Goal: Task Accomplishment & Management: Complete application form

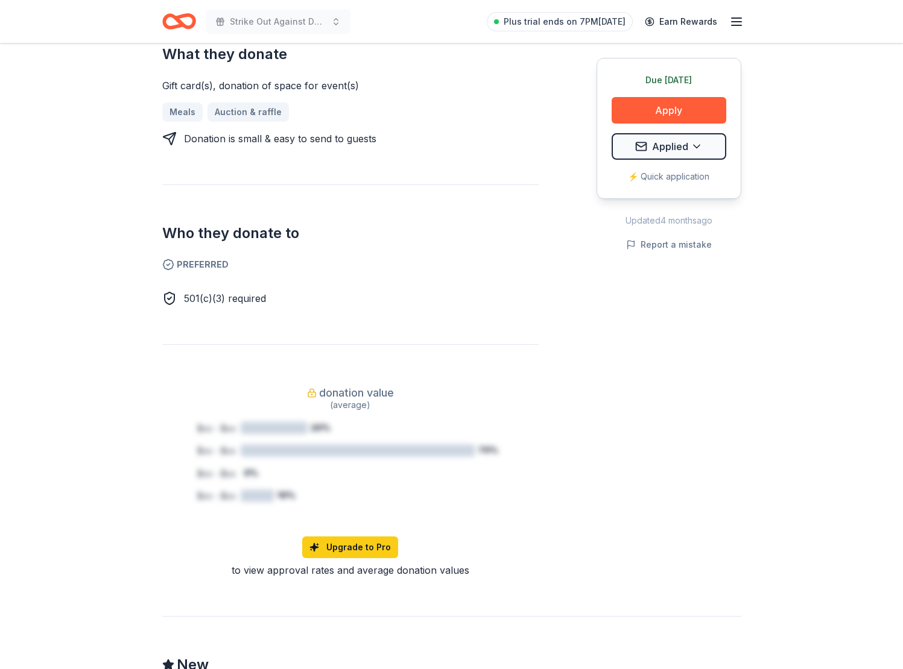
scroll to position [536, 0]
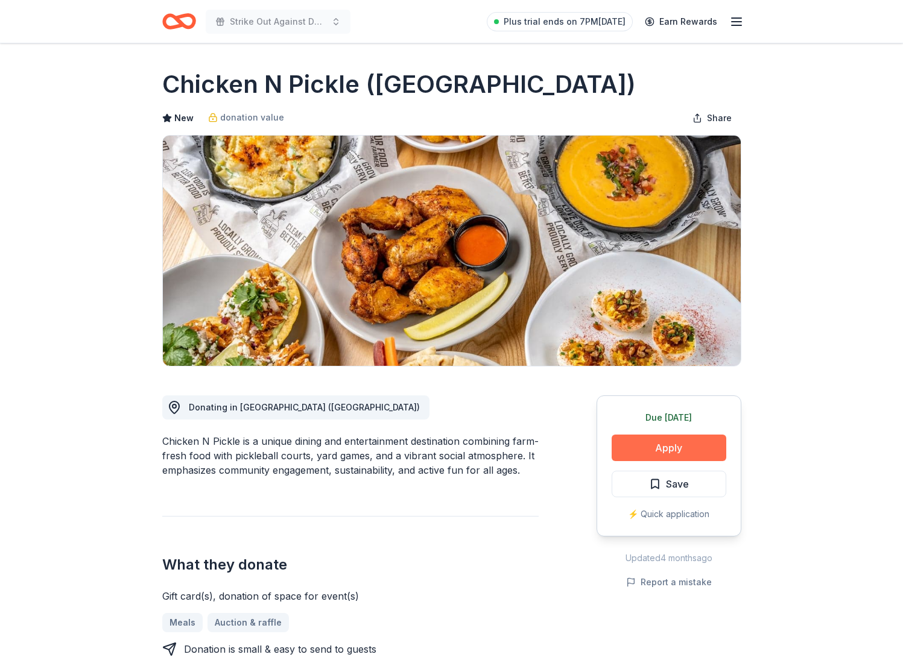
click at [665, 446] on button "Apply" at bounding box center [669, 448] width 115 height 27
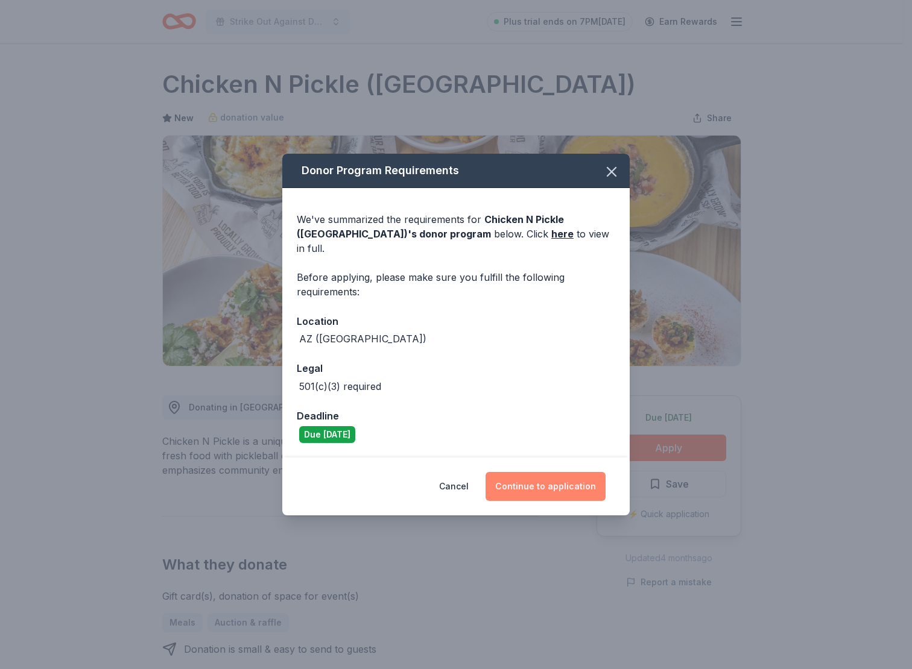
click at [516, 478] on button "Continue to application" at bounding box center [545, 486] width 120 height 29
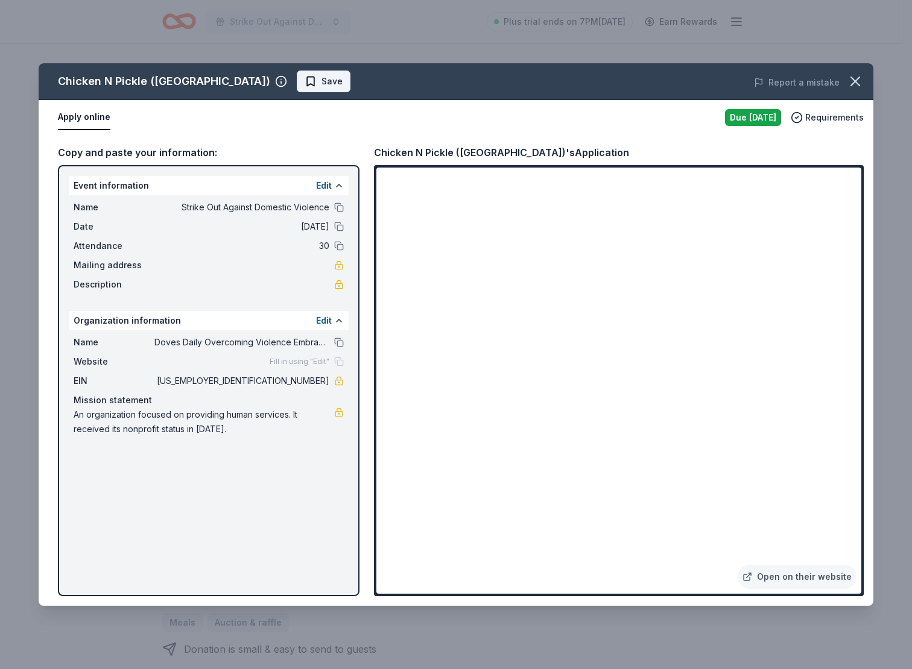
click at [321, 74] on span "Save" at bounding box center [331, 81] width 21 height 14
click at [253, 81] on html "Strike Out Against Domestic Violence Plus trial ends on 7PM, 9/25 Earn Rewards …" at bounding box center [456, 334] width 912 height 669
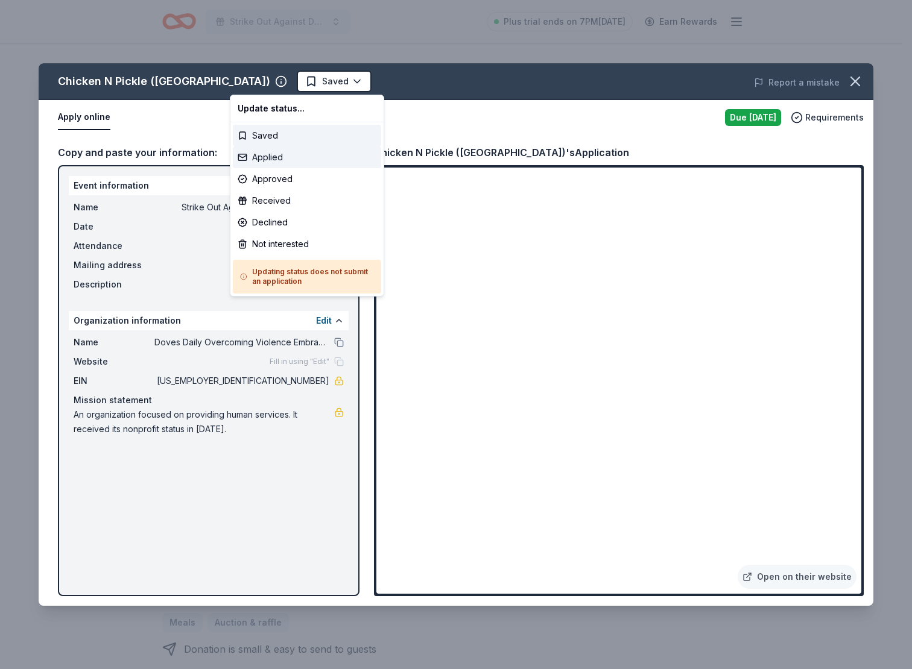
click at [277, 160] on div "Applied" at bounding box center [307, 158] width 148 height 22
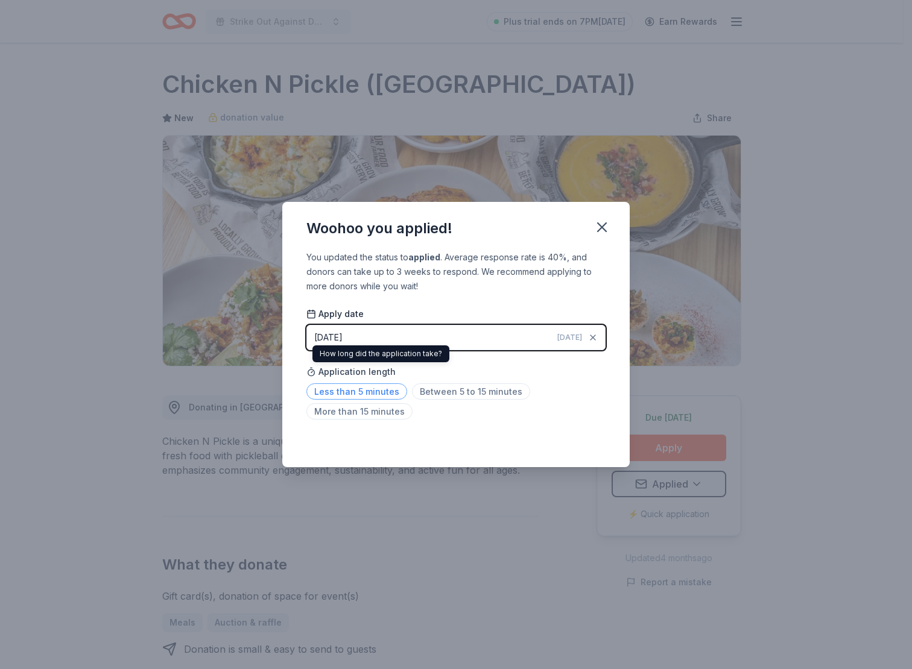
click at [363, 386] on span "Less than 5 minutes" at bounding box center [356, 392] width 101 height 16
click at [606, 225] on icon "button" at bounding box center [601, 227] width 17 height 17
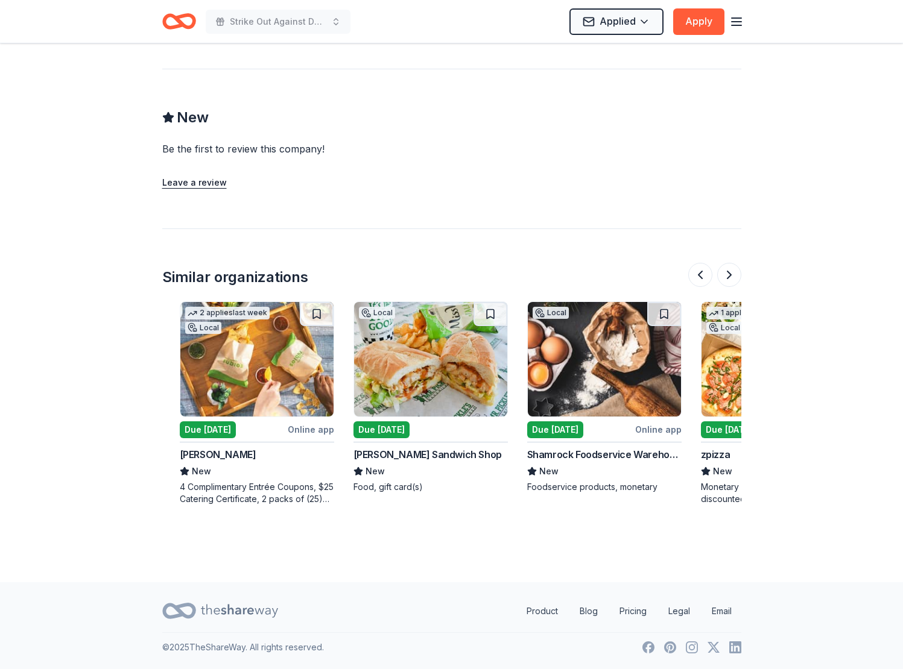
scroll to position [0, 109]
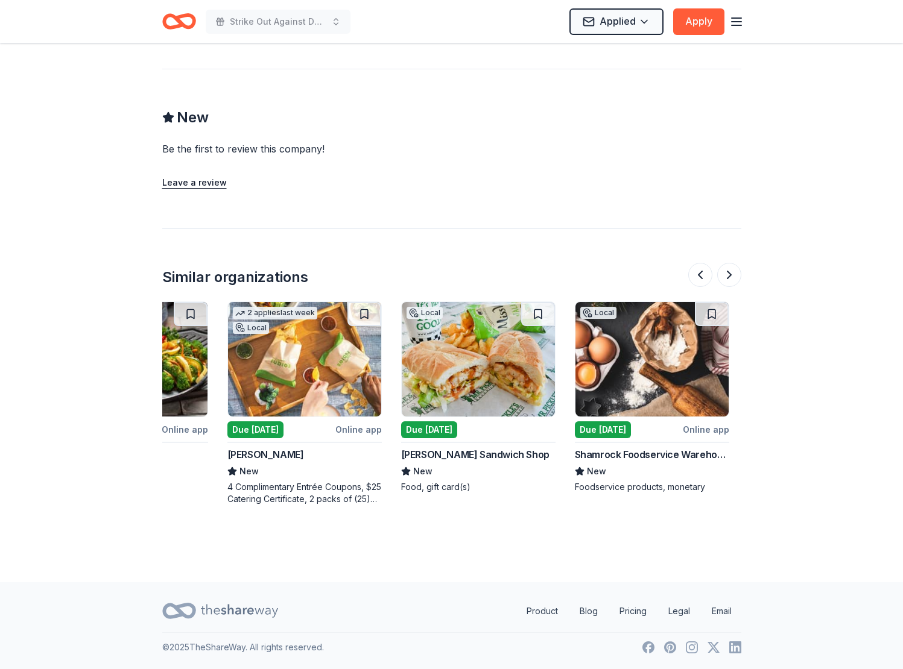
click at [604, 406] on img at bounding box center [651, 359] width 153 height 115
click at [638, 488] on div "Foodservice products, monetary" at bounding box center [652, 487] width 154 height 12
click at [703, 272] on button at bounding box center [700, 275] width 24 height 24
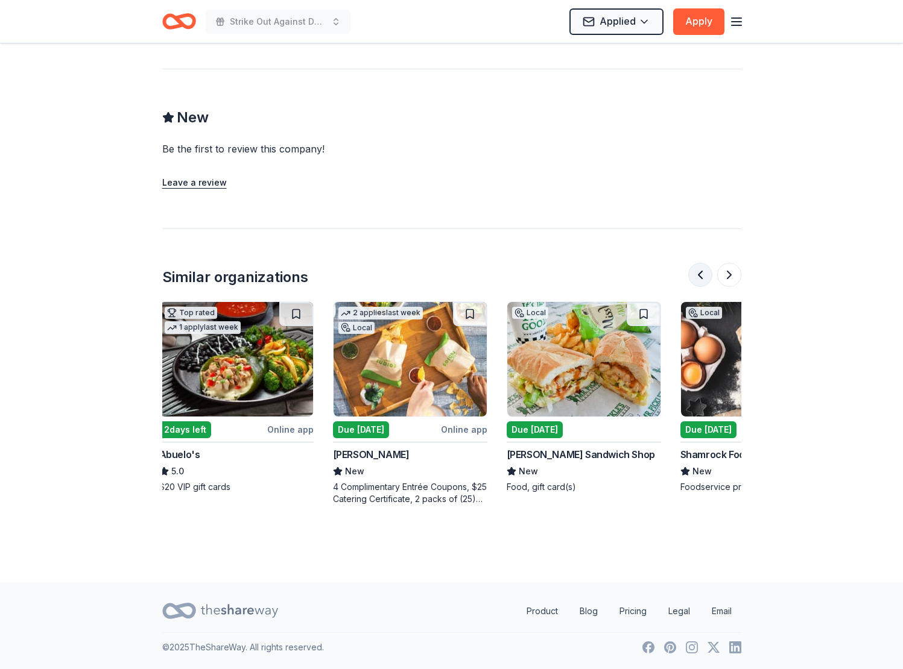
scroll to position [0, 0]
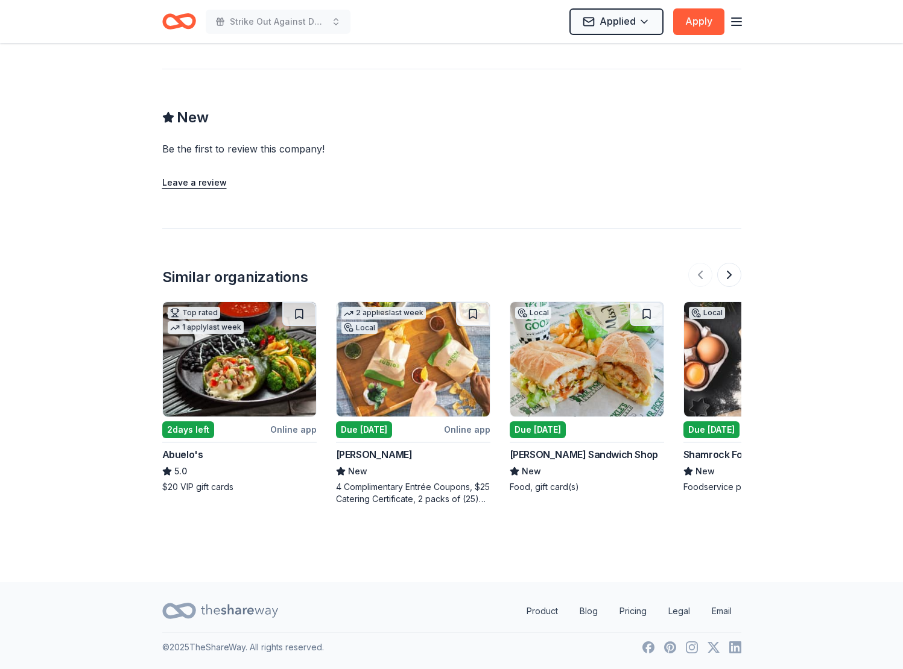
click at [400, 372] on img at bounding box center [413, 359] width 153 height 115
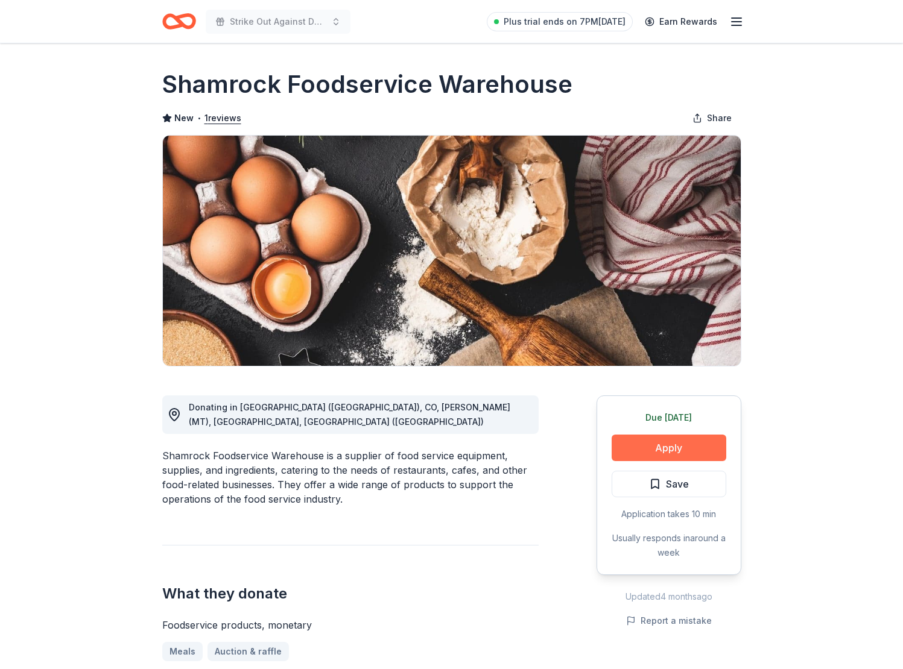
click at [668, 450] on button "Apply" at bounding box center [669, 448] width 115 height 27
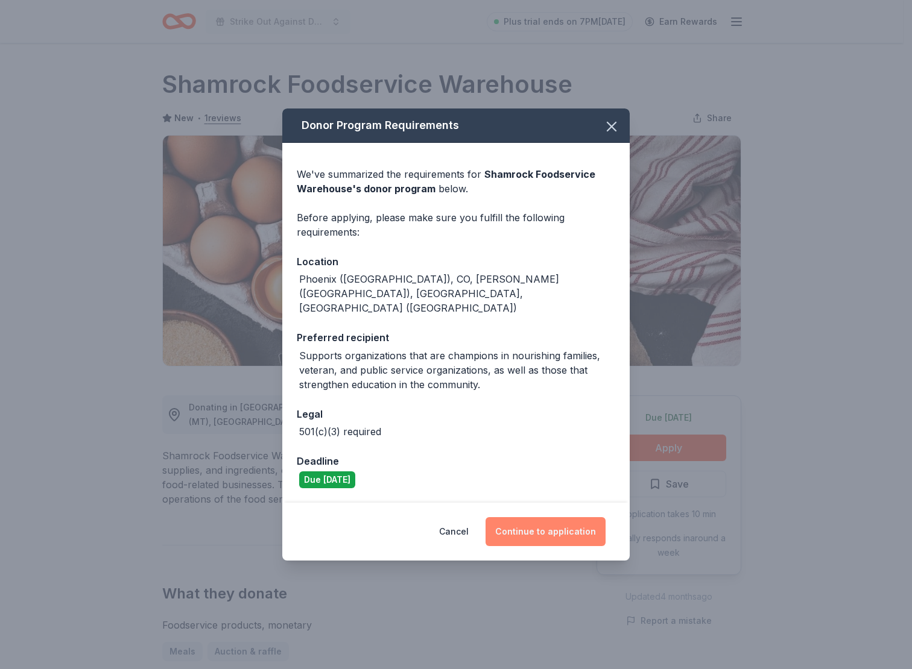
click at [576, 519] on button "Continue to application" at bounding box center [545, 531] width 120 height 29
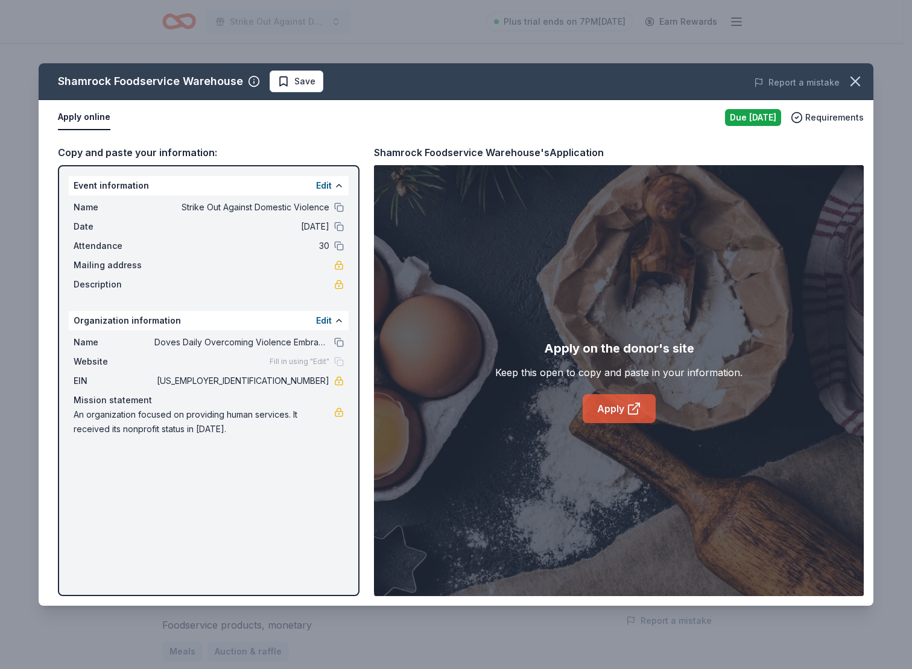
click at [612, 408] on link "Apply" at bounding box center [619, 408] width 73 height 29
click at [300, 78] on span "Save" at bounding box center [304, 81] width 21 height 14
click at [297, 81] on html "Strike Out Against Domestic Violence Plus trial ends on 7PM, 9/25 Earn Rewards …" at bounding box center [456, 334] width 912 height 669
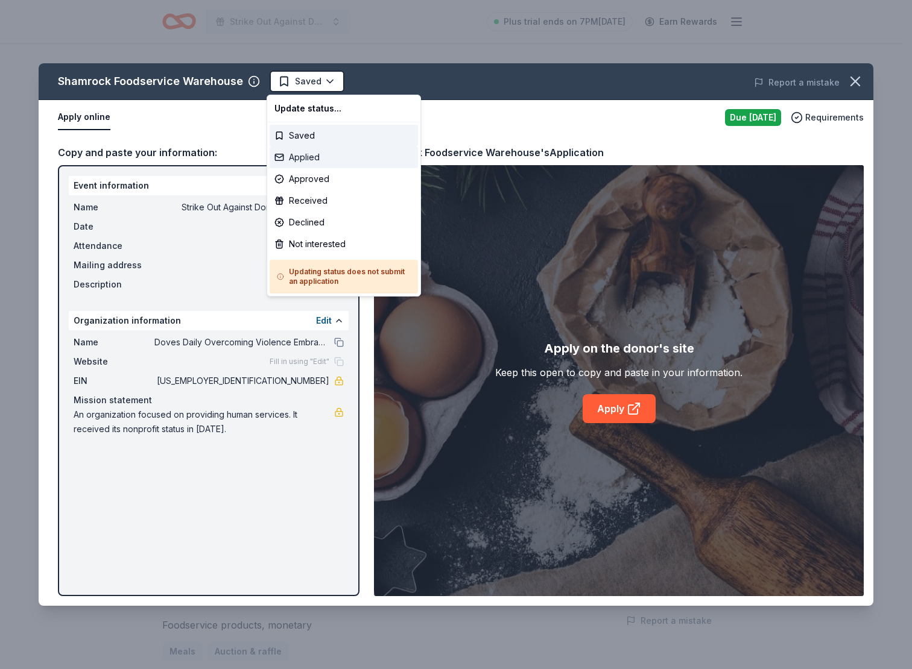
click at [334, 155] on div "Applied" at bounding box center [344, 158] width 148 height 22
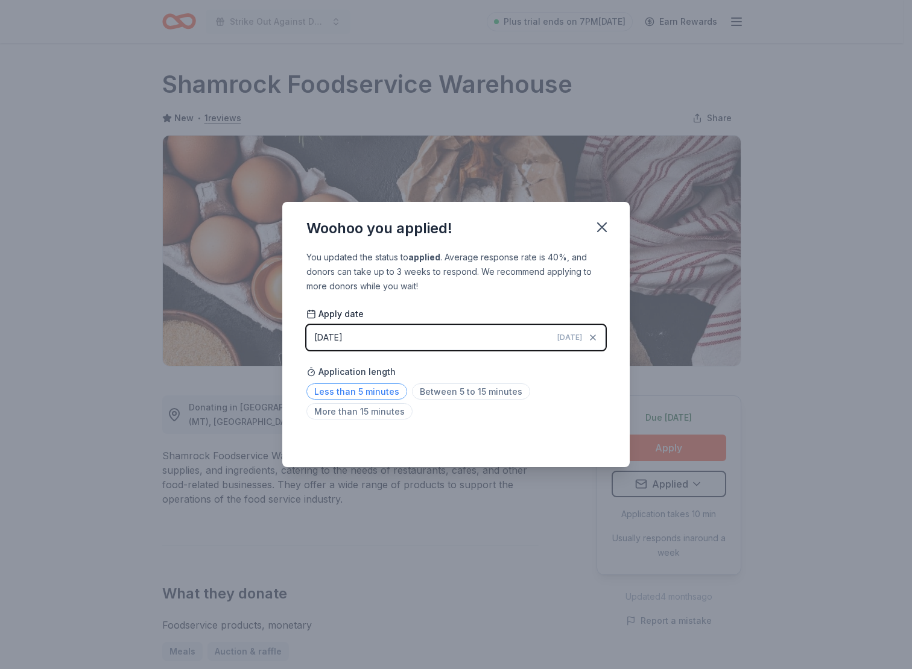
click at [388, 387] on span "Less than 5 minutes" at bounding box center [356, 392] width 101 height 16
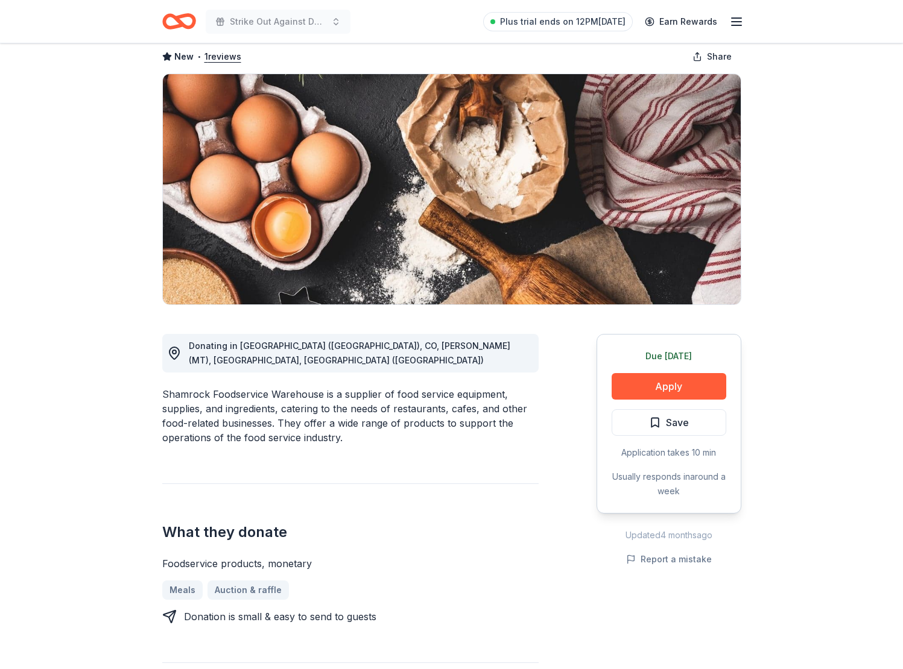
scroll to position [7, 0]
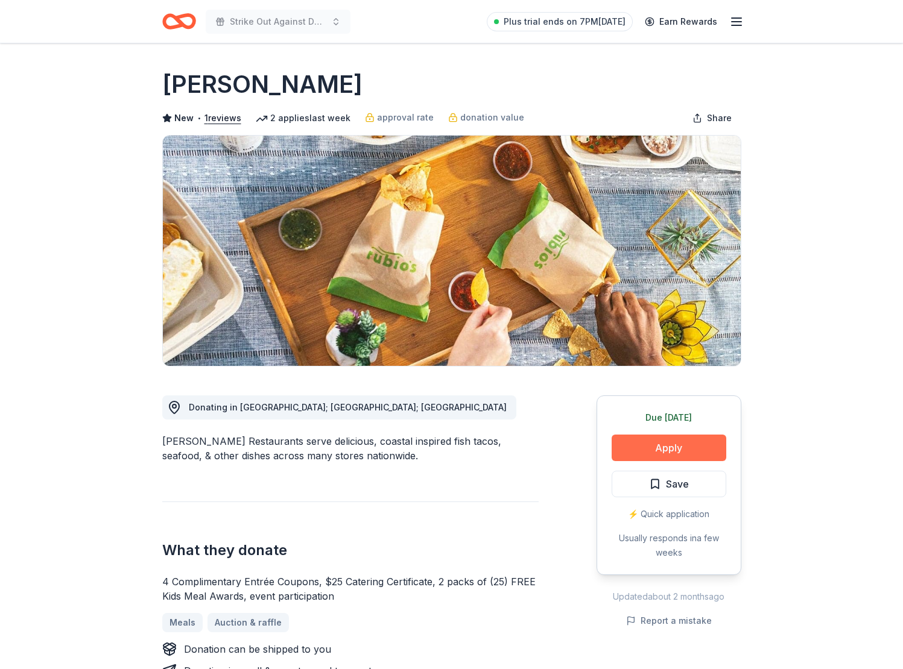
click at [659, 451] on button "Apply" at bounding box center [669, 448] width 115 height 27
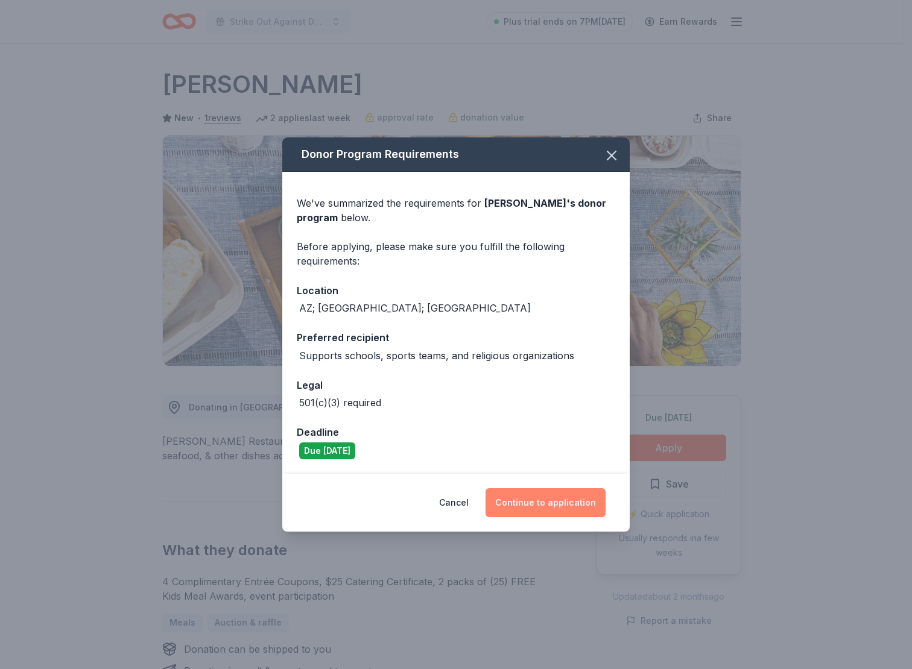
click at [552, 491] on button "Continue to application" at bounding box center [545, 502] width 120 height 29
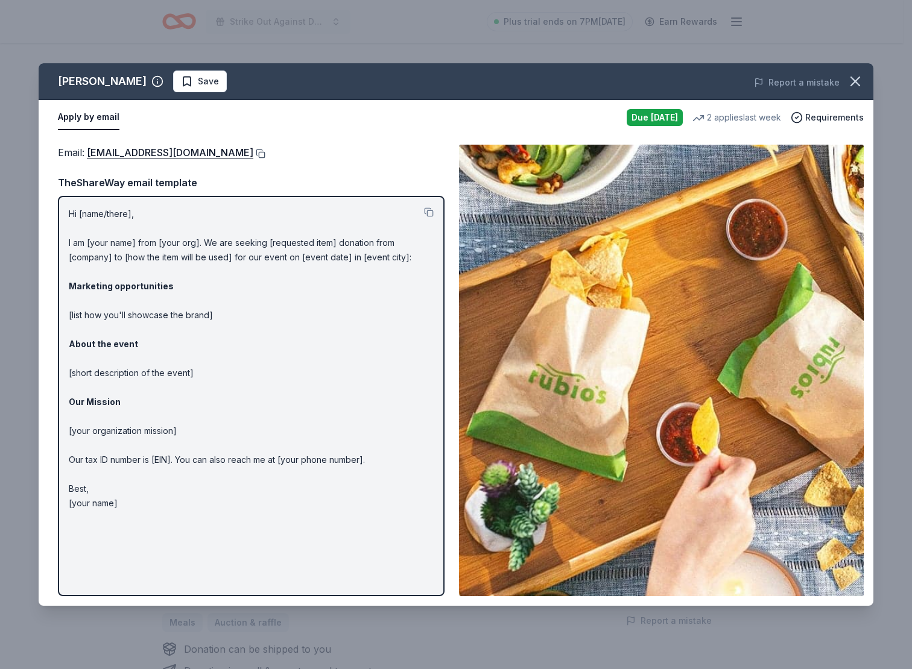
click at [253, 152] on button at bounding box center [259, 154] width 12 height 10
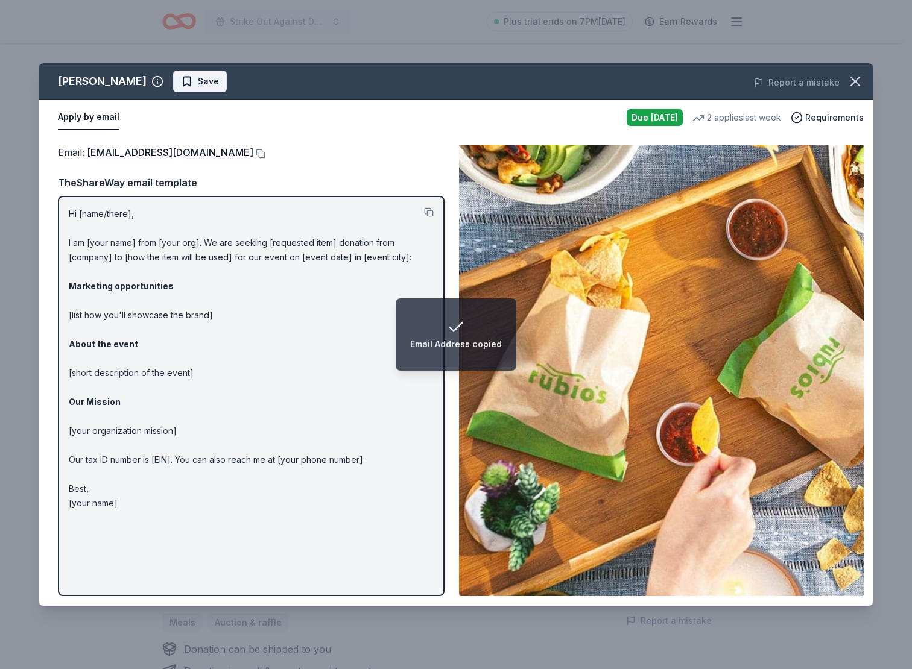
click at [181, 83] on span "Save" at bounding box center [200, 81] width 38 height 14
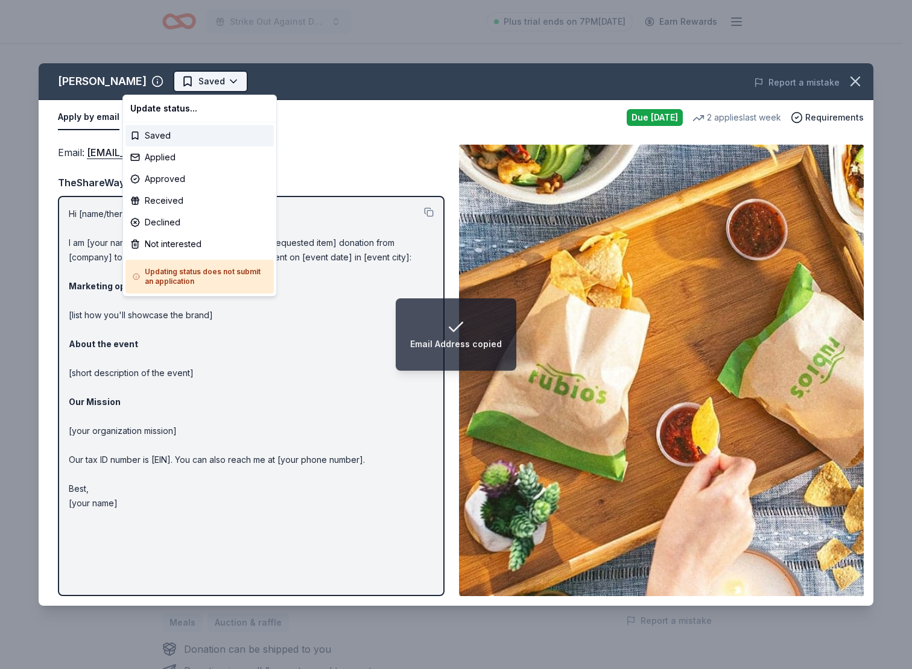
click at [160, 88] on html "Email Address copied Strike Out Against Domestic Violence Plus trial ends on 7P…" at bounding box center [456, 334] width 912 height 669
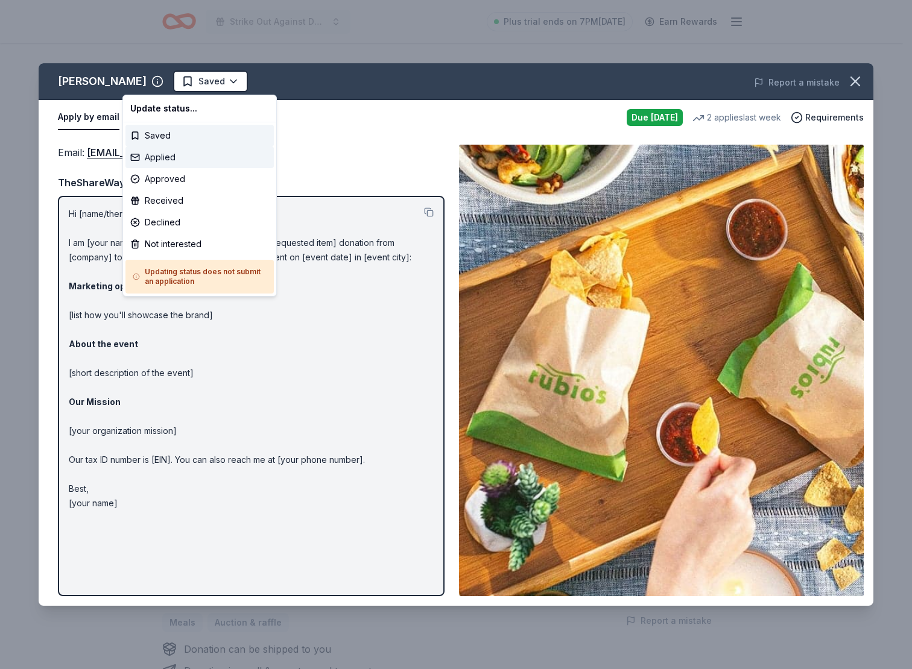
click at [175, 156] on div "Applied" at bounding box center [199, 158] width 148 height 22
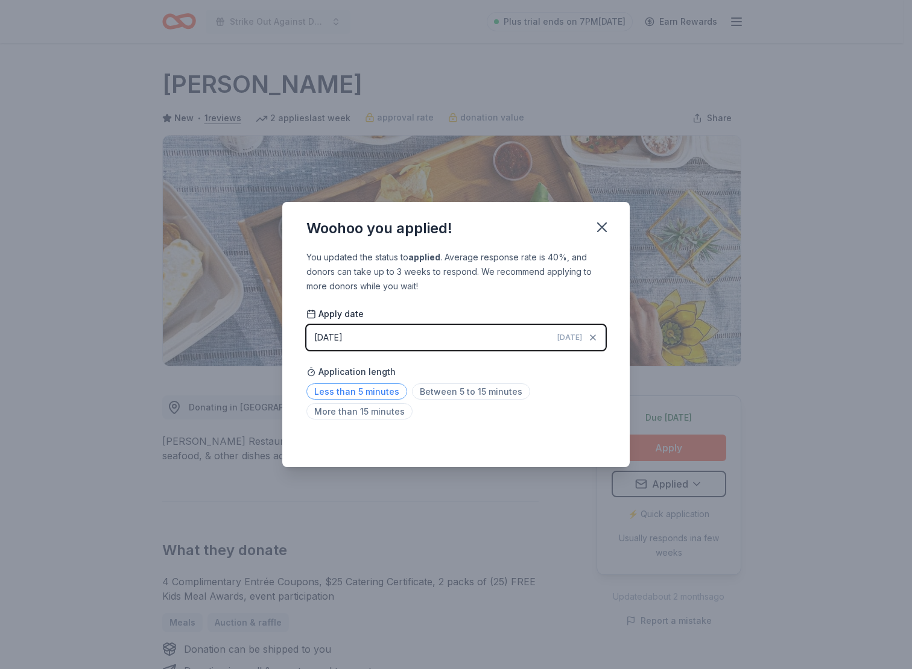
click at [363, 386] on span "Less than 5 minutes" at bounding box center [356, 392] width 101 height 16
click at [211, 291] on div "Woohoo you applied! You updated the status to applied . Average response rate i…" at bounding box center [456, 334] width 912 height 669
click at [603, 228] on icon "button" at bounding box center [602, 227] width 8 height 8
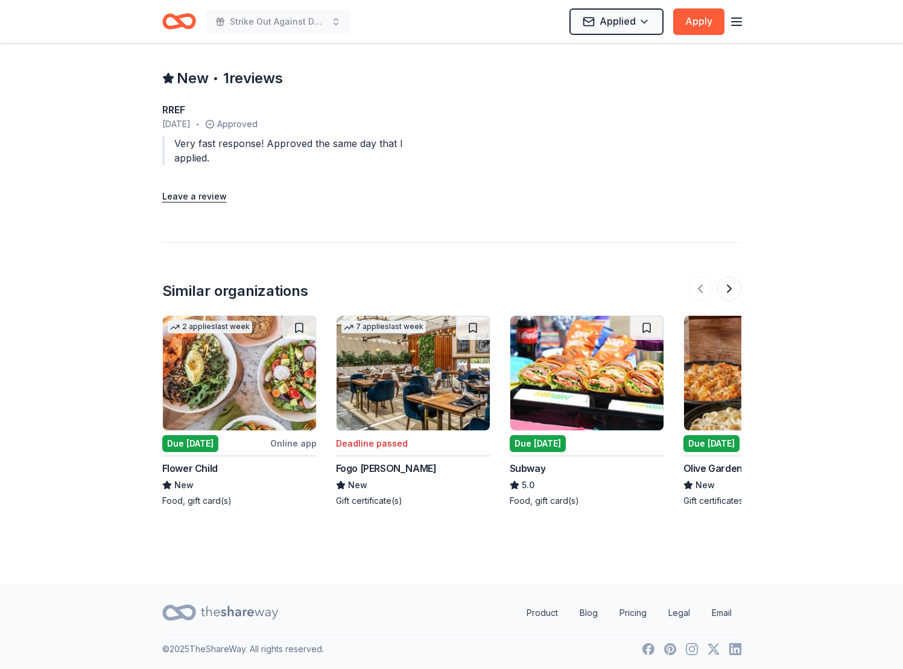
scroll to position [1160, 0]
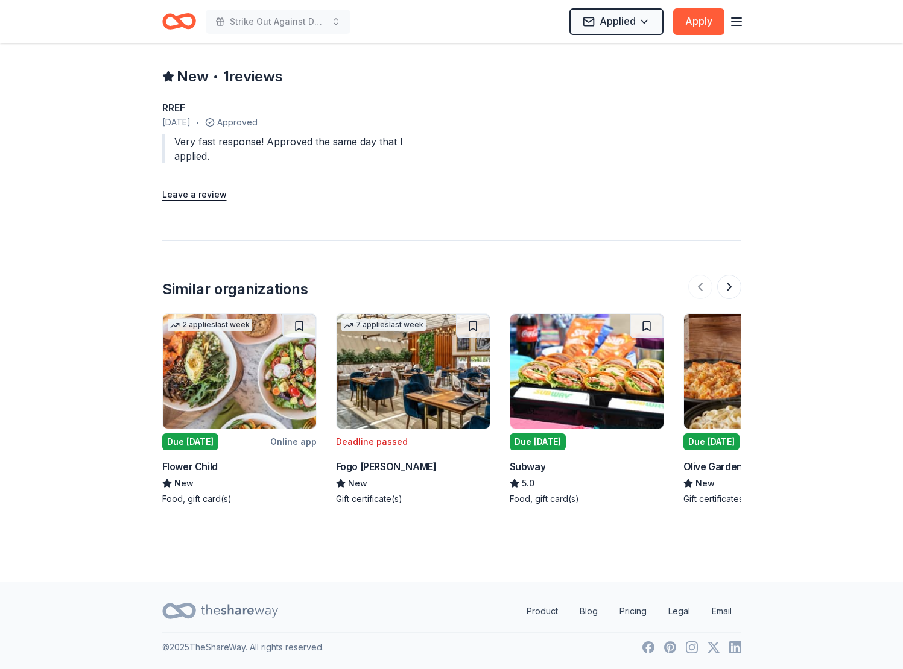
click at [262, 396] on img at bounding box center [239, 371] width 153 height 115
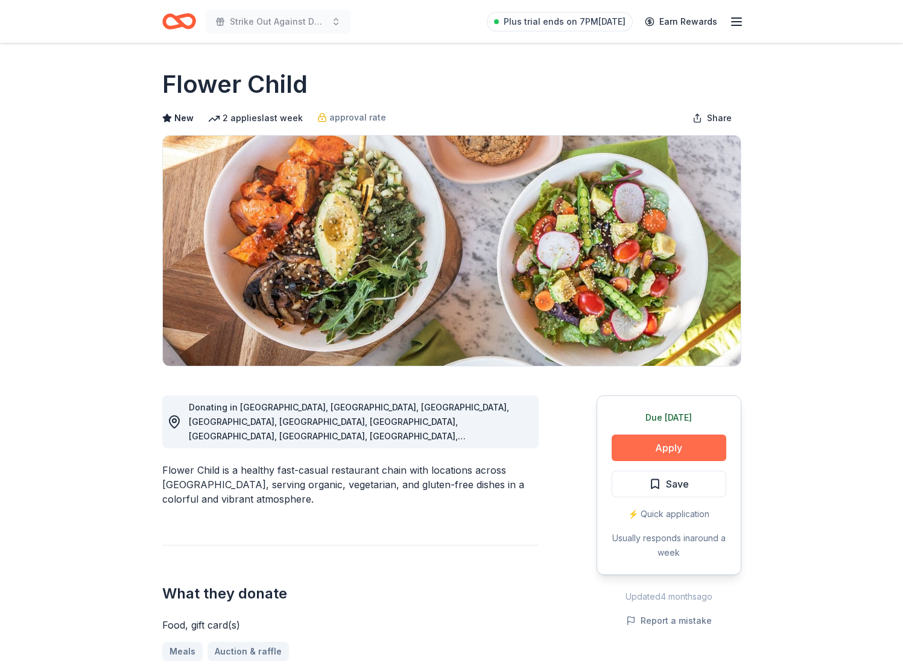
click at [631, 440] on button "Apply" at bounding box center [669, 448] width 115 height 27
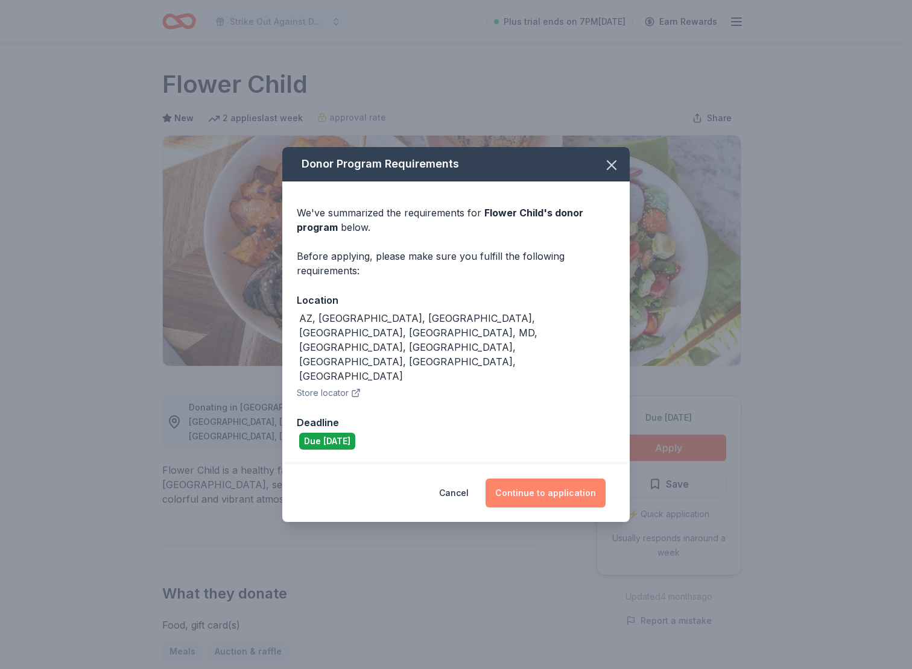
click at [521, 479] on button "Continue to application" at bounding box center [545, 493] width 120 height 29
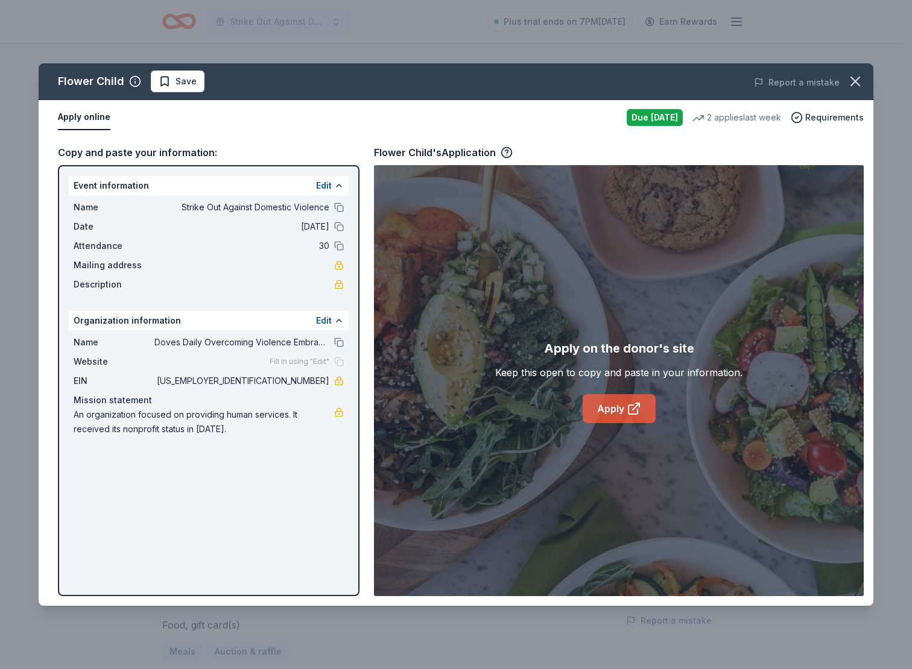
click at [615, 415] on link "Apply" at bounding box center [619, 408] width 73 height 29
click at [674, 121] on div "Due [DATE]" at bounding box center [655, 117] width 56 height 17
click at [162, 84] on span "Save" at bounding box center [178, 81] width 38 height 14
click at [172, 84] on html "Strike Out Against Domestic Violence Plus trial ends on 7PM[DATE] Earn Rewards …" at bounding box center [456, 334] width 912 height 669
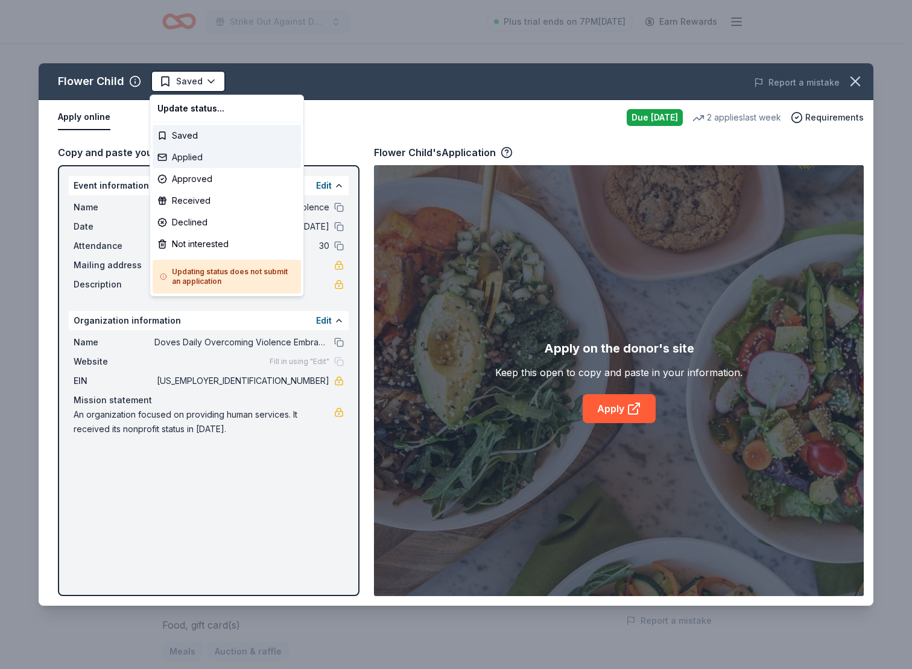
click at [201, 148] on div "Applied" at bounding box center [227, 158] width 148 height 22
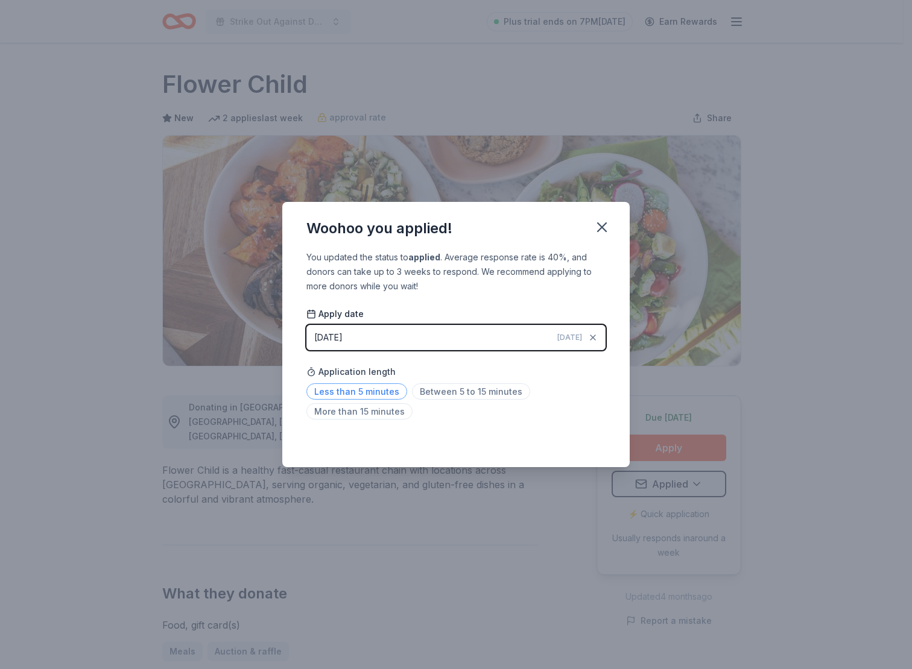
click at [370, 393] on span "Less than 5 minutes" at bounding box center [356, 392] width 101 height 16
click at [598, 223] on icon "button" at bounding box center [602, 227] width 8 height 8
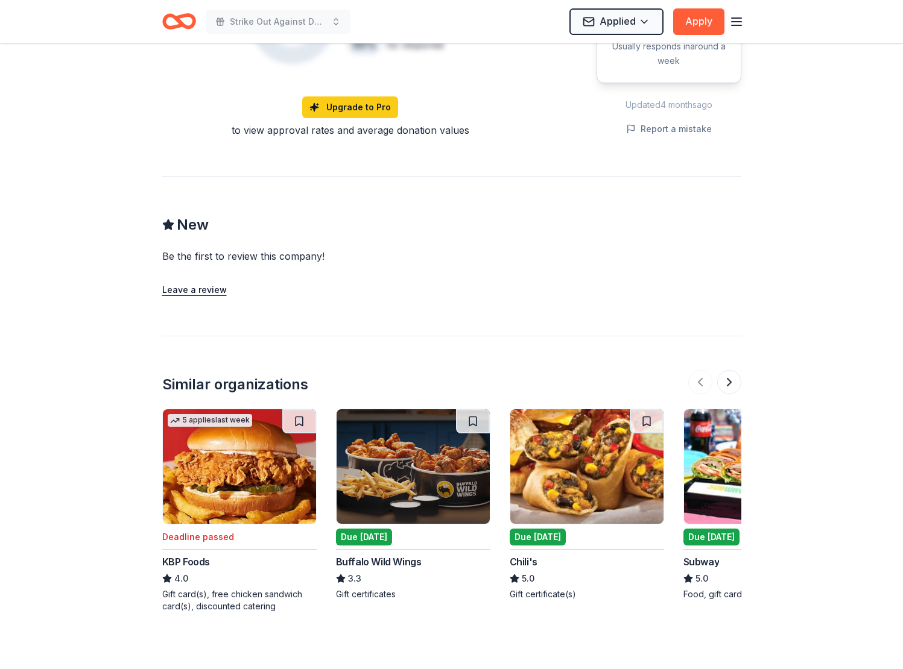
scroll to position [1025, 0]
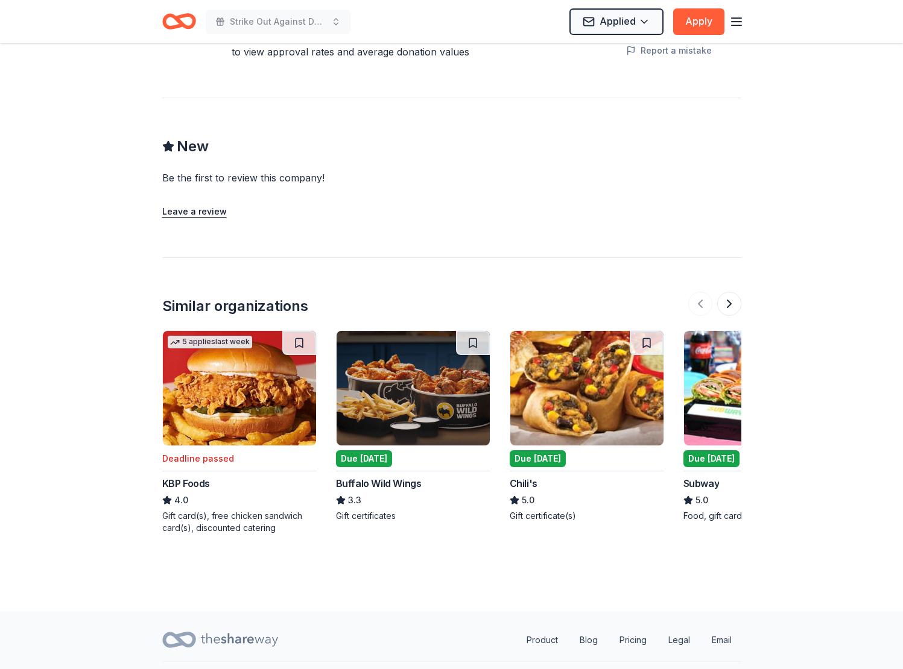
click at [431, 375] on img at bounding box center [413, 388] width 153 height 115
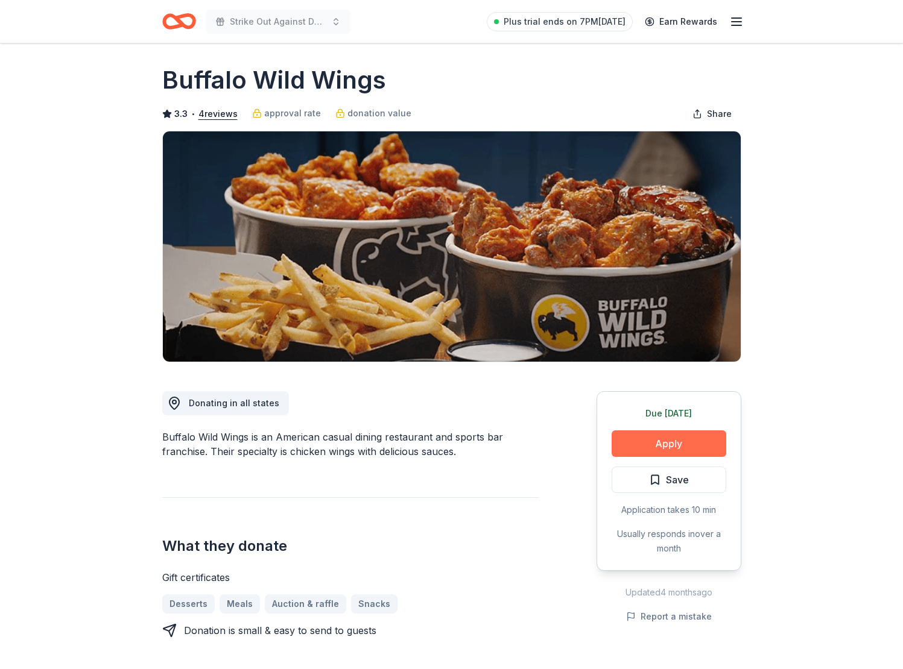
scroll to position [5, 0]
click at [626, 447] on button "Apply" at bounding box center [669, 443] width 115 height 27
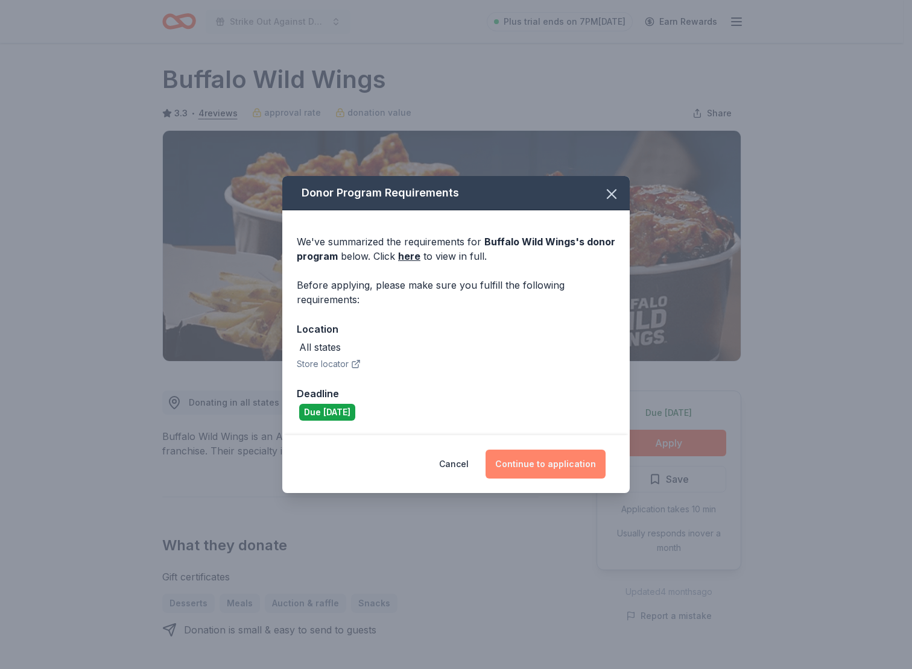
click at [527, 462] on button "Continue to application" at bounding box center [545, 464] width 120 height 29
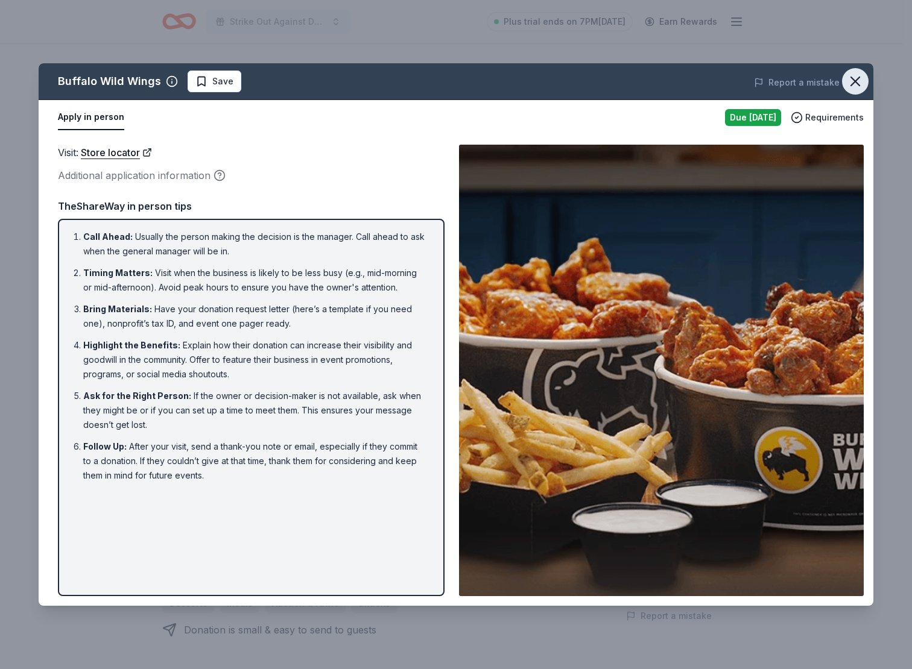
click at [847, 77] on icon "button" at bounding box center [855, 81] width 17 height 17
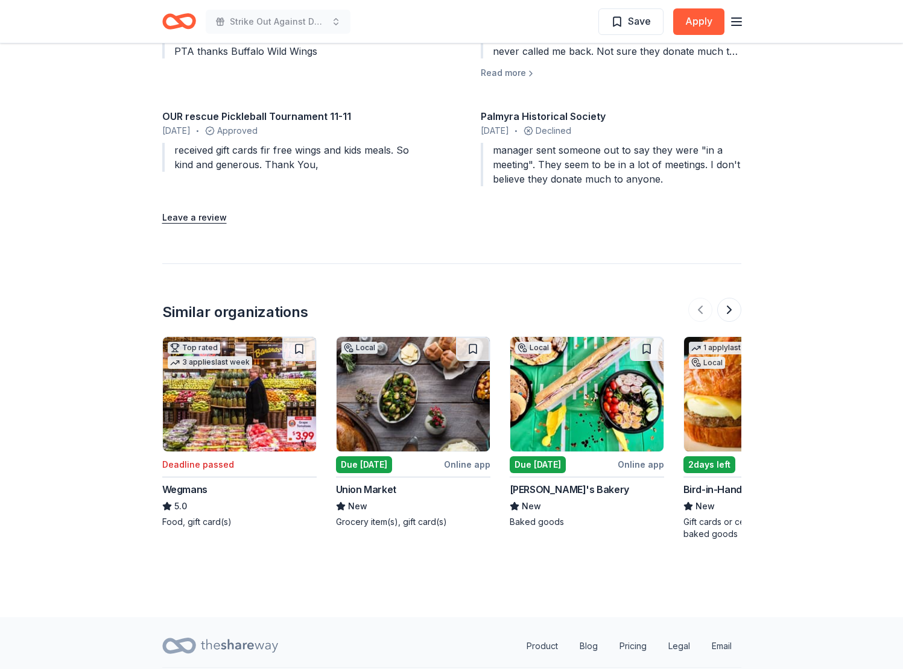
scroll to position [1195, 0]
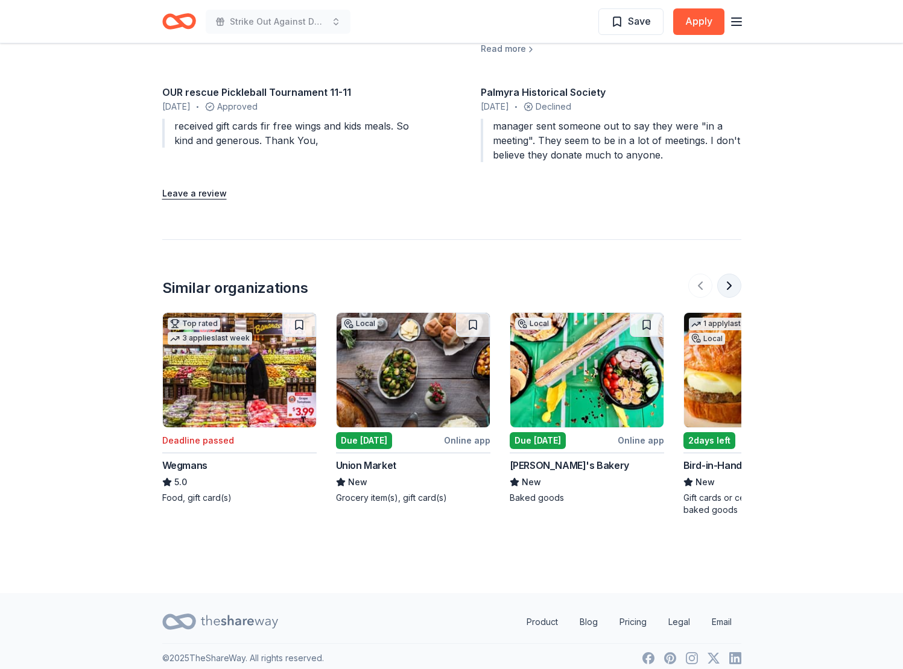
click at [730, 285] on button at bounding box center [729, 286] width 24 height 24
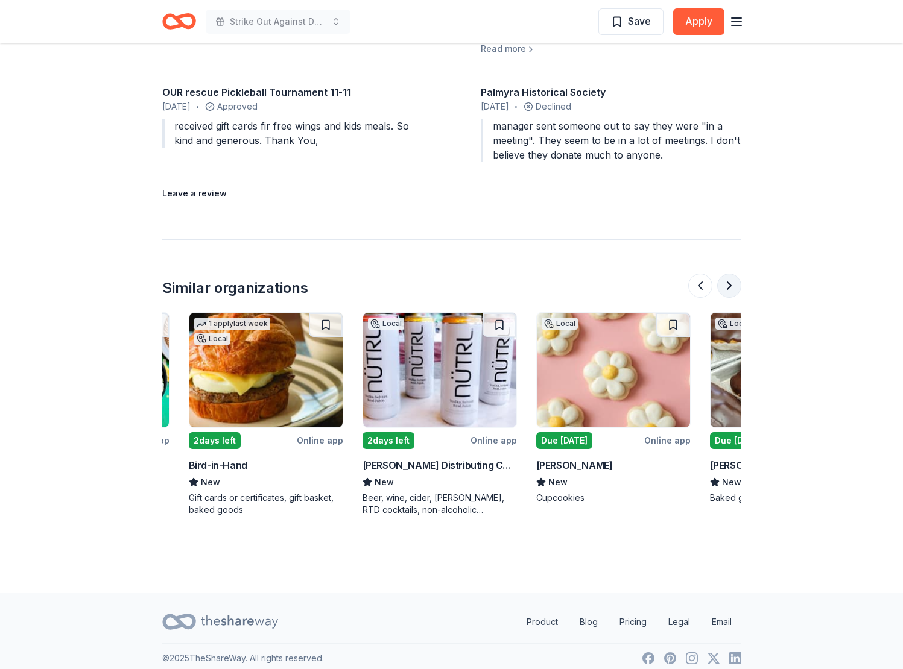
scroll to position [0, 521]
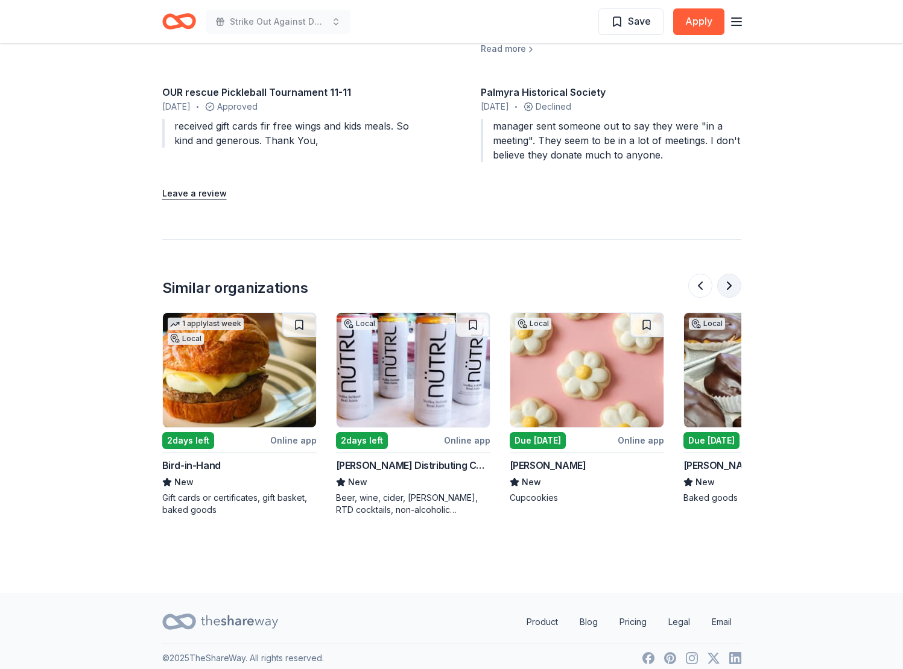
click at [730, 285] on button at bounding box center [729, 286] width 24 height 24
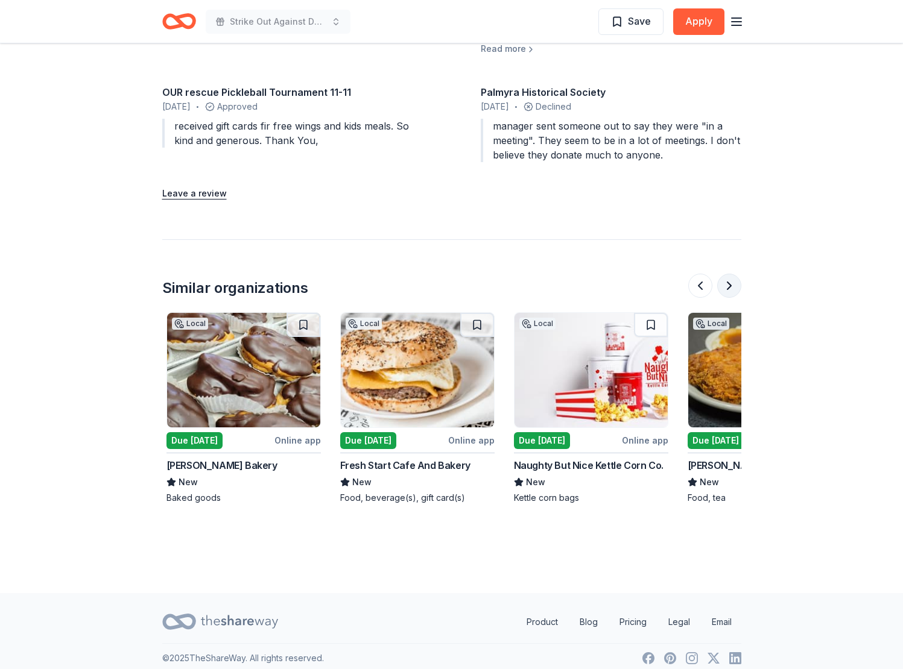
scroll to position [0, 1042]
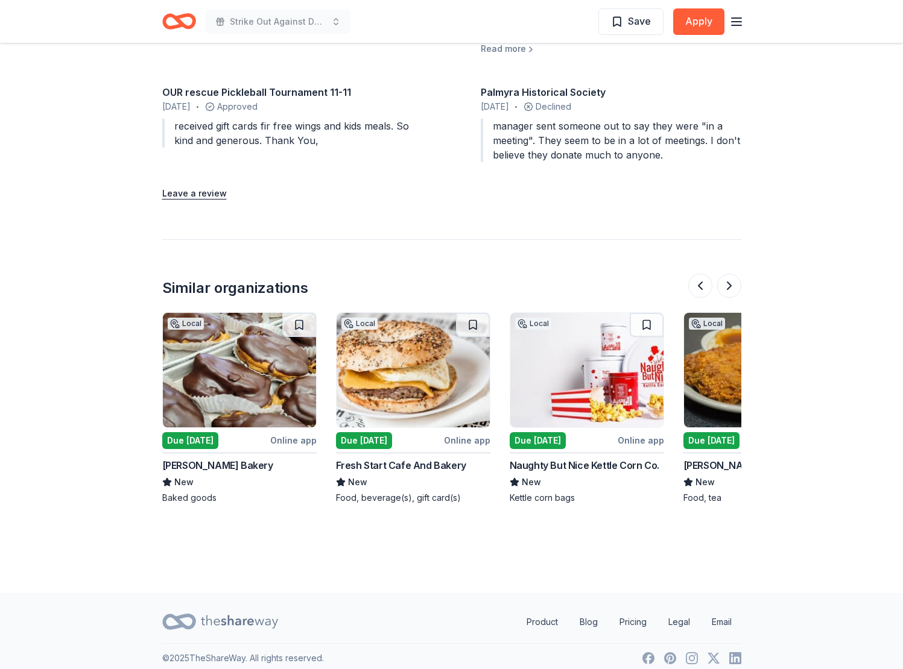
click at [621, 390] on img at bounding box center [586, 370] width 153 height 115
click at [722, 276] on button at bounding box center [729, 286] width 24 height 24
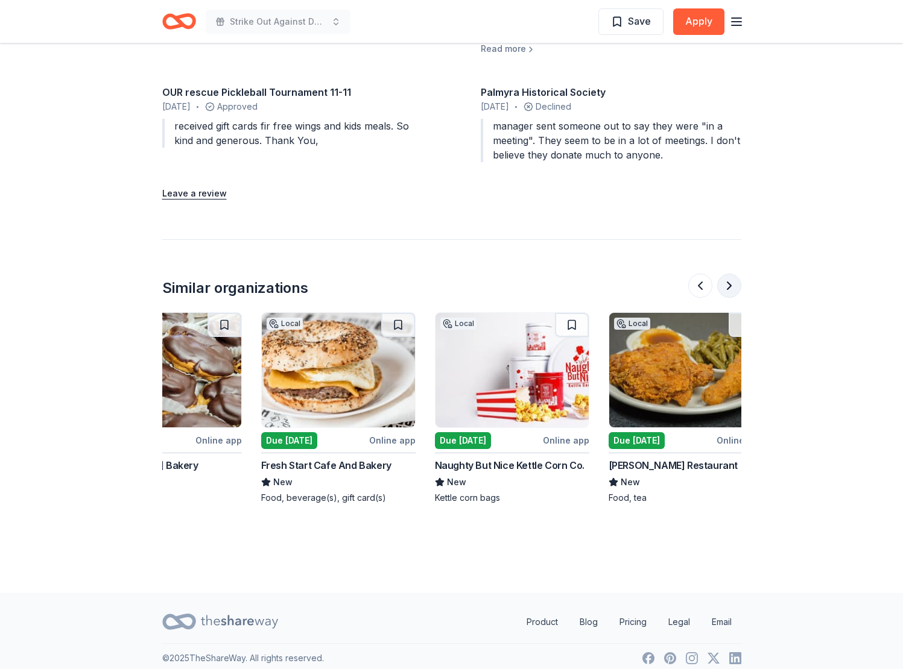
click at [722, 276] on button at bounding box center [729, 286] width 24 height 24
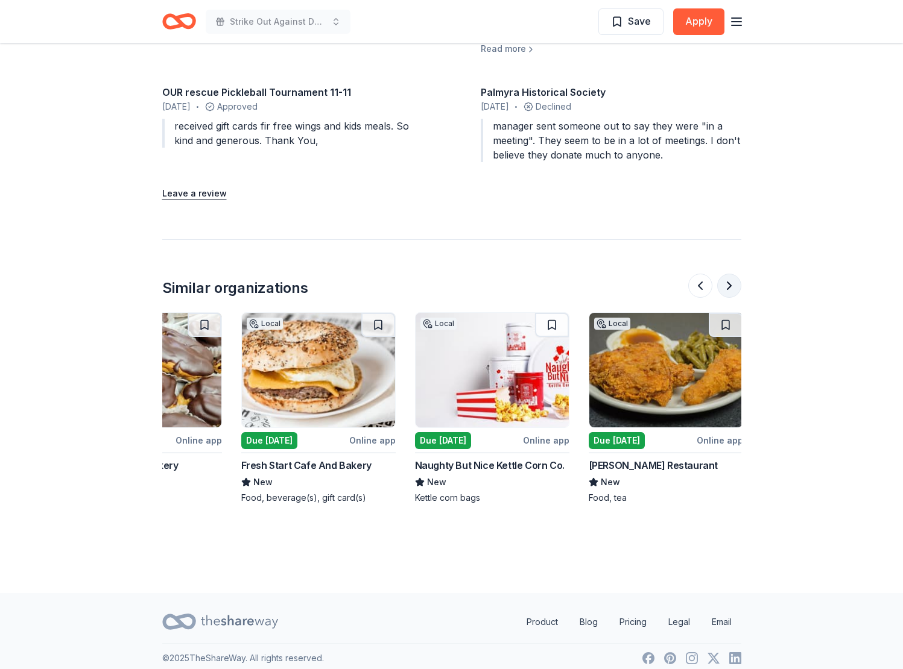
scroll to position [0, 1139]
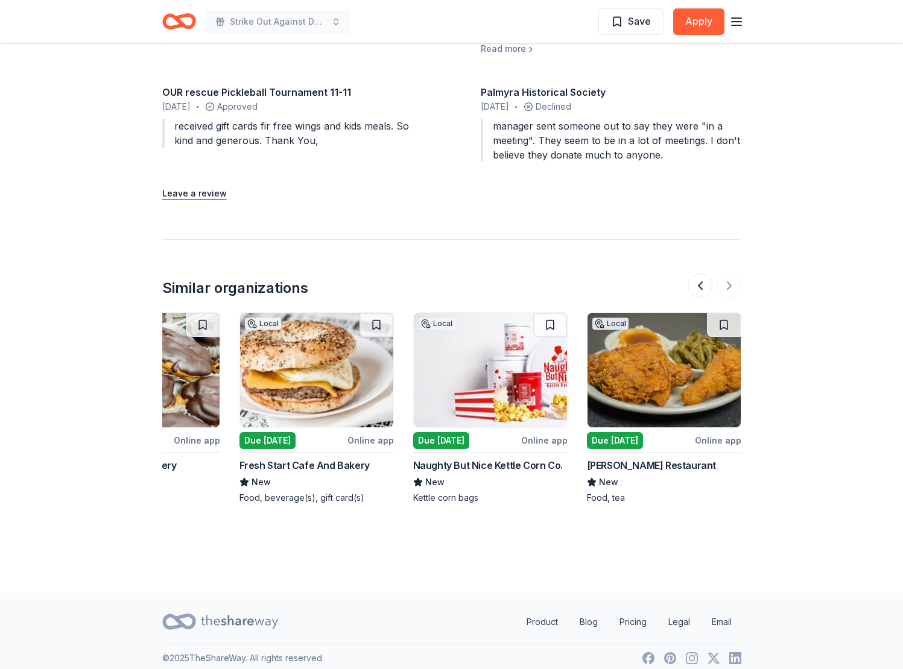
click at [722, 276] on div at bounding box center [714, 286] width 53 height 24
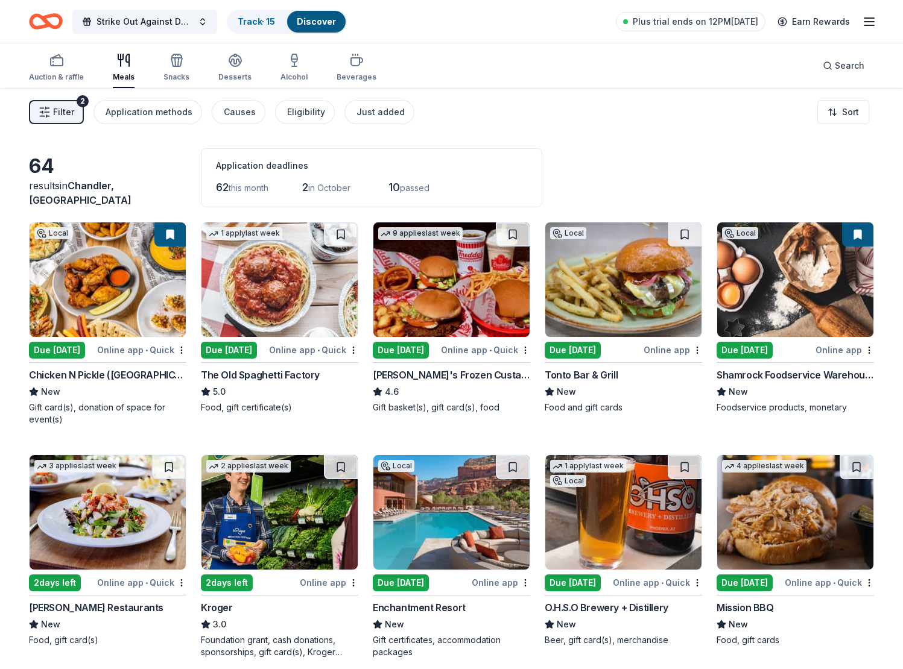
click at [246, 291] on img at bounding box center [279, 280] width 156 height 115
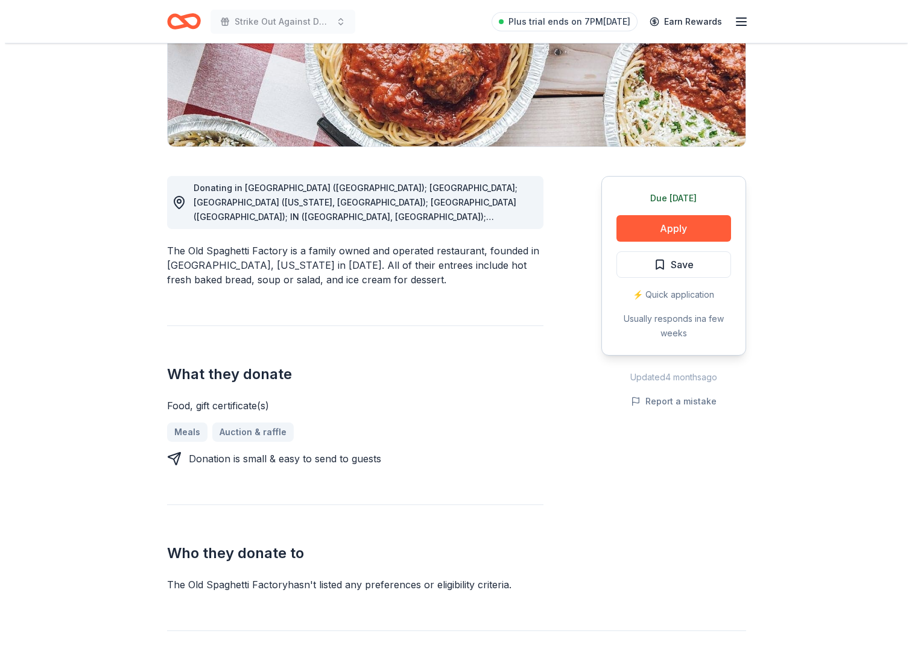
scroll to position [220, 0]
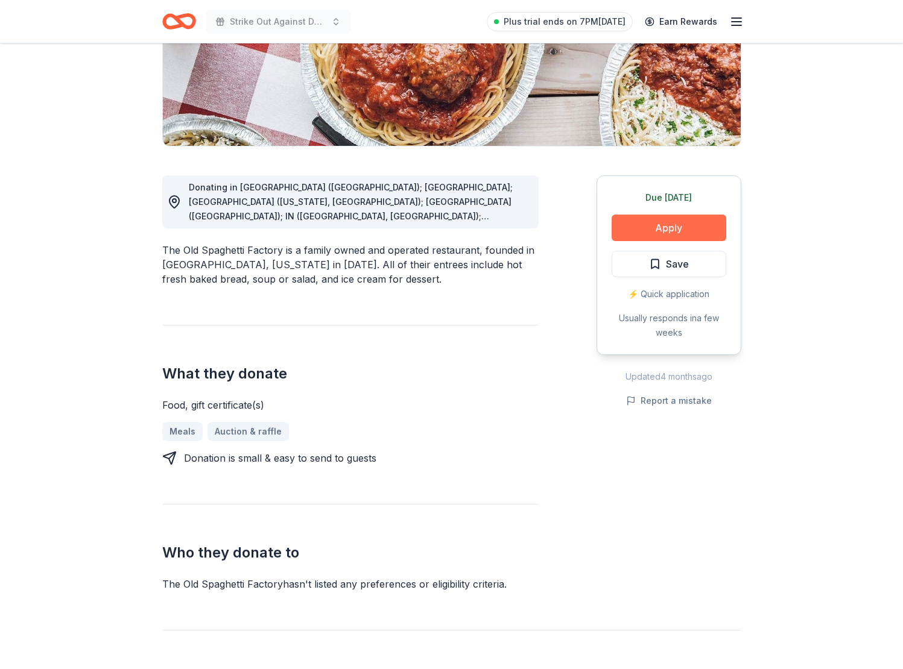
click at [681, 237] on button "Apply" at bounding box center [669, 228] width 115 height 27
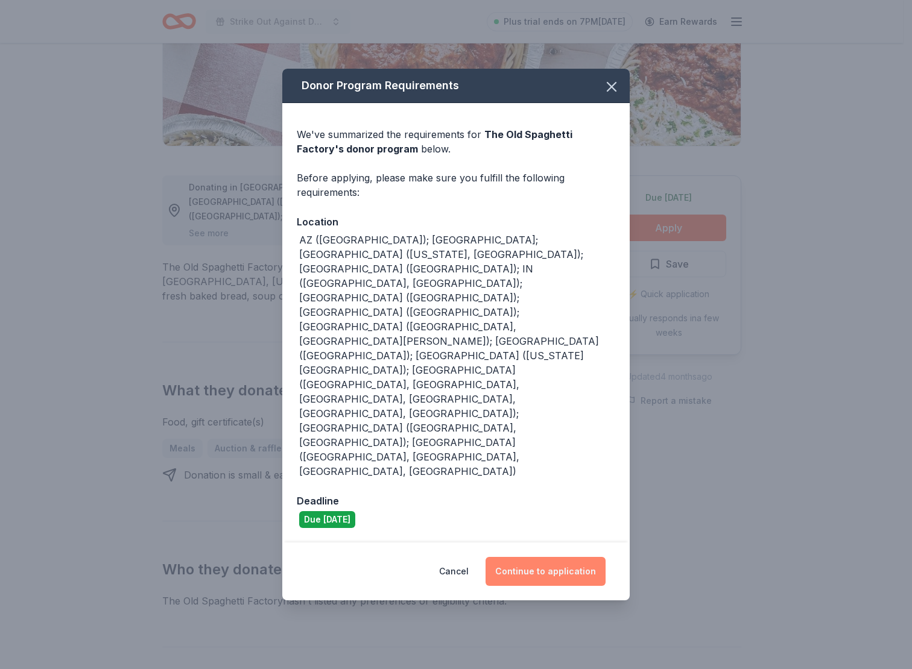
click at [561, 557] on button "Continue to application" at bounding box center [545, 571] width 120 height 29
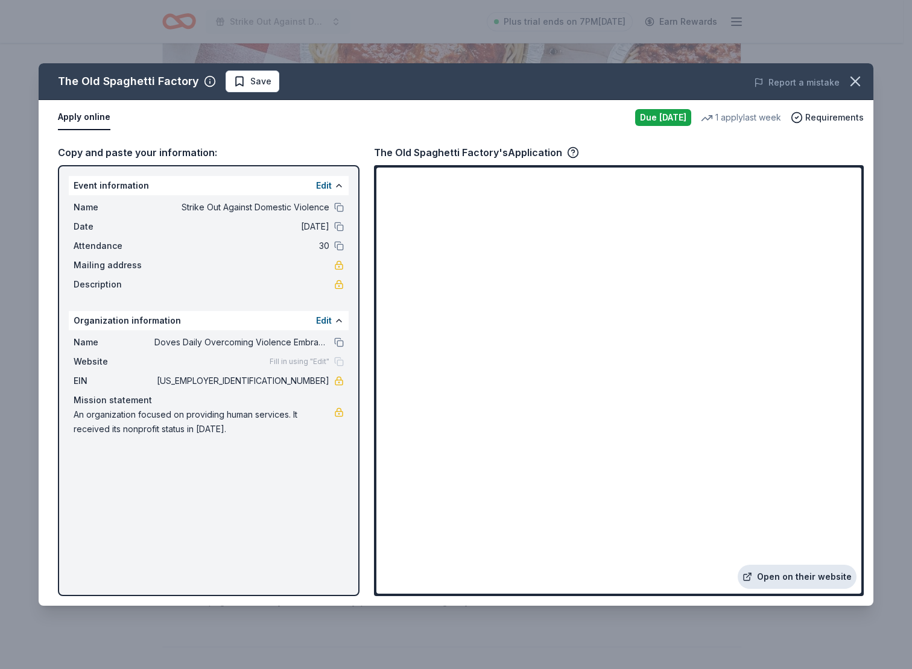
click at [813, 578] on link "Open on their website" at bounding box center [797, 577] width 119 height 24
click at [239, 90] on button "Save" at bounding box center [253, 82] width 54 height 22
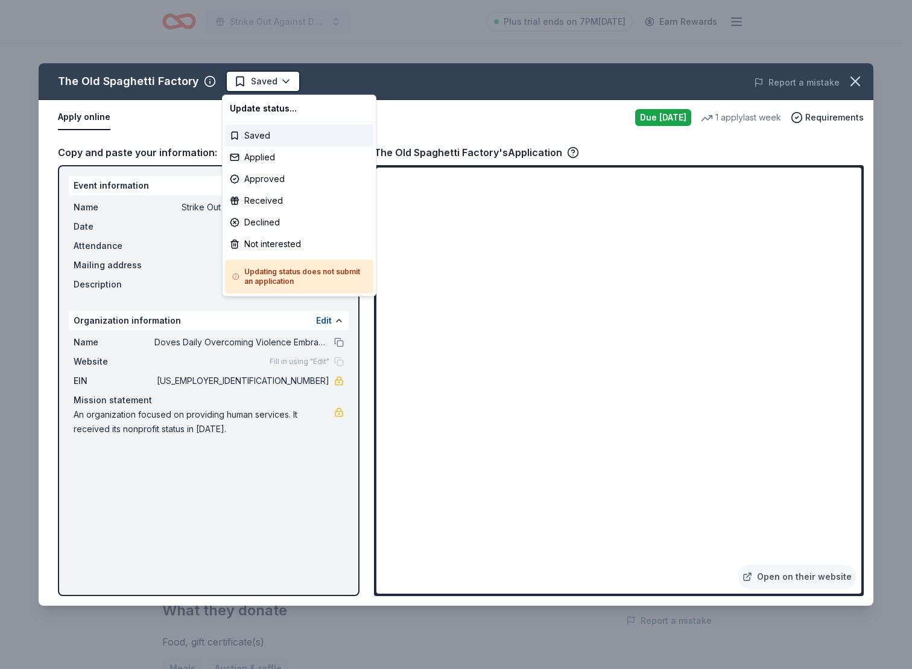
click at [241, 83] on html "Strike Out Against Domestic Violence Plus trial ends on 7PM, 9/25 Earn Rewards …" at bounding box center [456, 334] width 912 height 669
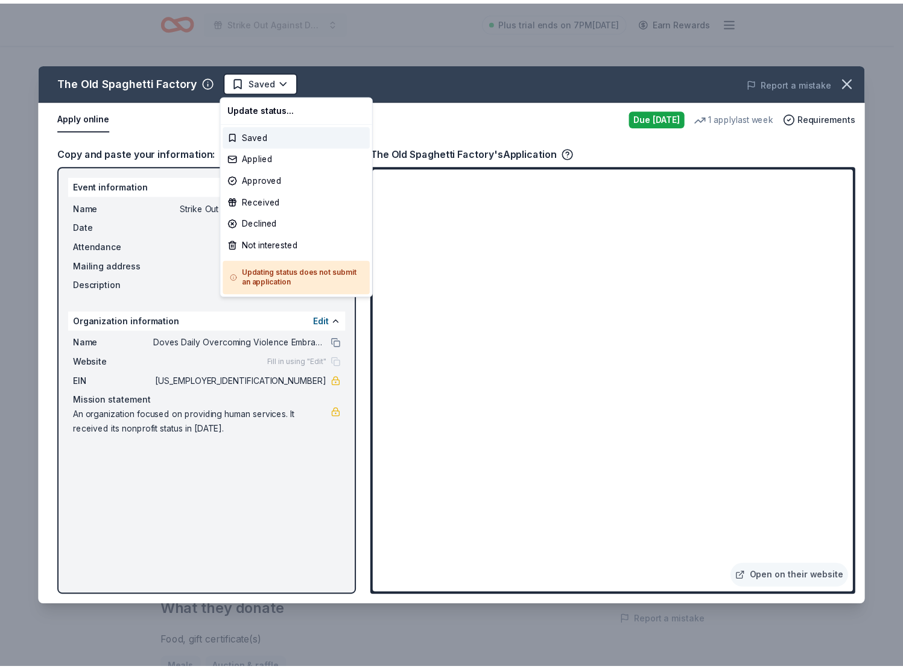
scroll to position [0, 0]
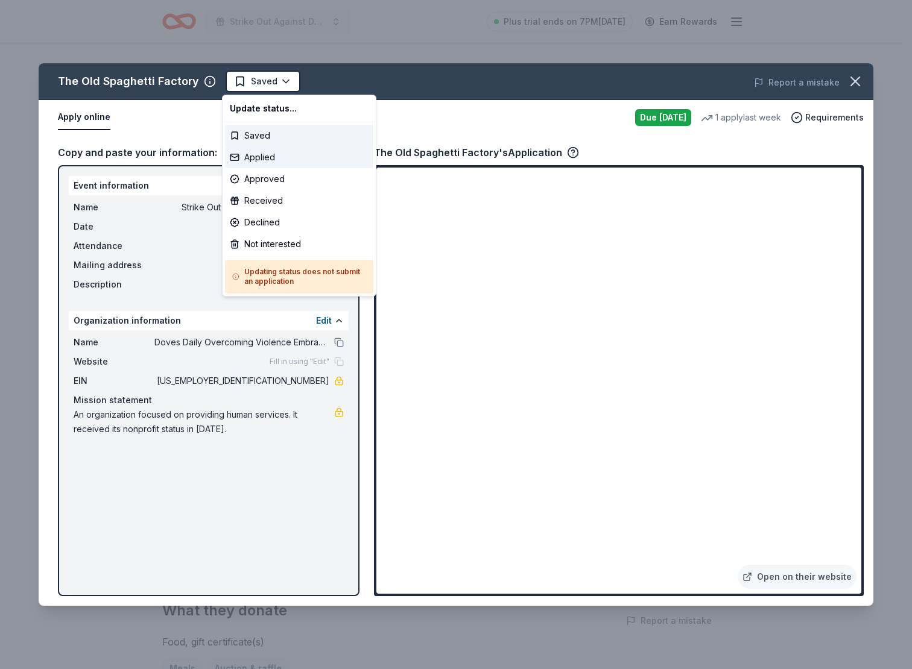
click at [263, 156] on div "Applied" at bounding box center [299, 158] width 148 height 22
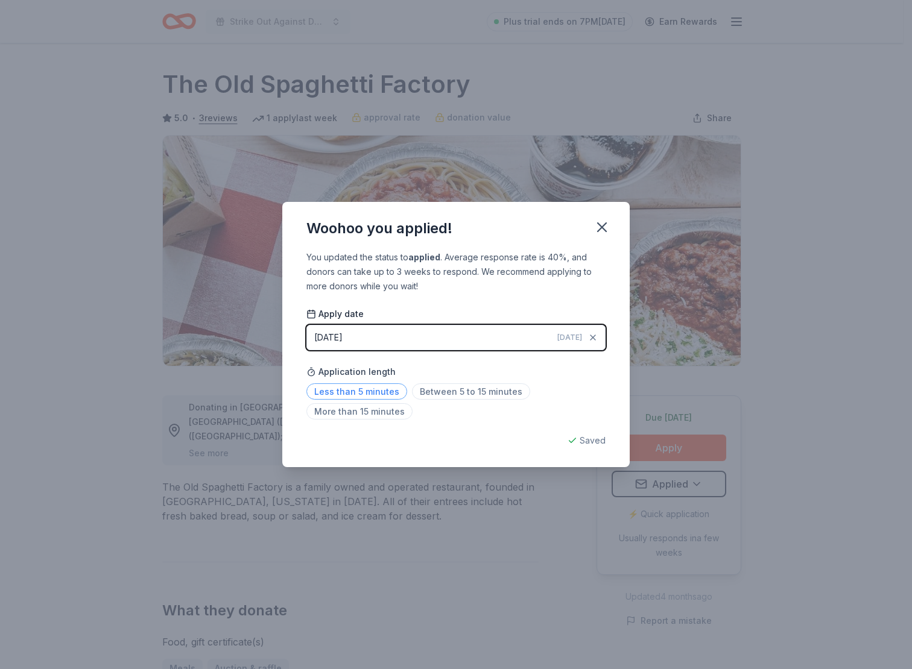
click at [324, 397] on span "Less than 5 minutes" at bounding box center [356, 392] width 101 height 16
click at [873, 283] on div "Woohoo you applied! You updated the status to applied . Average response rate i…" at bounding box center [456, 334] width 912 height 669
click at [605, 221] on icon "button" at bounding box center [601, 227] width 17 height 17
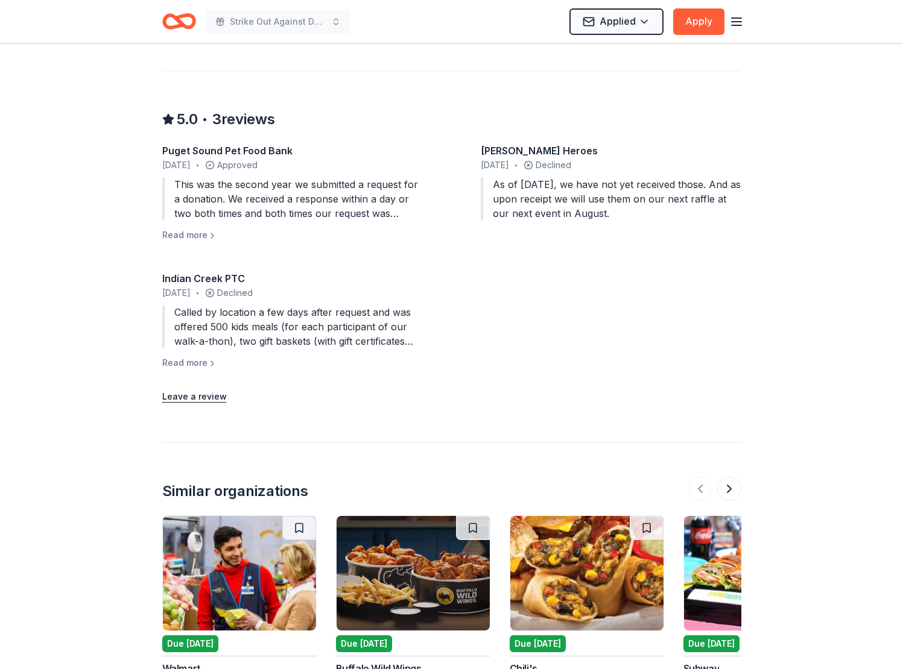
scroll to position [1271, 0]
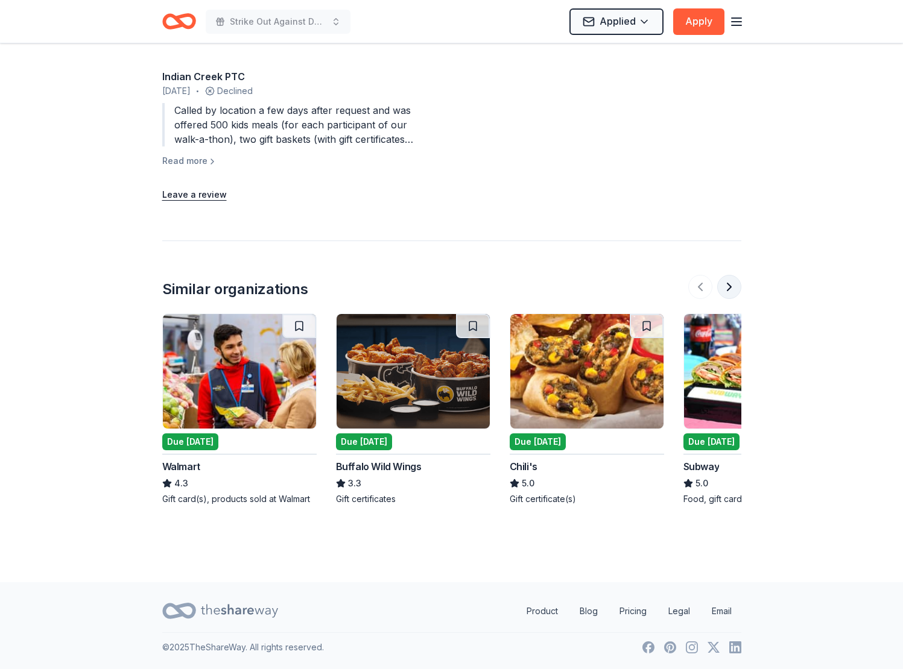
click at [739, 289] on button at bounding box center [729, 287] width 24 height 24
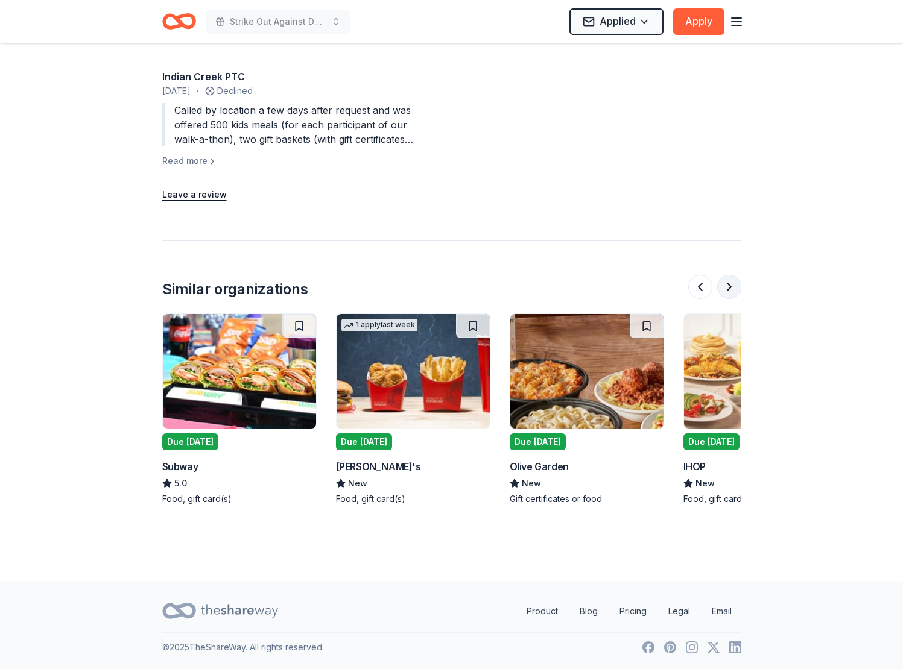
click at [738, 288] on button at bounding box center [729, 287] width 24 height 24
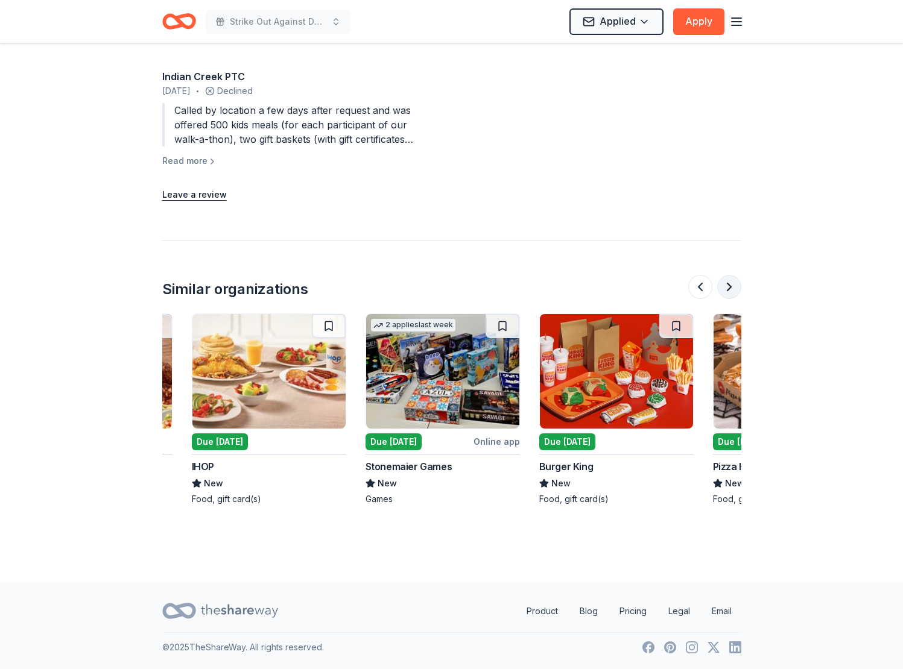
scroll to position [0, 1042]
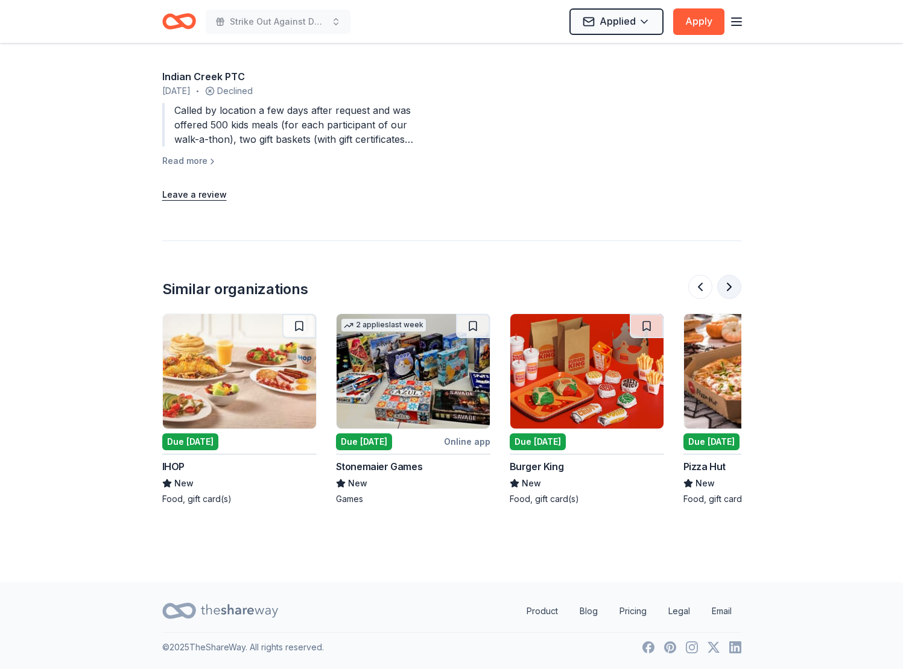
click at [738, 288] on button at bounding box center [729, 287] width 24 height 24
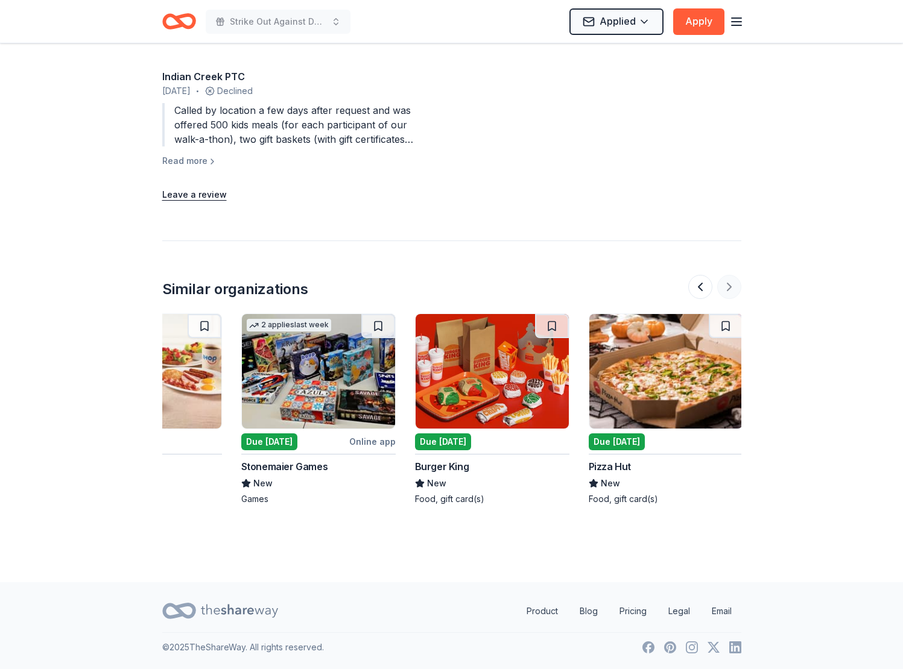
scroll to position [0, 1139]
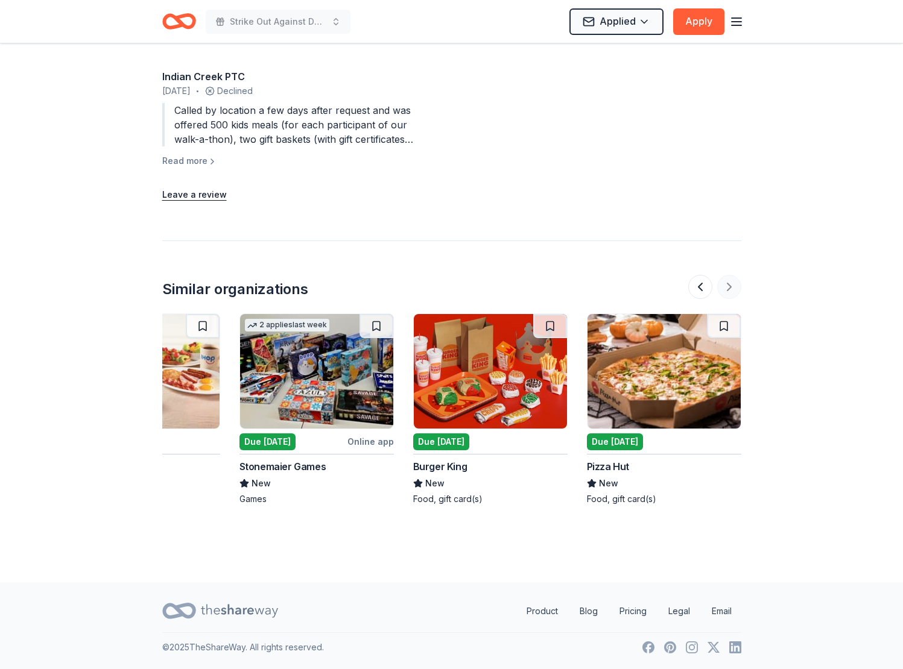
click at [738, 288] on div at bounding box center [714, 287] width 53 height 24
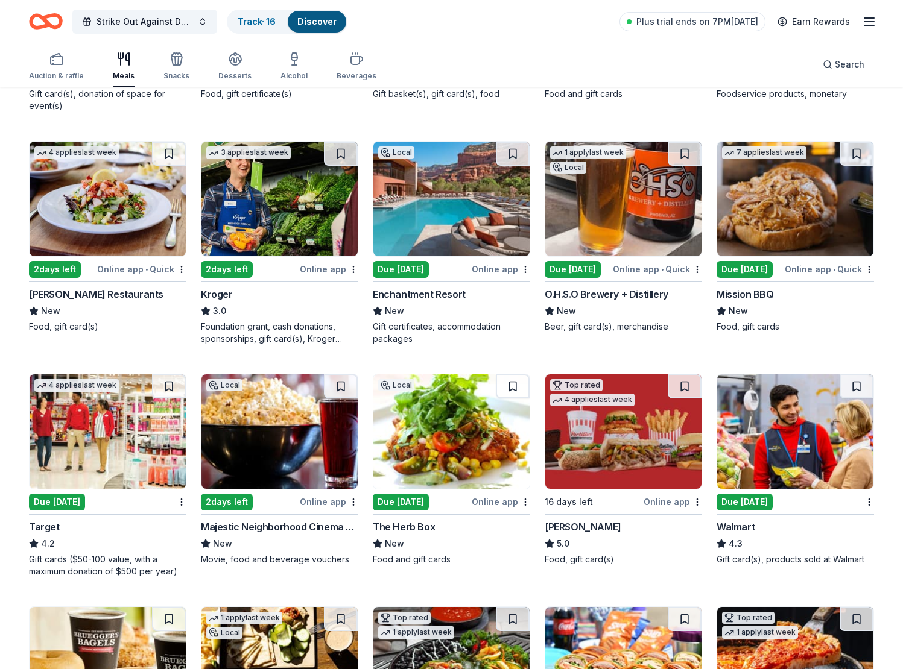
scroll to position [327, 0]
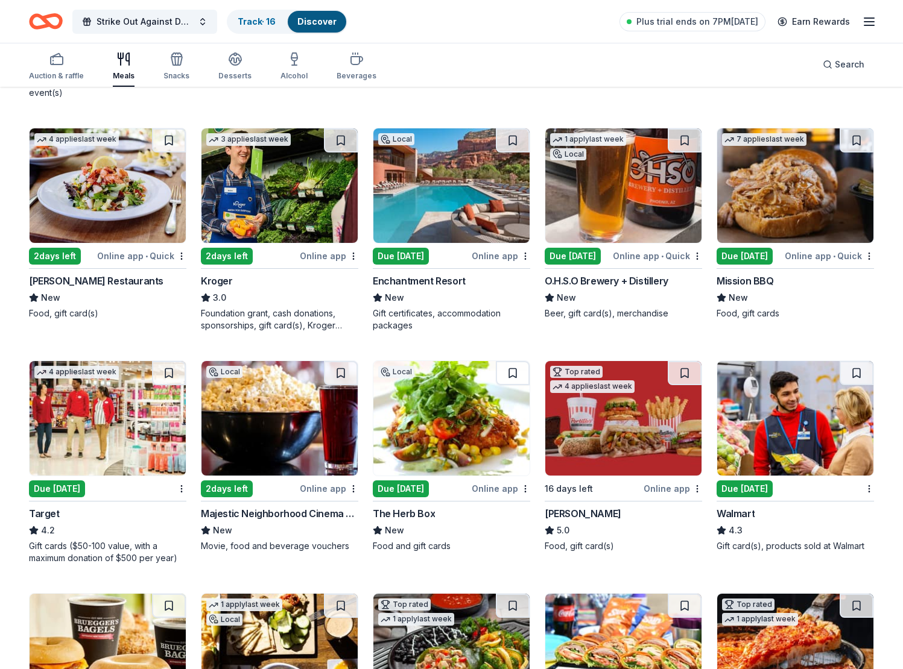
click at [597, 426] on img at bounding box center [623, 418] width 156 height 115
click at [454, 407] on img at bounding box center [451, 418] width 156 height 115
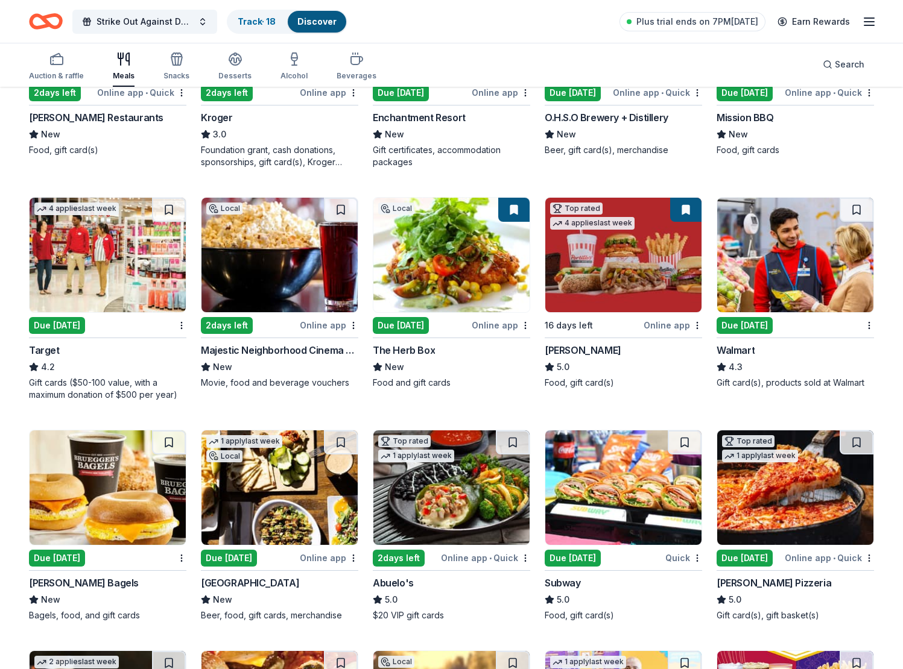
scroll to position [491, 0]
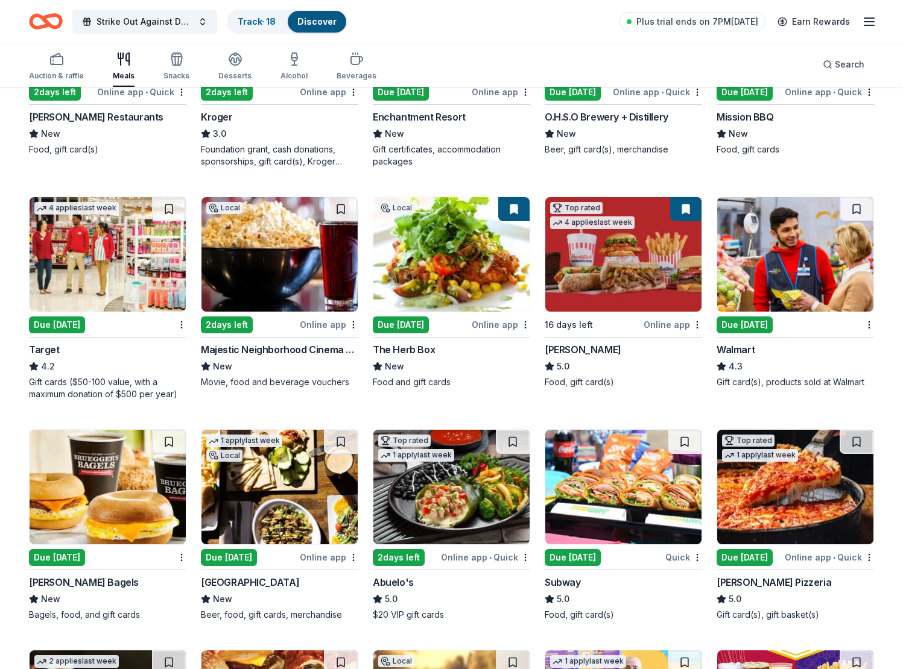
click at [304, 269] on img at bounding box center [279, 254] width 156 height 115
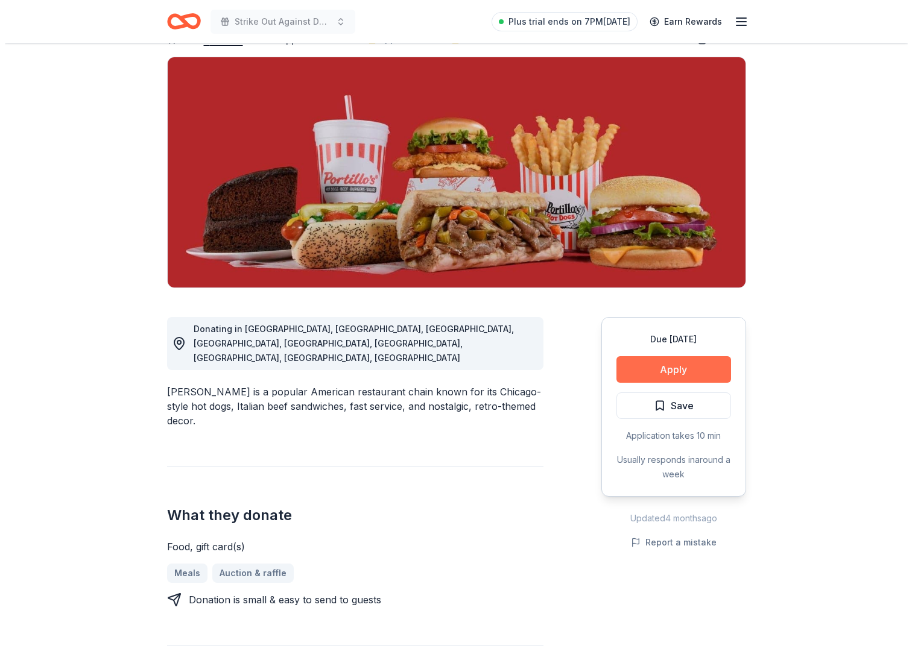
scroll to position [80, 0]
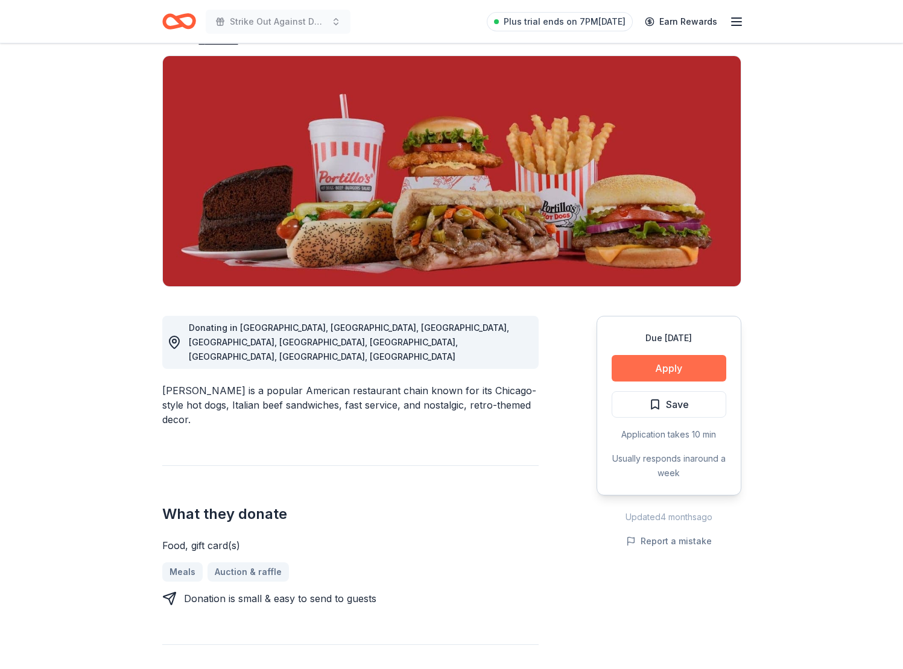
click at [640, 364] on button "Apply" at bounding box center [669, 368] width 115 height 27
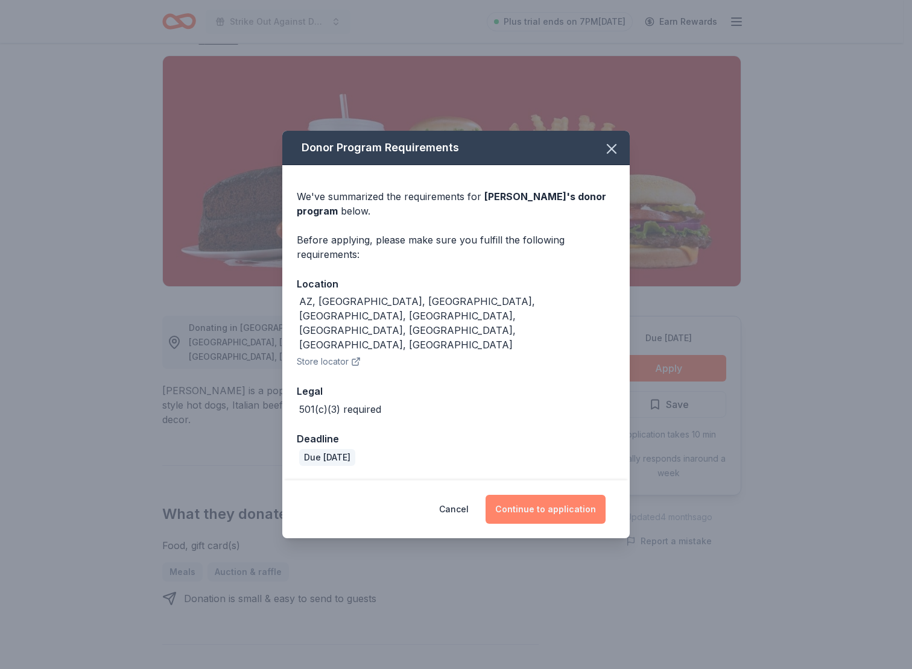
click at [567, 495] on button "Continue to application" at bounding box center [545, 509] width 120 height 29
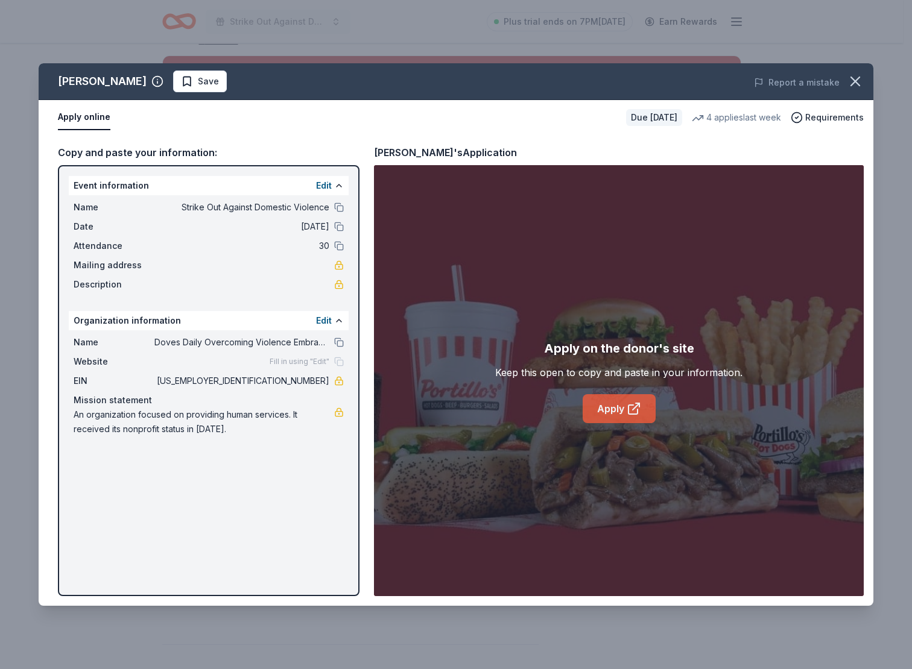
click at [609, 419] on link "Apply" at bounding box center [619, 408] width 73 height 29
click at [181, 80] on span "Save" at bounding box center [200, 81] width 38 height 14
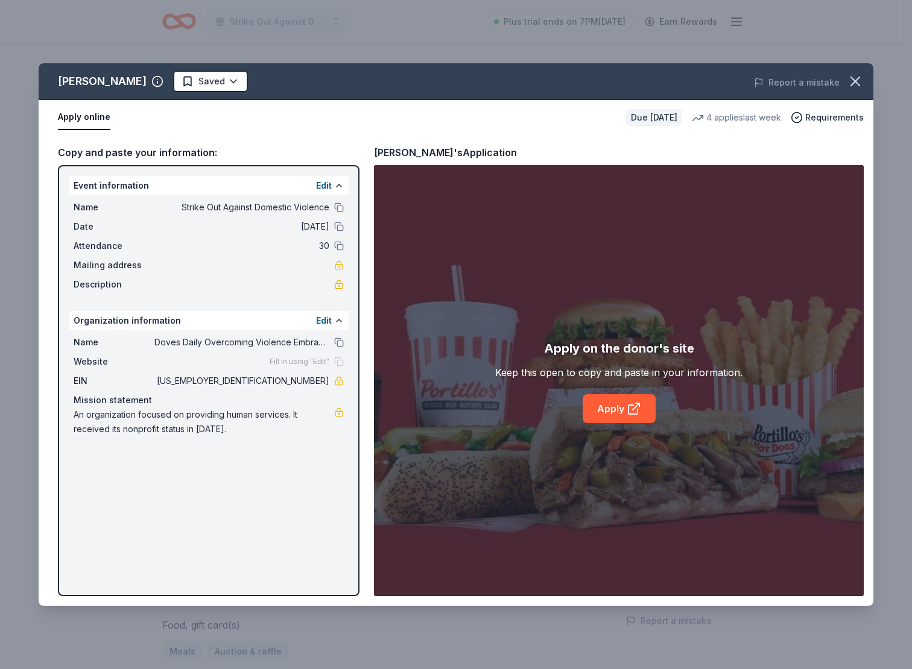
click at [155, 89] on html "Strike Out Against Domestic Violence Plus trial ends on 7PM, 9/25 Earn Rewards …" at bounding box center [456, 334] width 912 height 669
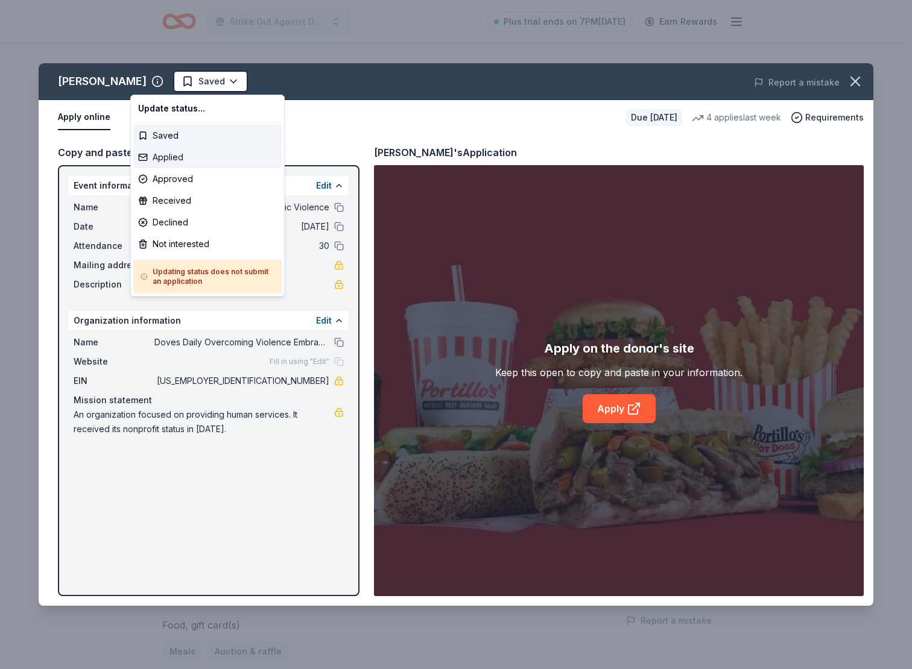
click at [182, 160] on div "Applied" at bounding box center [207, 158] width 148 height 22
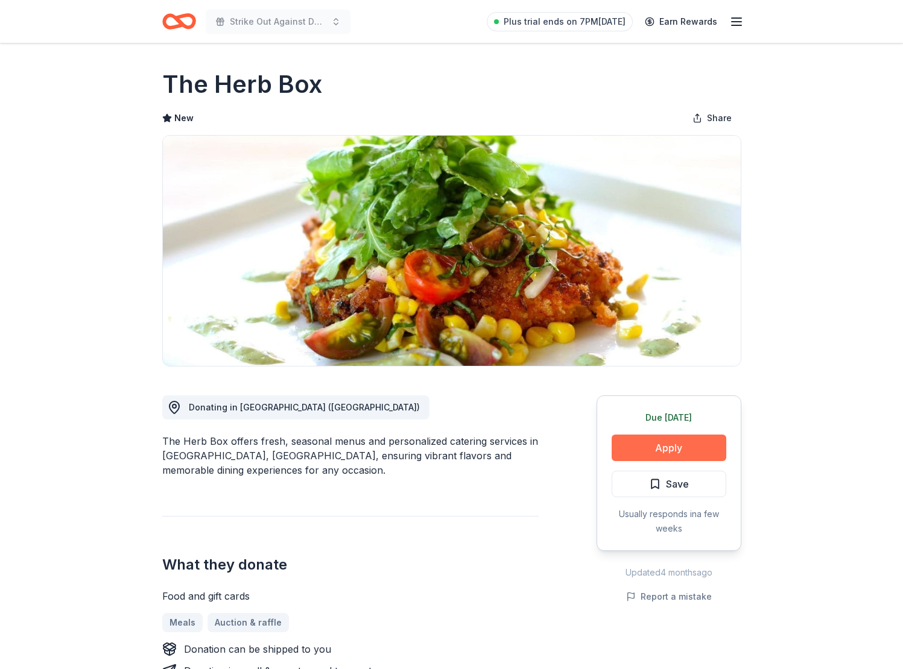
click at [692, 449] on button "Apply" at bounding box center [669, 448] width 115 height 27
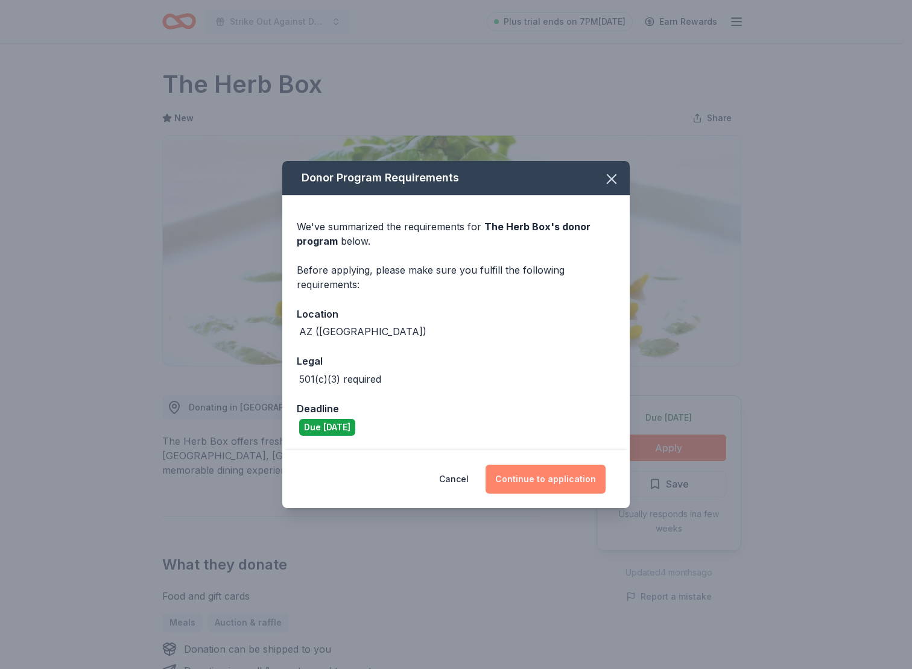
click at [576, 490] on button "Continue to application" at bounding box center [545, 479] width 120 height 29
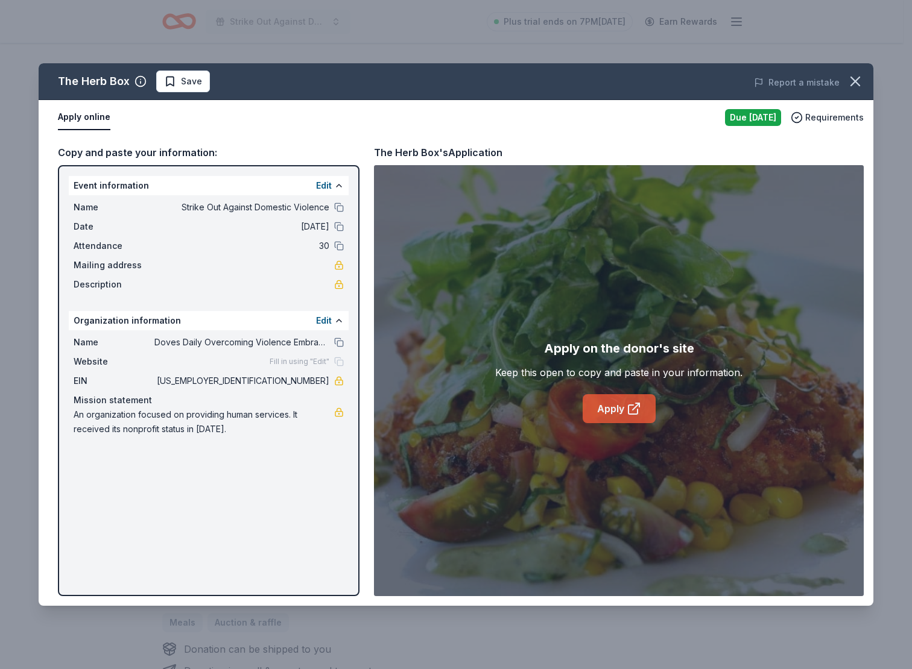
click at [593, 402] on link "Apply" at bounding box center [619, 408] width 73 height 29
click at [173, 79] on span "Save" at bounding box center [183, 81] width 38 height 14
click at [179, 80] on html "Strike Out Against Domestic Violence Plus trial ends on 7PM, 9/25 Earn Rewards …" at bounding box center [456, 334] width 912 height 669
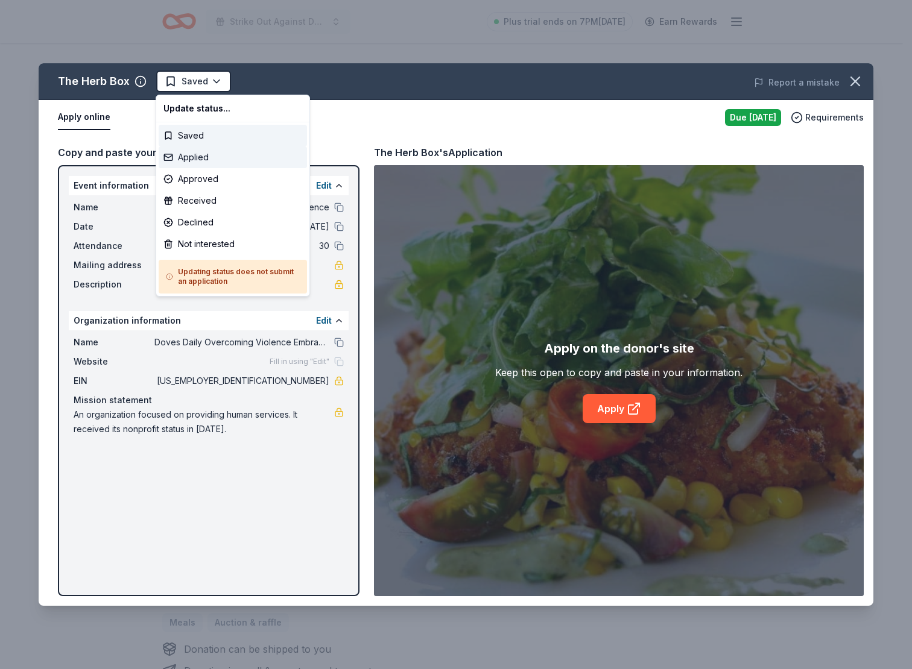
click at [195, 157] on div "Applied" at bounding box center [233, 158] width 148 height 22
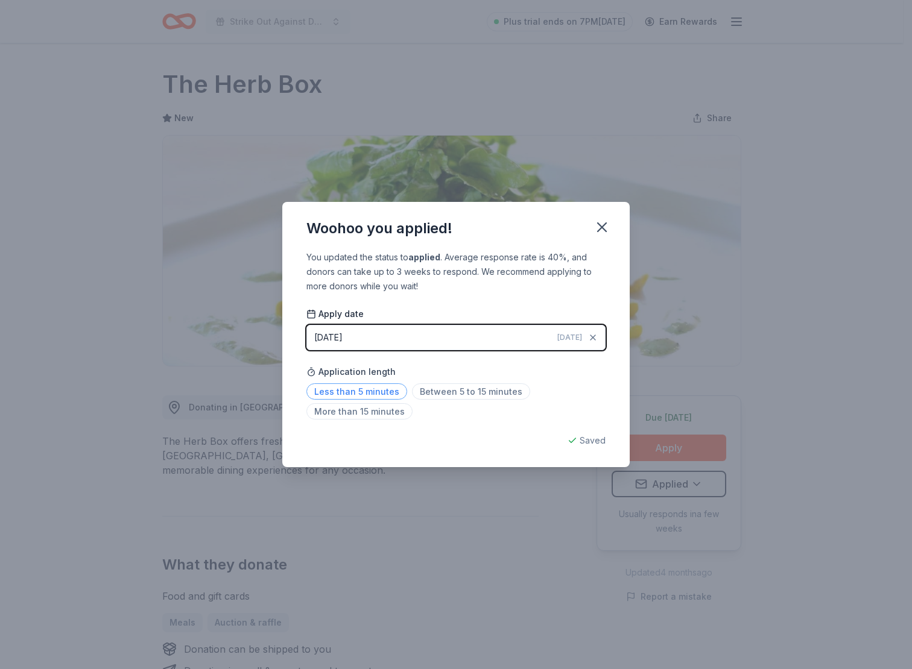
click at [354, 390] on span "Less than 5 minutes" at bounding box center [356, 392] width 101 height 16
click at [730, 301] on div "Woohoo you applied! You updated the status to applied . Average response rate i…" at bounding box center [456, 334] width 912 height 669
click at [595, 232] on icon "button" at bounding box center [601, 227] width 17 height 17
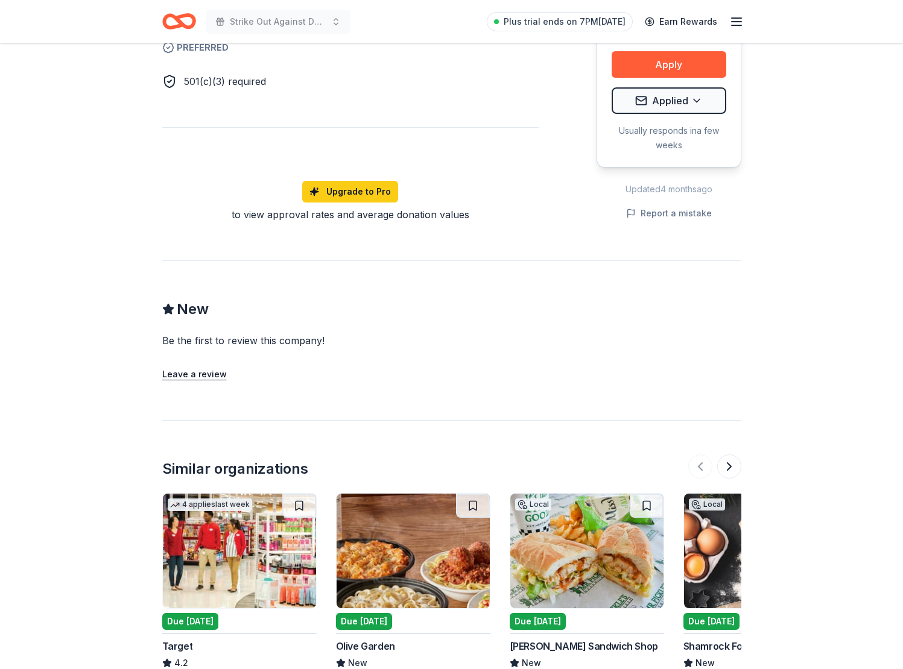
scroll to position [941, 0]
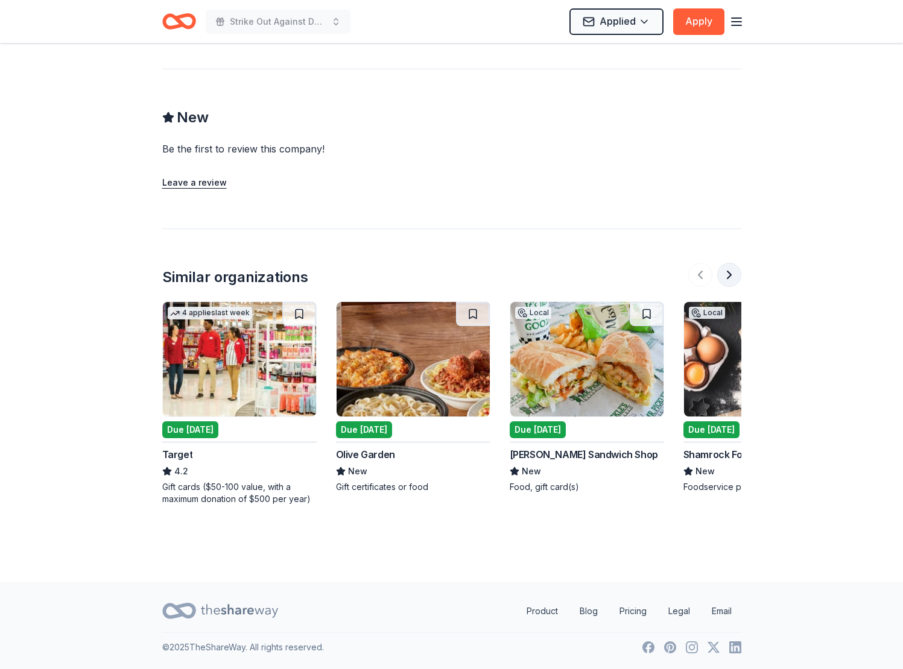
click at [724, 271] on button at bounding box center [729, 275] width 24 height 24
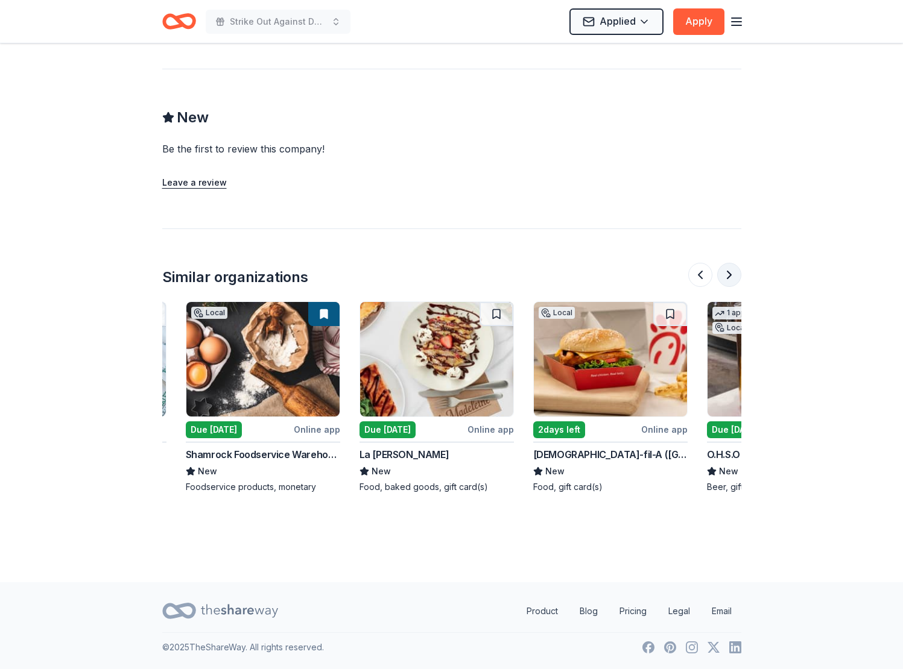
scroll to position [0, 521]
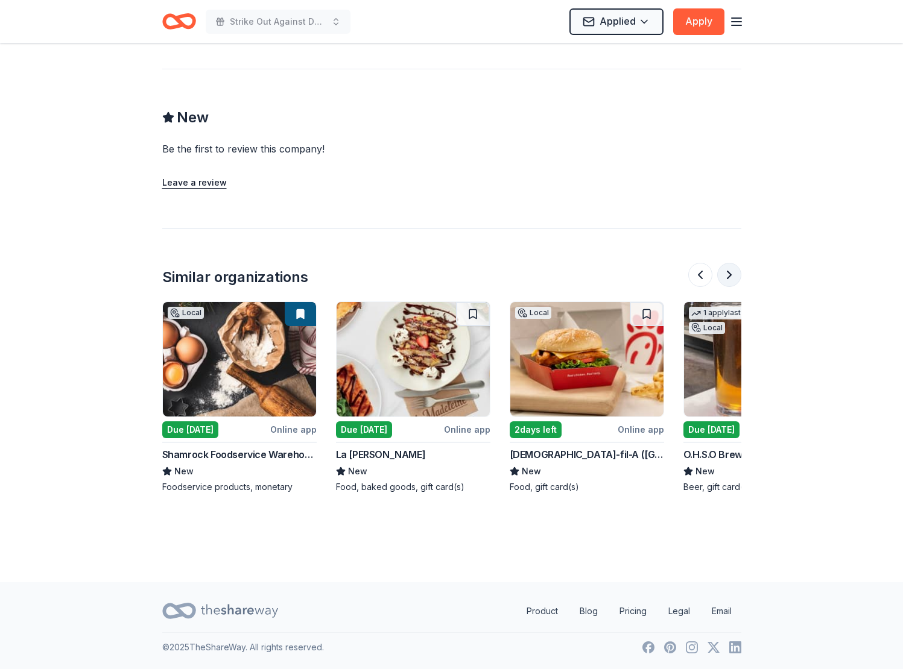
click at [724, 271] on button at bounding box center [729, 275] width 24 height 24
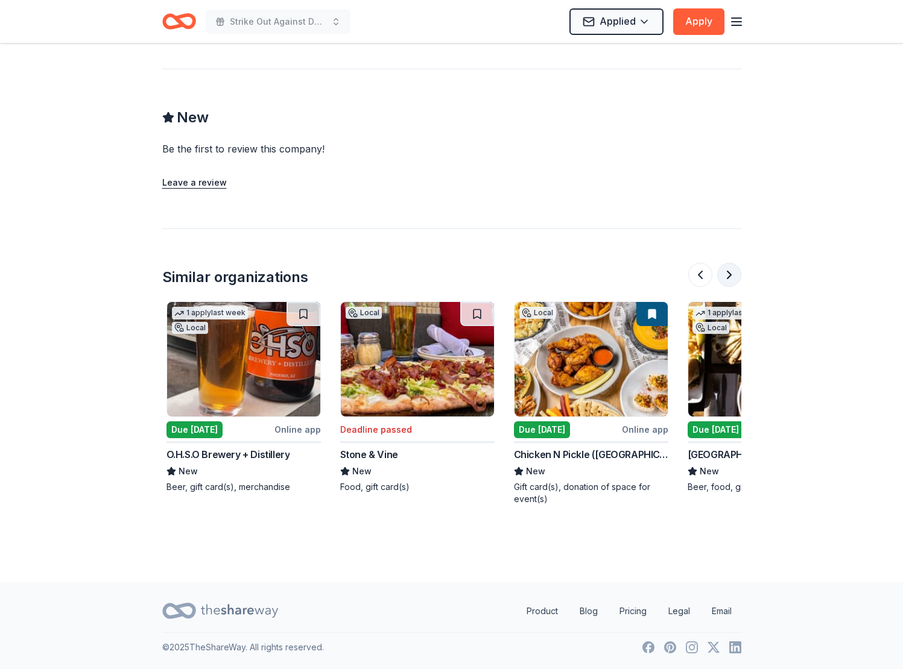
scroll to position [0, 1042]
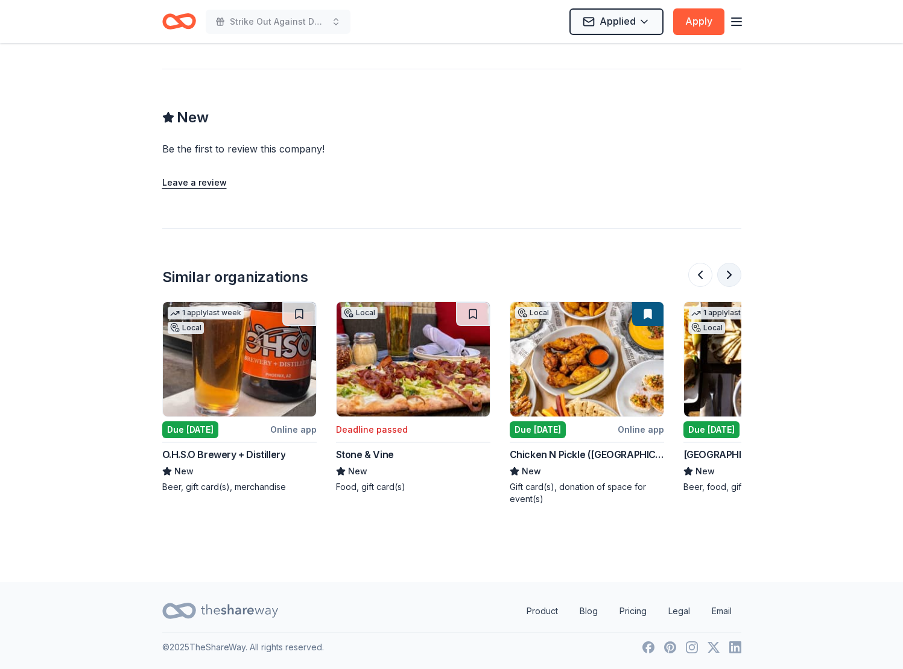
click at [724, 271] on button at bounding box center [729, 275] width 24 height 24
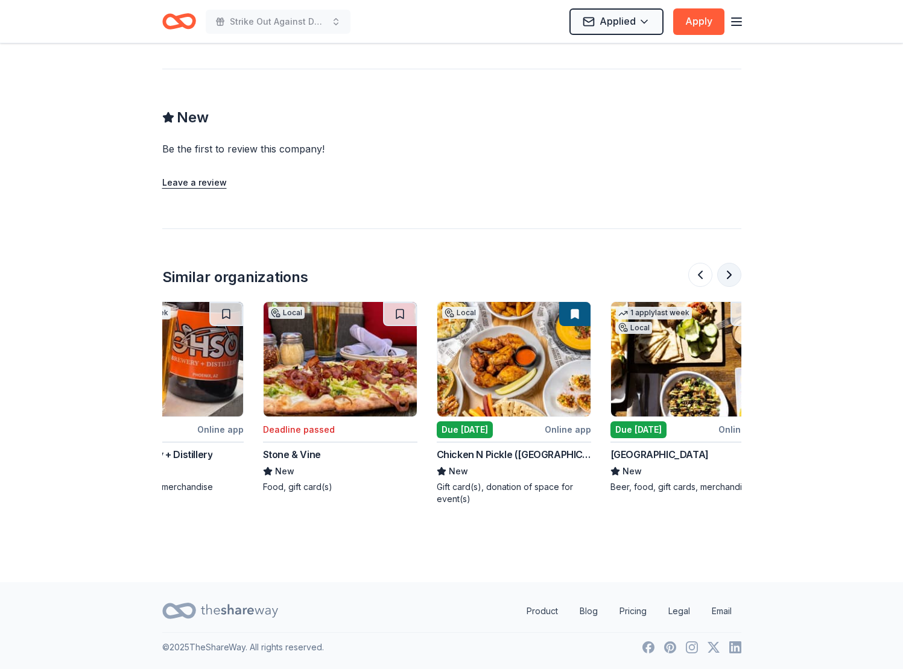
scroll to position [0, 1139]
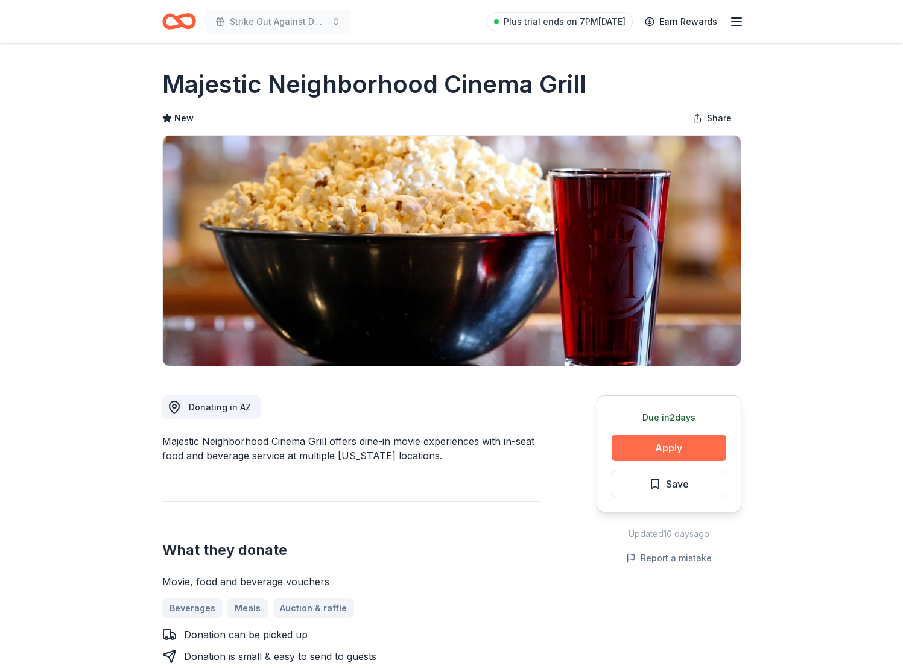
click at [659, 443] on button "Apply" at bounding box center [669, 448] width 115 height 27
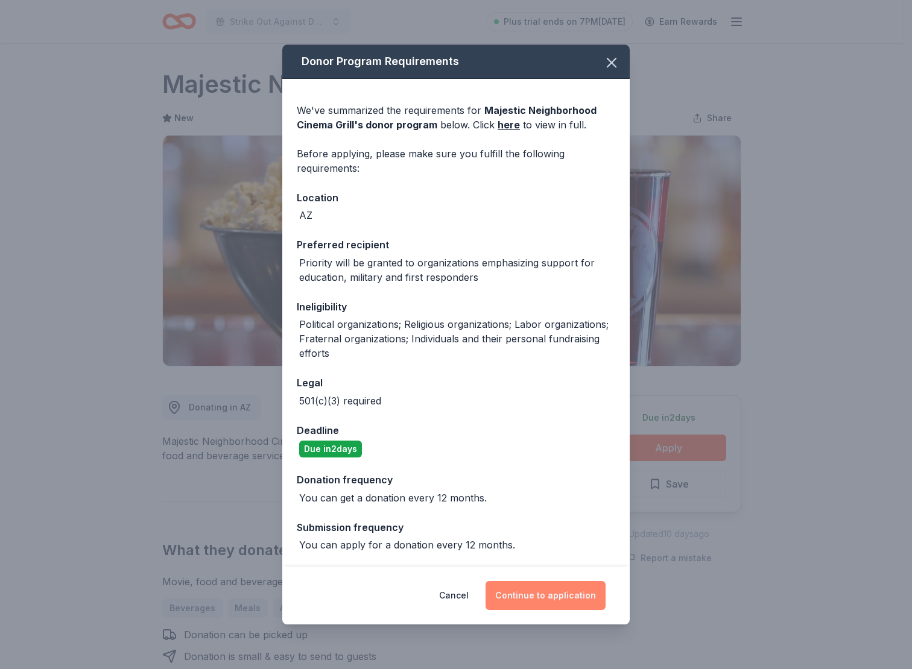
click at [555, 595] on button "Continue to application" at bounding box center [545, 595] width 120 height 29
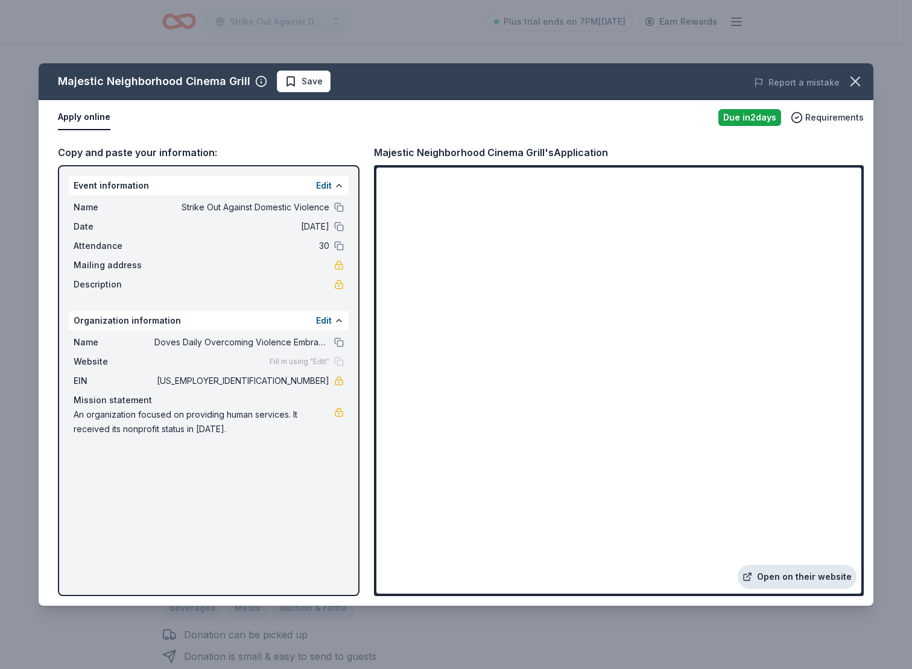
click at [818, 580] on link "Open on their website" at bounding box center [797, 577] width 119 height 24
click at [294, 81] on span "Save" at bounding box center [304, 81] width 38 height 14
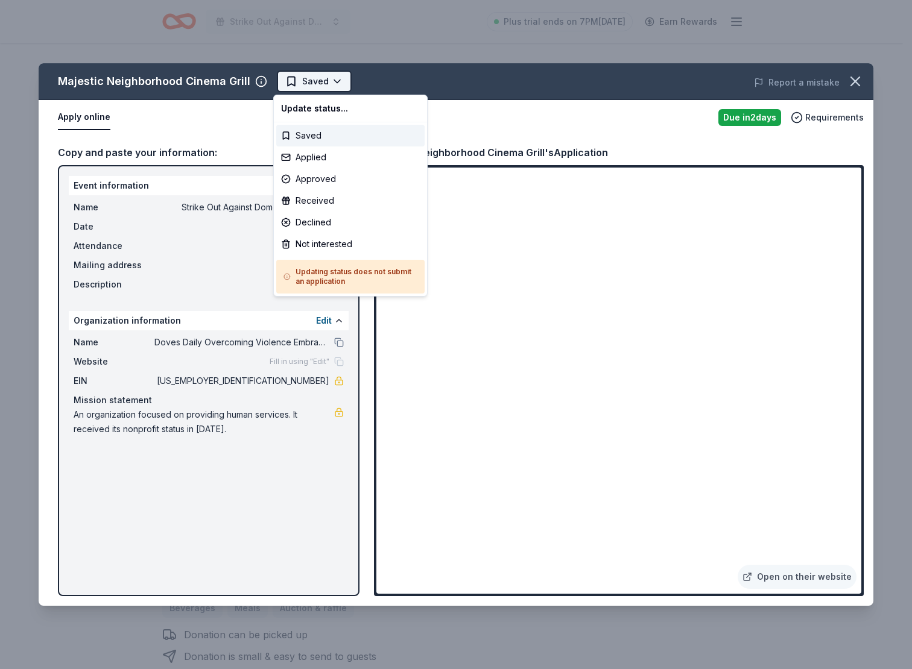
click at [297, 84] on html "Strike Out Against Domestic Violence Plus trial ends on 7PM[DATE] Earn Rewards …" at bounding box center [456, 334] width 912 height 669
click at [315, 160] on div "Applied" at bounding box center [350, 158] width 148 height 22
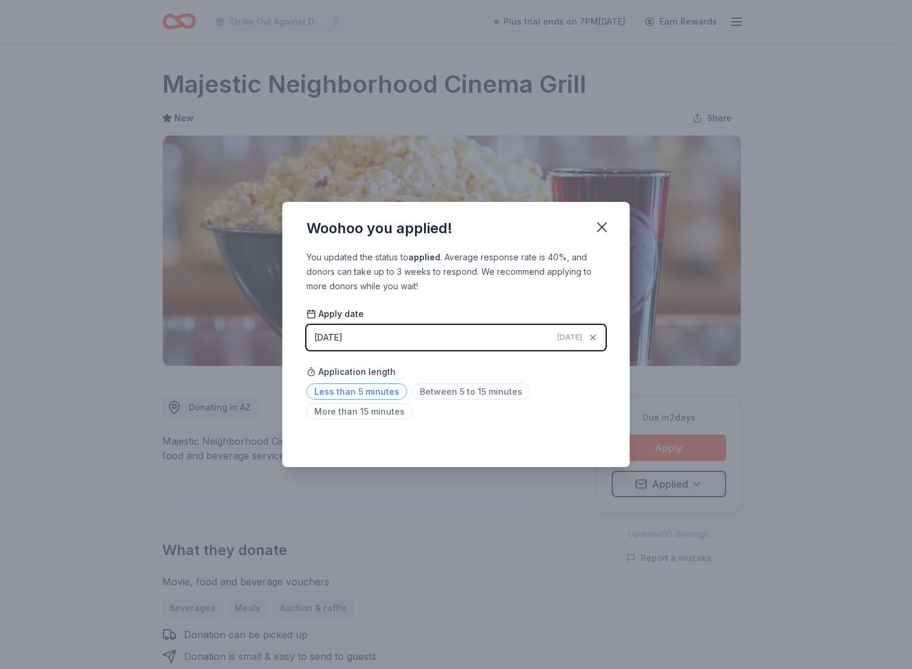
click at [364, 389] on span "Less than 5 minutes" at bounding box center [356, 392] width 101 height 16
click at [782, 343] on div "Woohoo you applied! You updated the status to applied . Average response rate i…" at bounding box center [456, 334] width 912 height 669
click at [610, 226] on icon "button" at bounding box center [601, 227] width 17 height 17
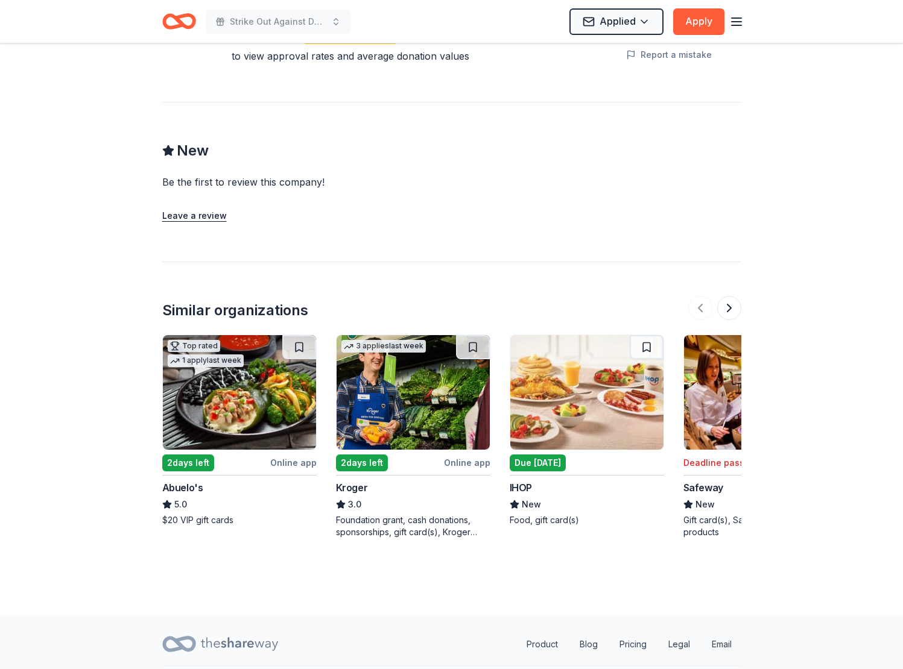
scroll to position [1122, 0]
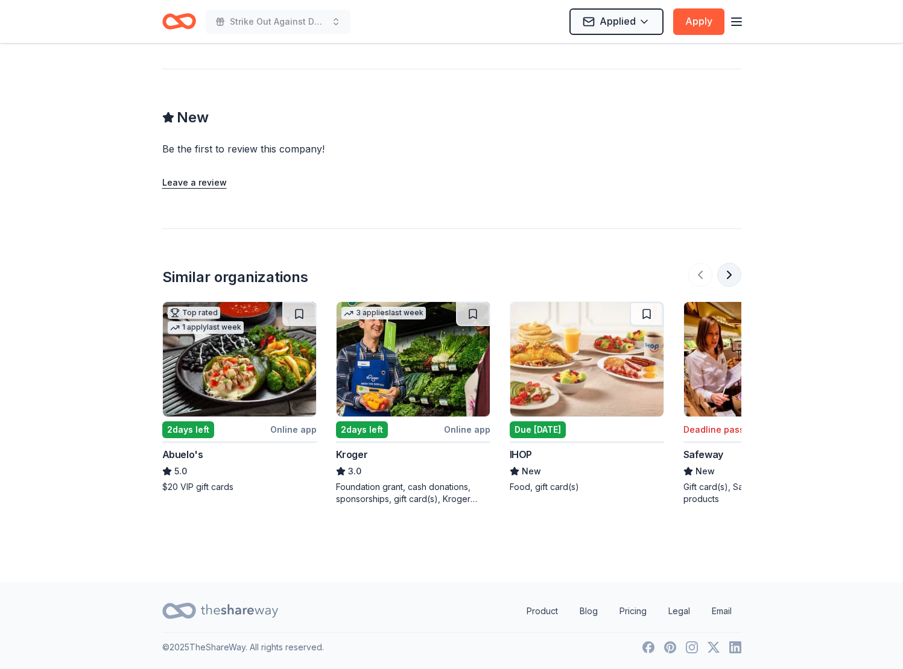
click at [727, 276] on button at bounding box center [729, 275] width 24 height 24
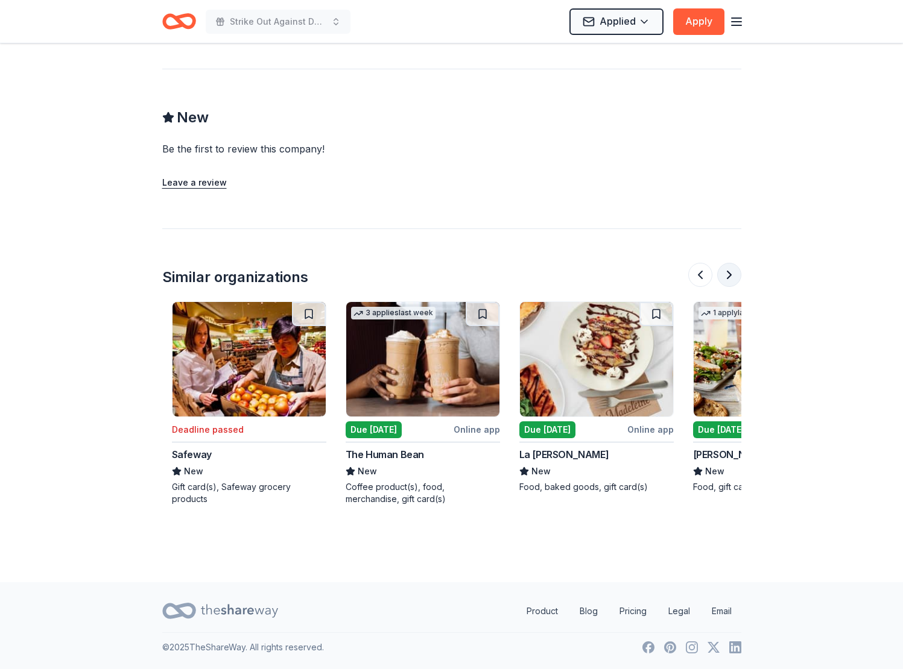
scroll to position [0, 521]
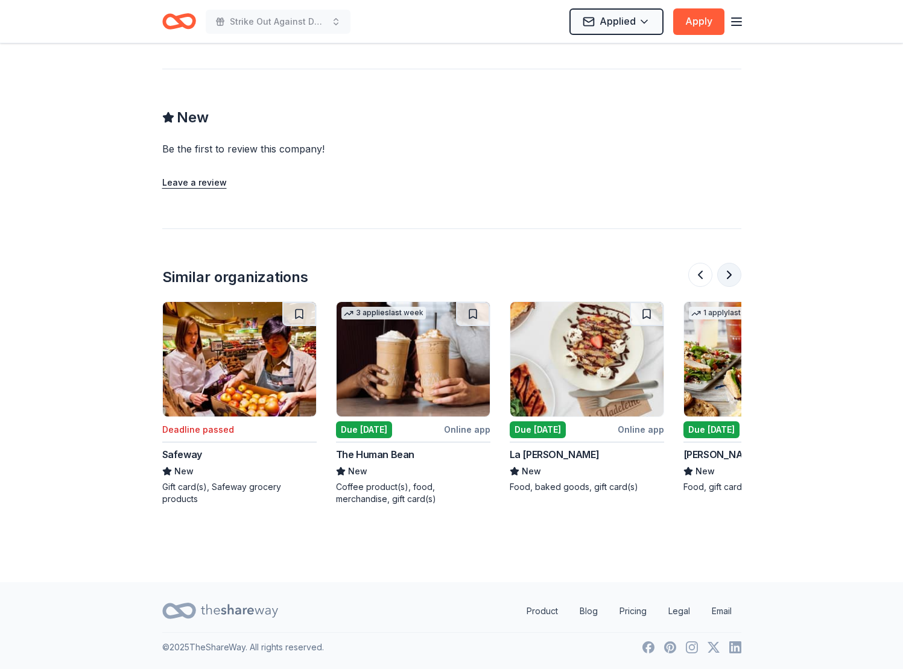
click at [727, 276] on button at bounding box center [729, 275] width 24 height 24
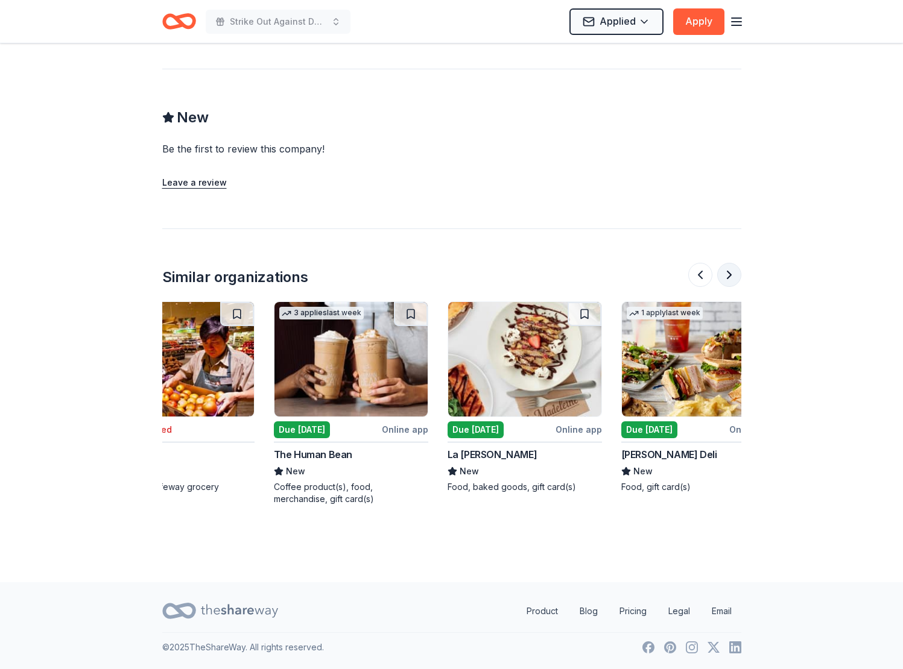
click at [727, 276] on button at bounding box center [729, 275] width 24 height 24
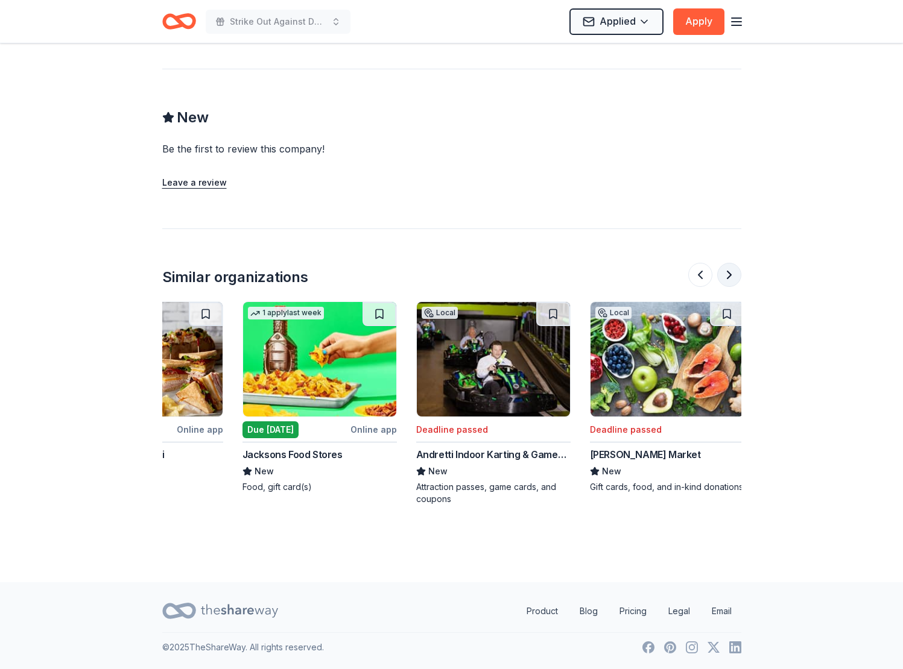
scroll to position [0, 1139]
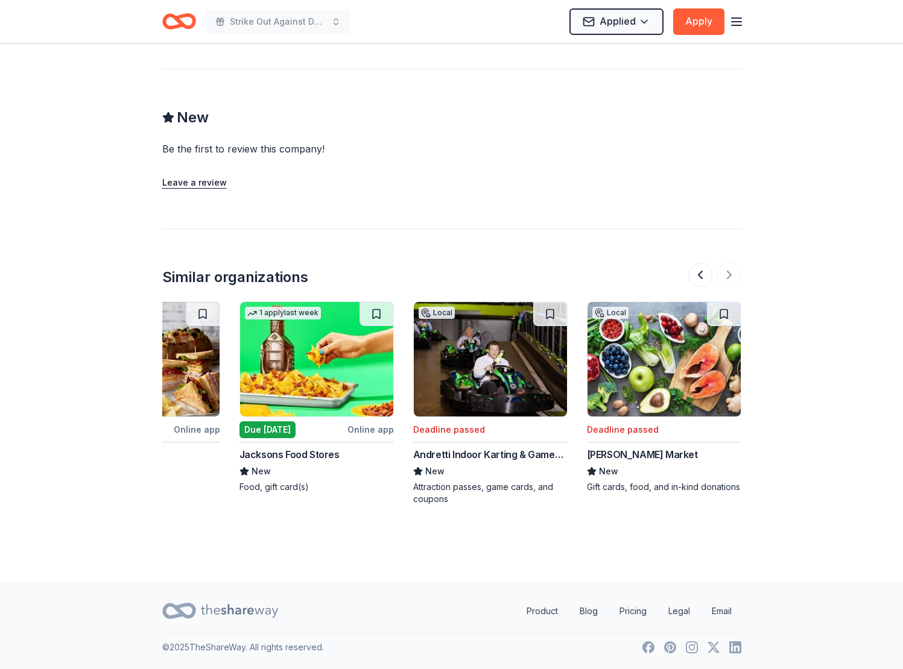
click at [500, 370] on img at bounding box center [490, 359] width 153 height 115
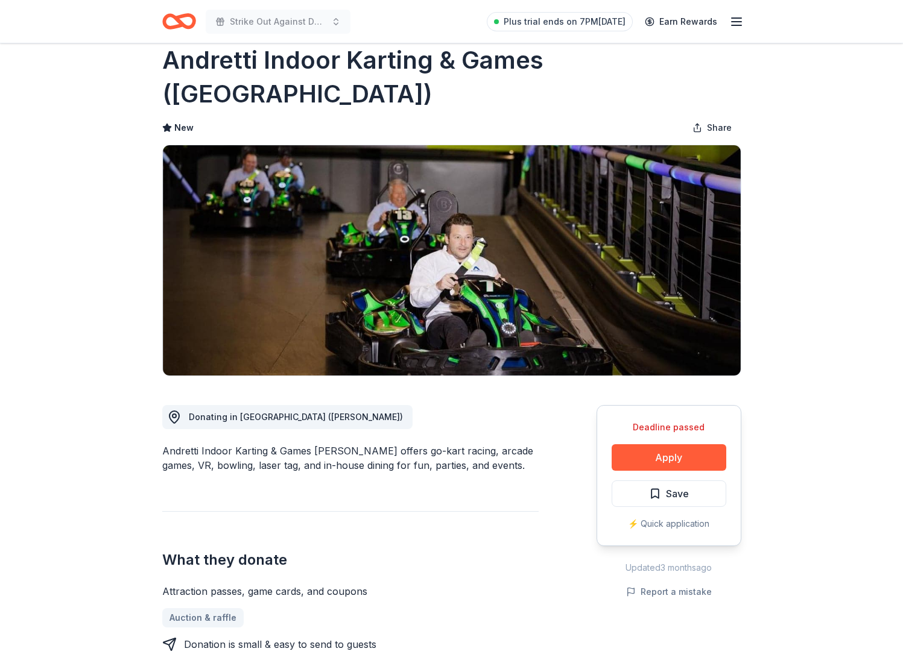
scroll to position [18, 0]
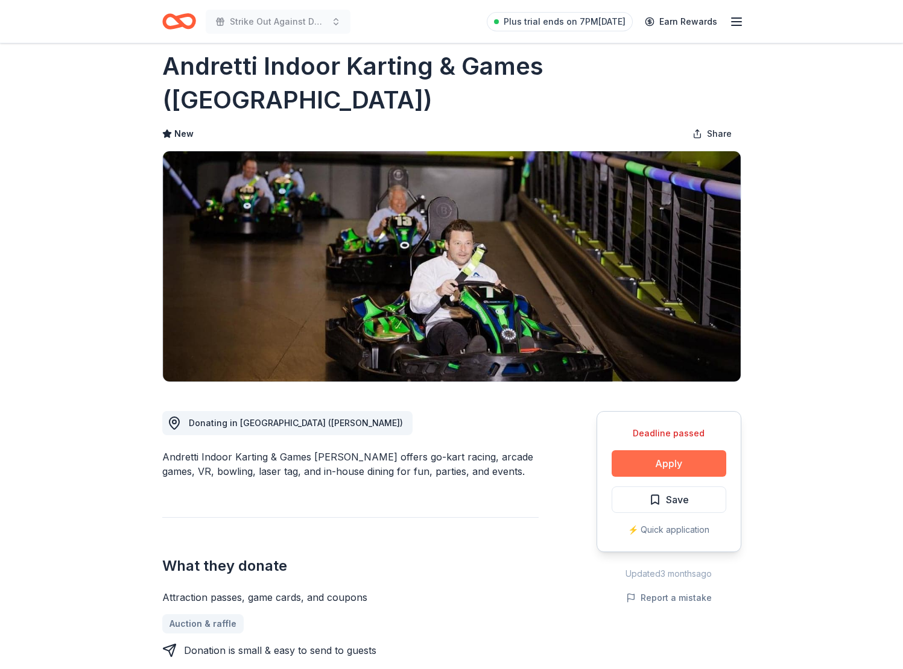
click at [651, 450] on button "Apply" at bounding box center [669, 463] width 115 height 27
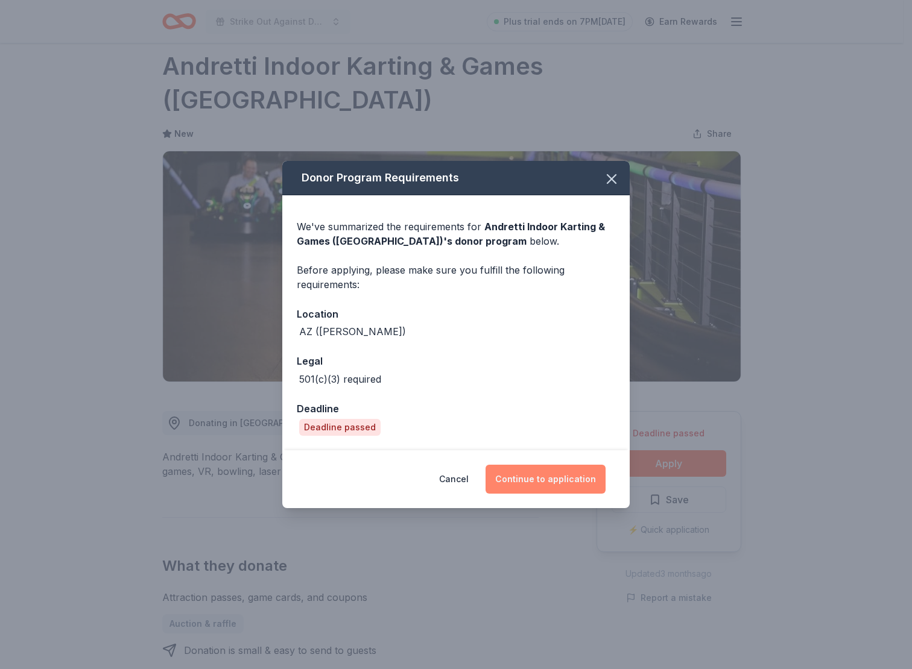
click at [549, 480] on button "Continue to application" at bounding box center [545, 479] width 120 height 29
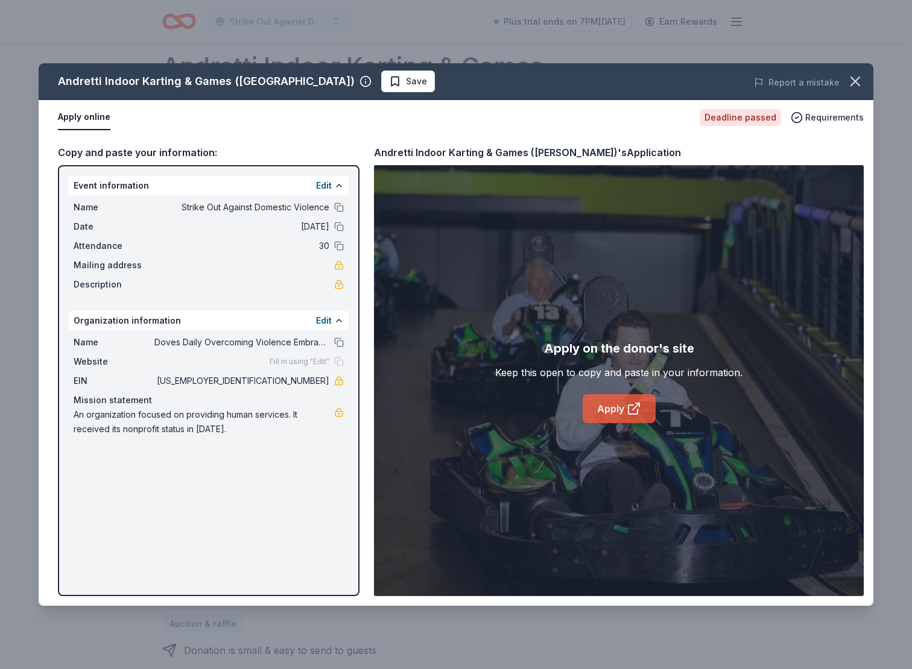
click at [602, 408] on link "Apply" at bounding box center [619, 408] width 73 height 29
click at [851, 82] on icon "button" at bounding box center [855, 81] width 17 height 17
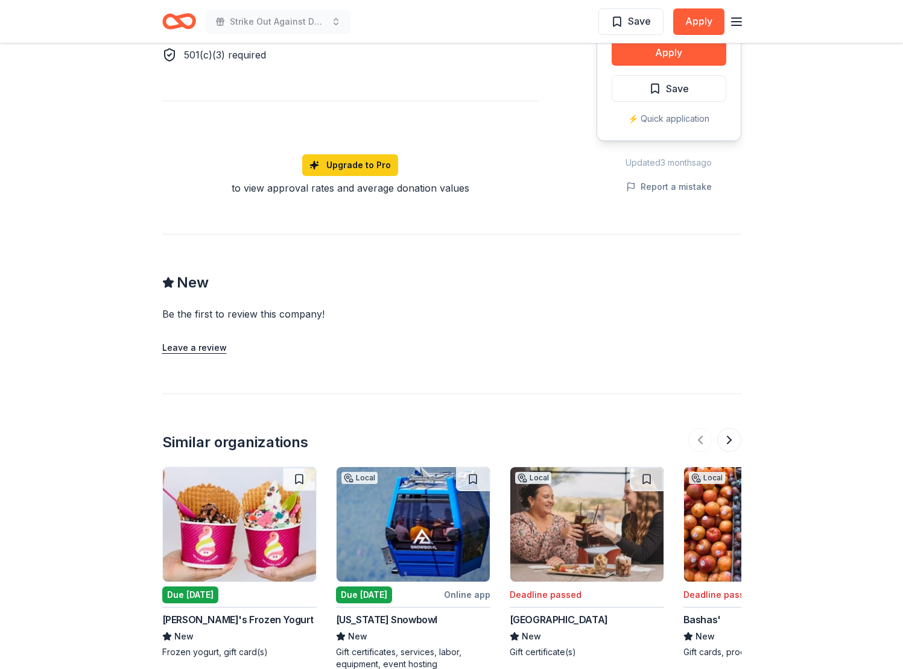
scroll to position [905, 0]
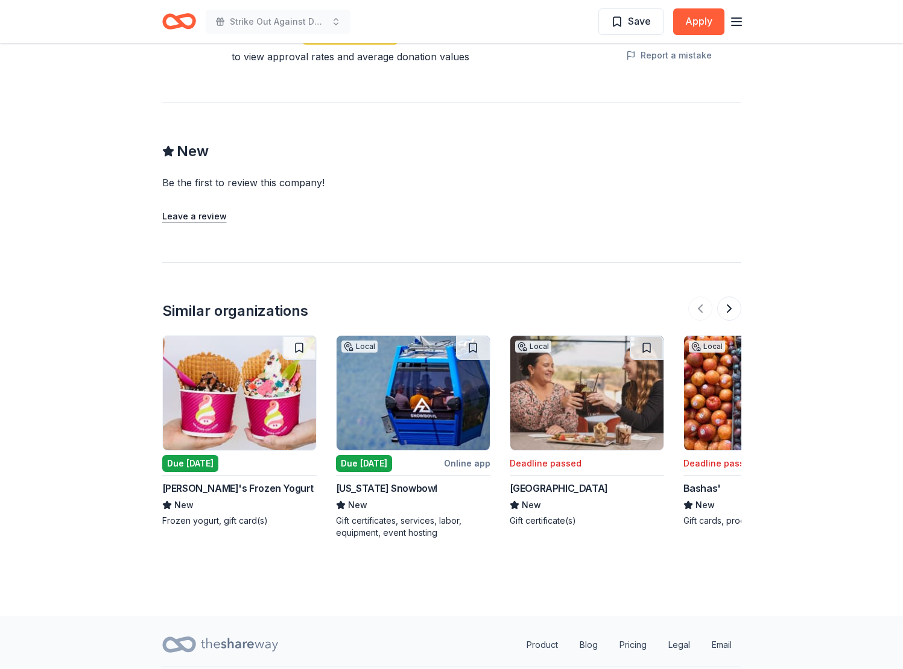
click at [412, 342] on img at bounding box center [413, 393] width 153 height 115
click at [732, 297] on button at bounding box center [729, 309] width 24 height 24
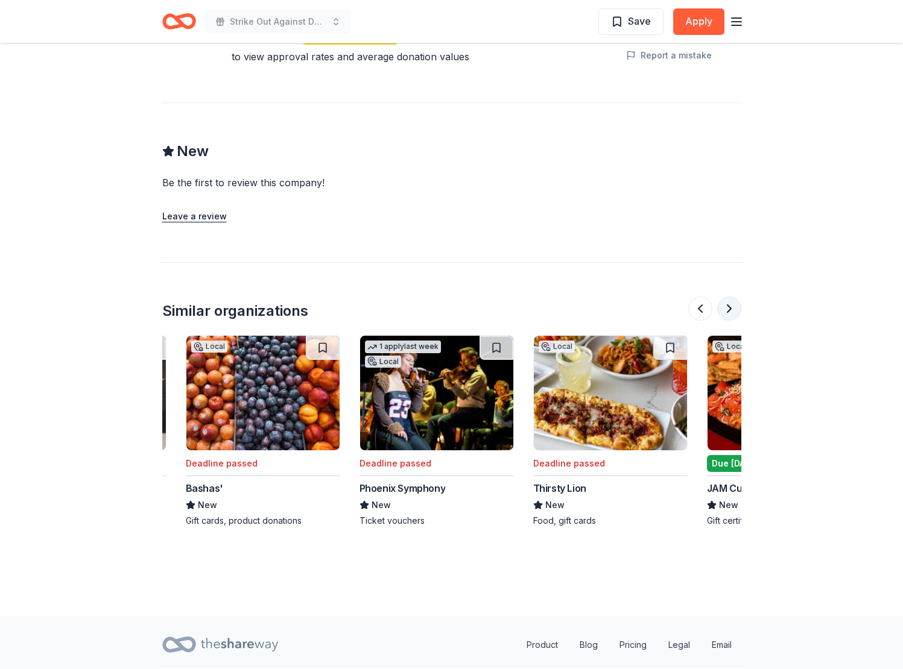
scroll to position [0, 521]
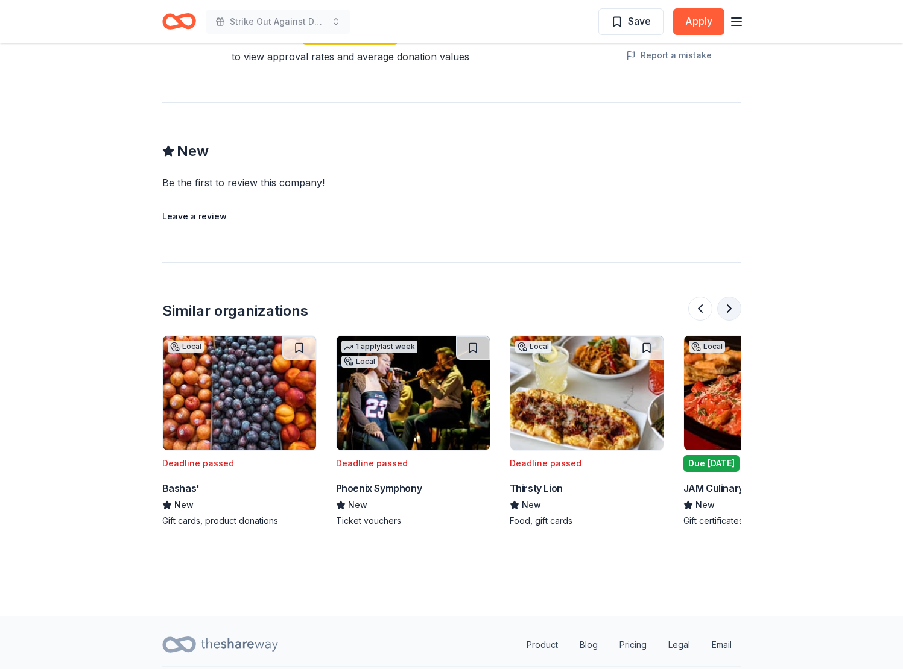
click at [732, 297] on button at bounding box center [729, 309] width 24 height 24
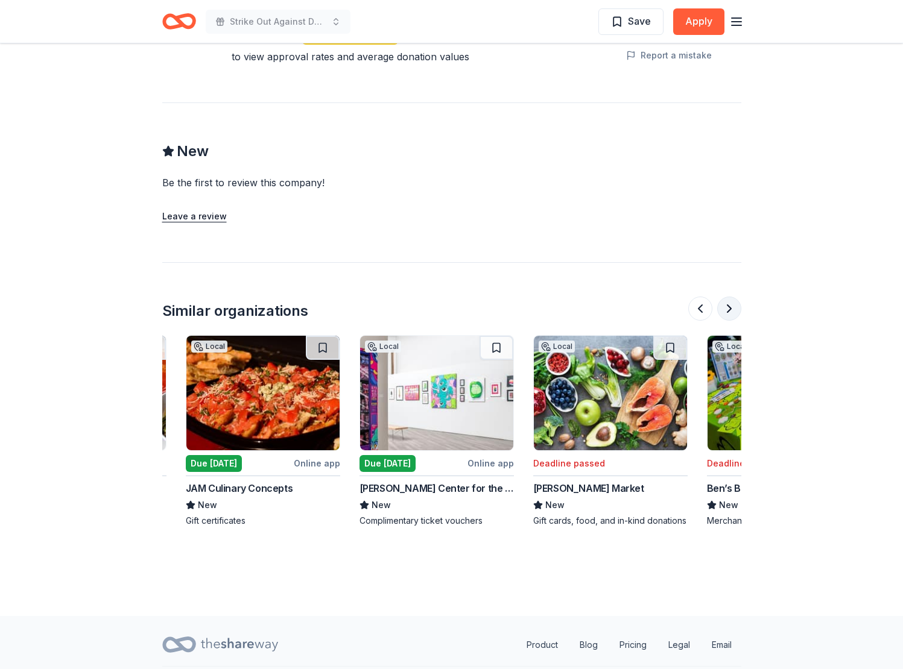
scroll to position [0, 1042]
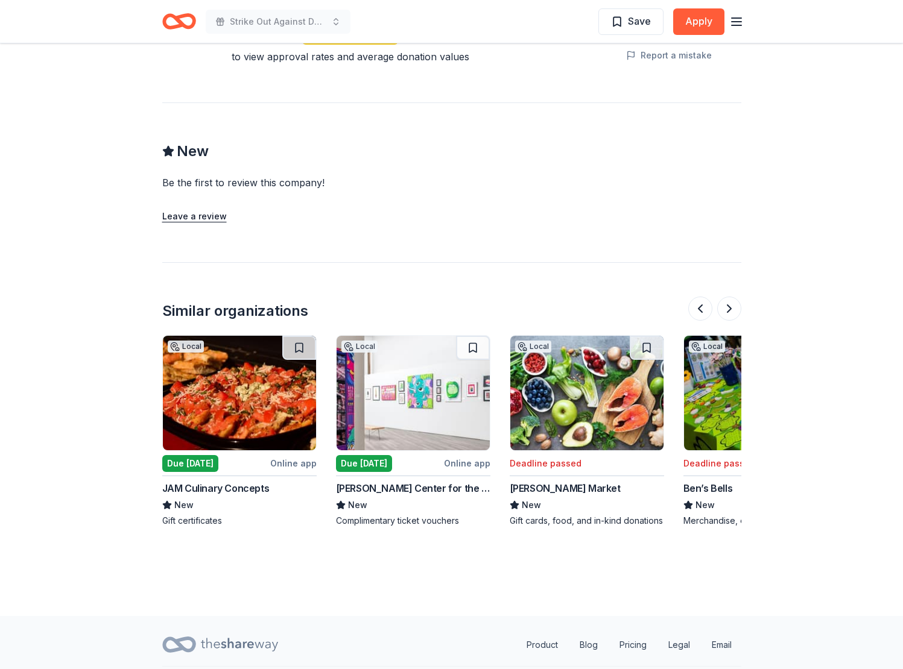
click at [405, 365] on img at bounding box center [413, 393] width 153 height 115
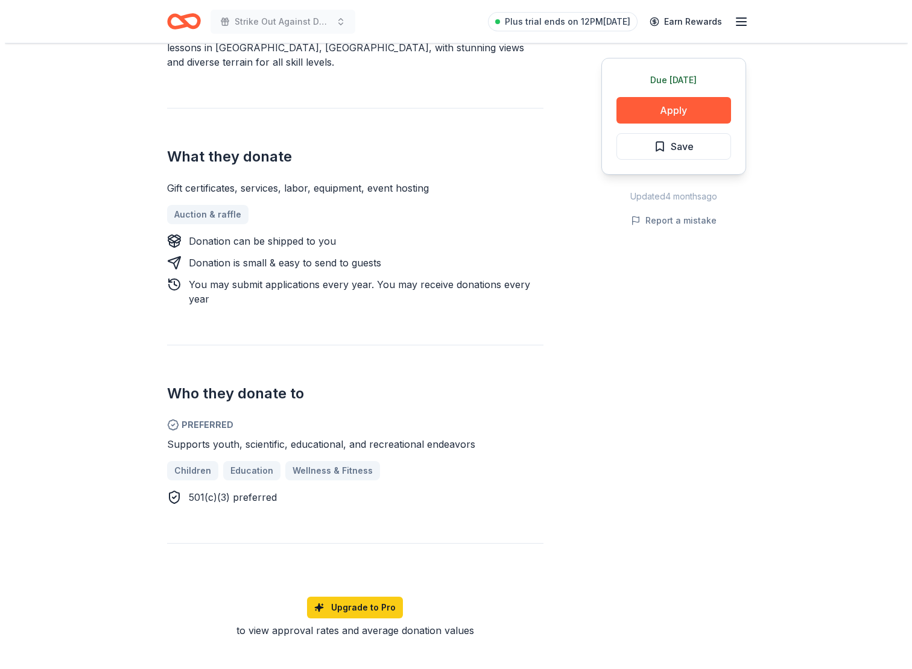
scroll to position [408, 0]
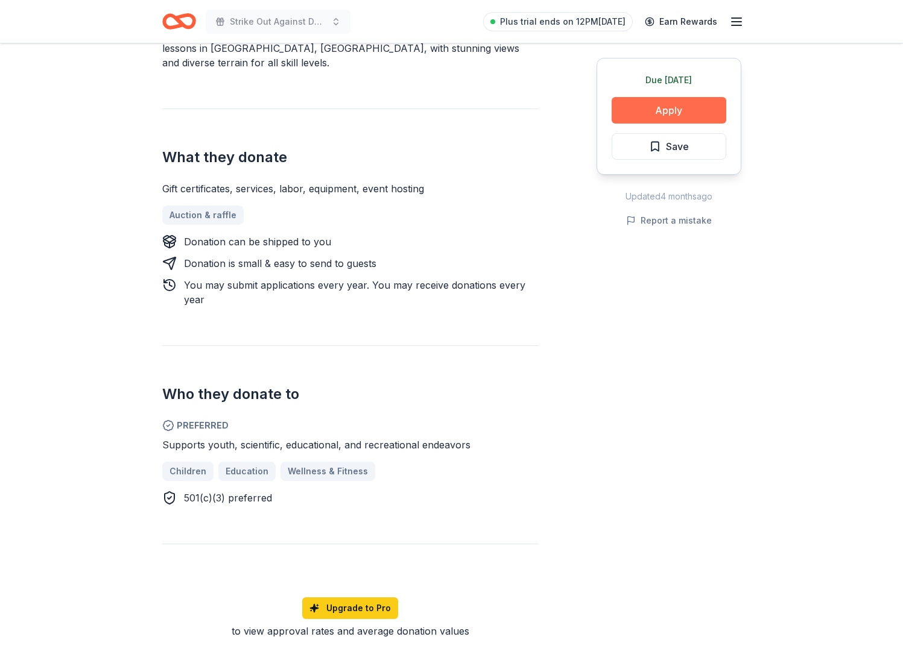
click at [672, 114] on button "Apply" at bounding box center [669, 110] width 115 height 27
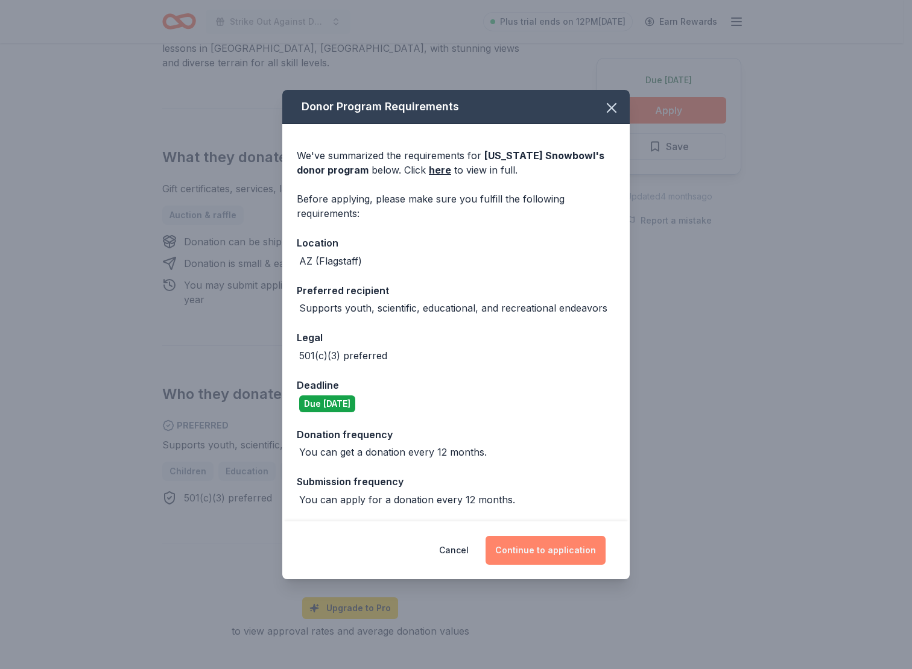
click at [565, 552] on button "Continue to application" at bounding box center [545, 550] width 120 height 29
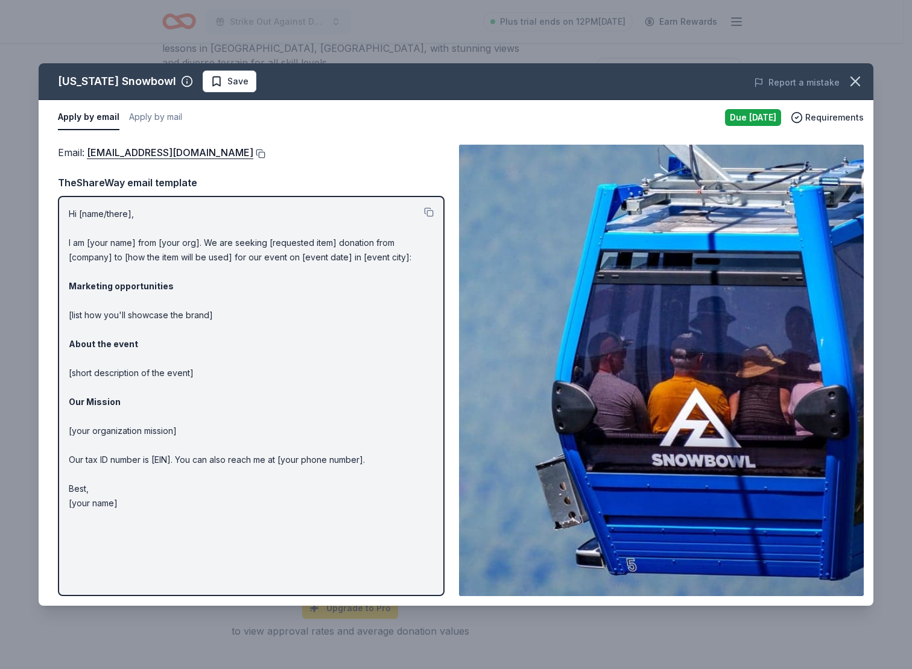
click at [253, 152] on button at bounding box center [259, 154] width 12 height 10
click at [204, 72] on button "Save" at bounding box center [230, 82] width 54 height 22
click at [204, 72] on div "Arizona Snowbowl Save" at bounding box center [289, 82] width 501 height 22
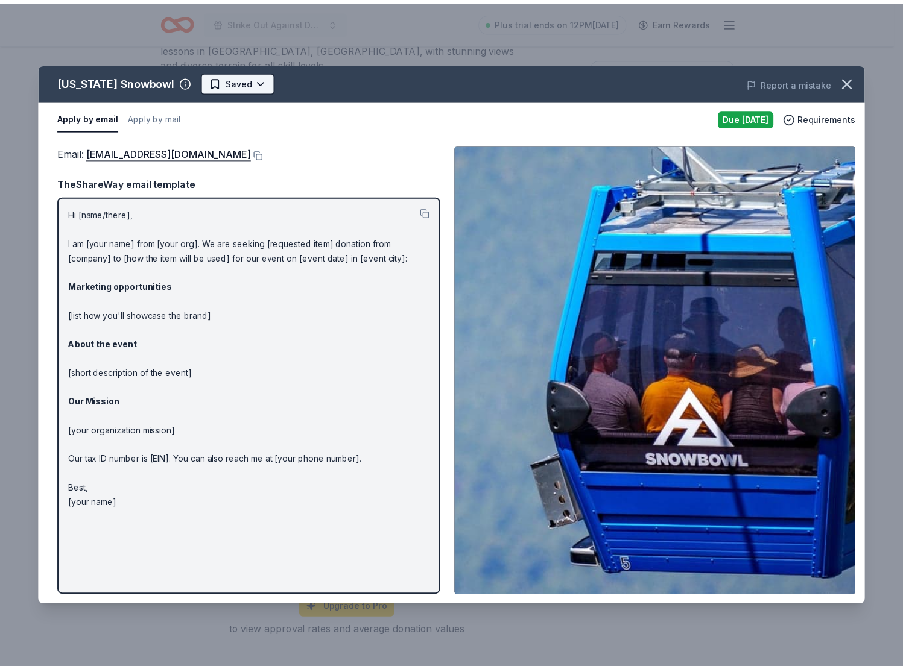
scroll to position [0, 0]
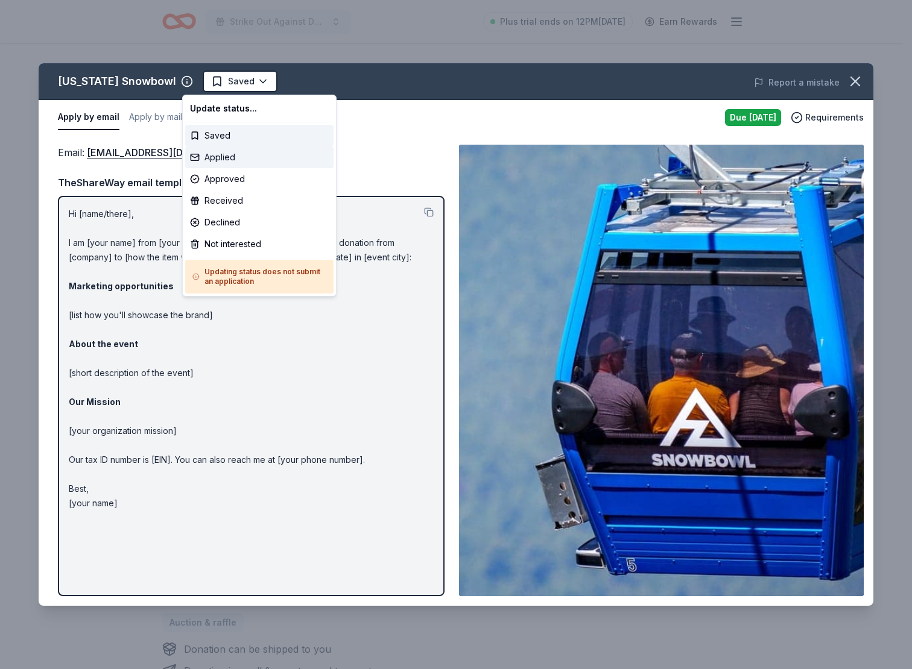
click at [223, 159] on div "Applied" at bounding box center [259, 158] width 148 height 22
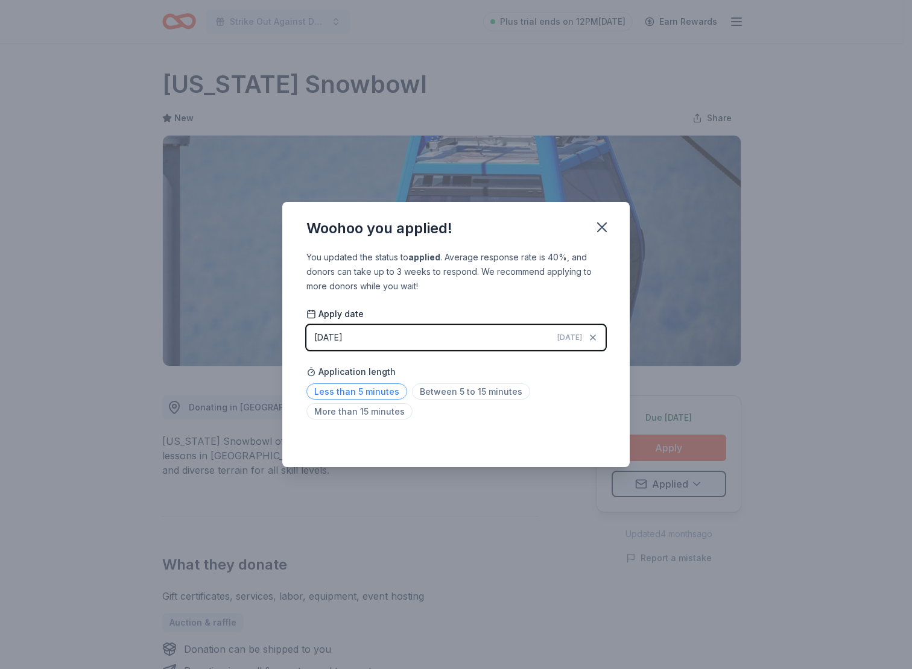
click at [399, 391] on span "Less than 5 minutes" at bounding box center [356, 392] width 101 height 16
drag, startPoint x: 581, startPoint y: 224, endPoint x: 596, endPoint y: 222, distance: 15.9
click at [581, 224] on div "Woohoo you applied!" at bounding box center [455, 226] width 347 height 48
click at [602, 222] on icon "button" at bounding box center [601, 227] width 17 height 17
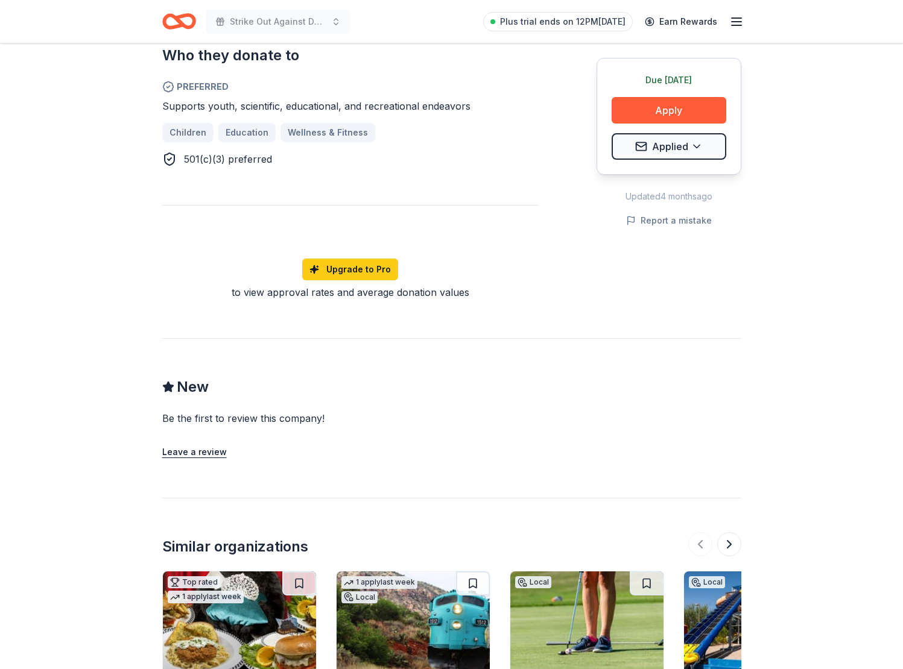
scroll to position [1002, 0]
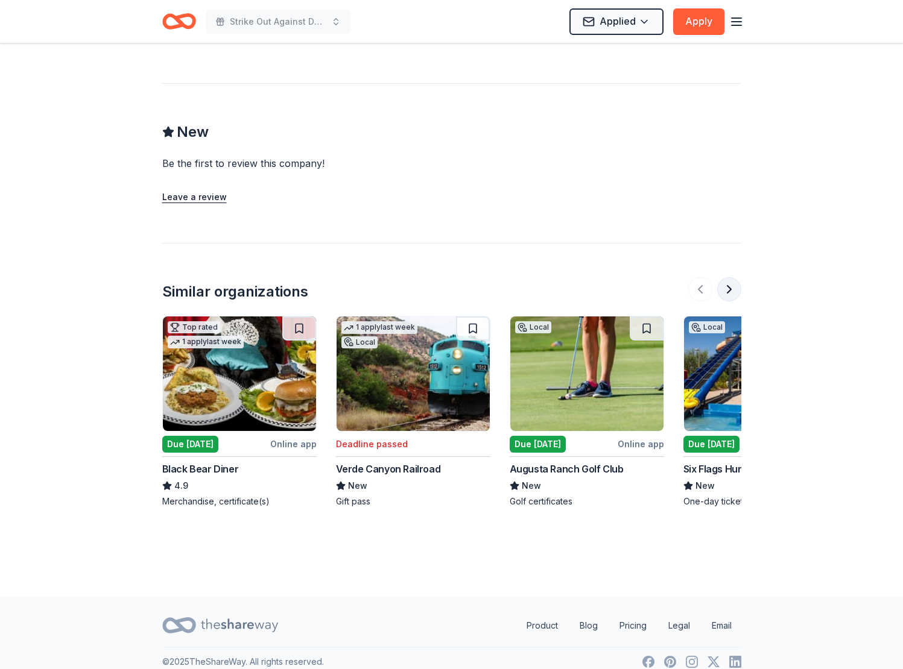
click at [732, 280] on button at bounding box center [729, 289] width 24 height 24
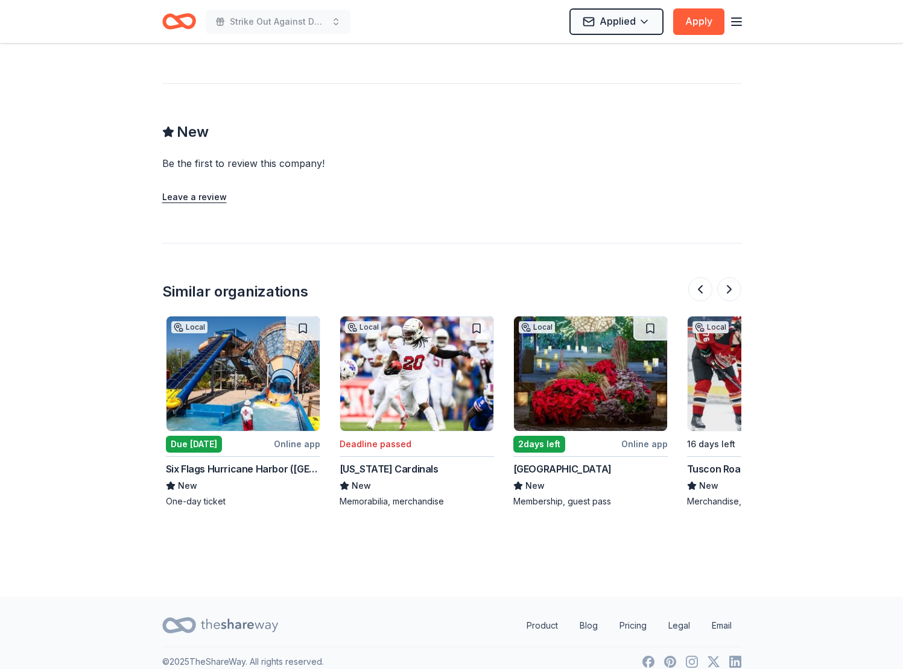
scroll to position [0, 521]
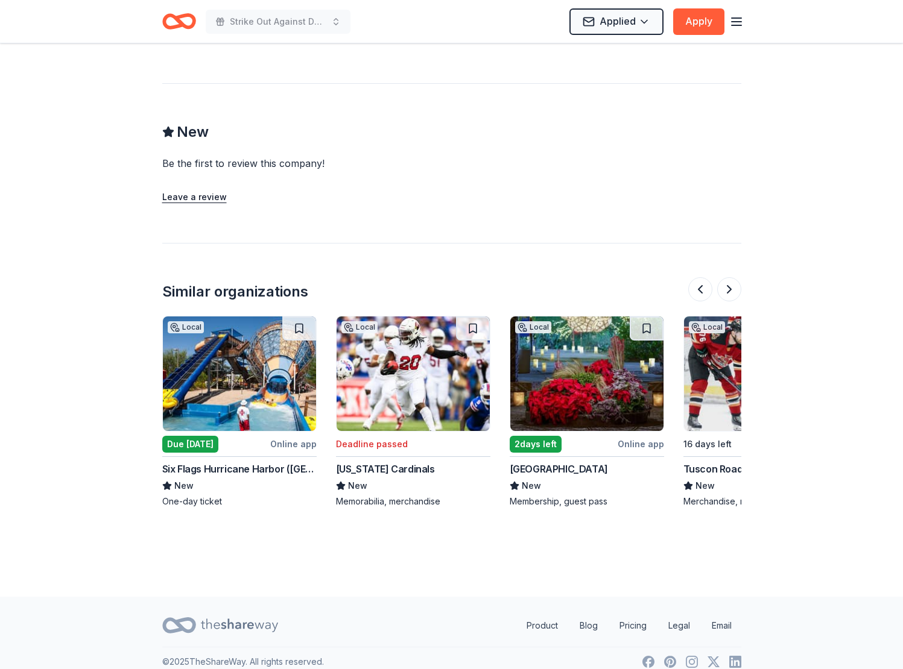
click at [248, 360] on img at bounding box center [239, 374] width 153 height 115
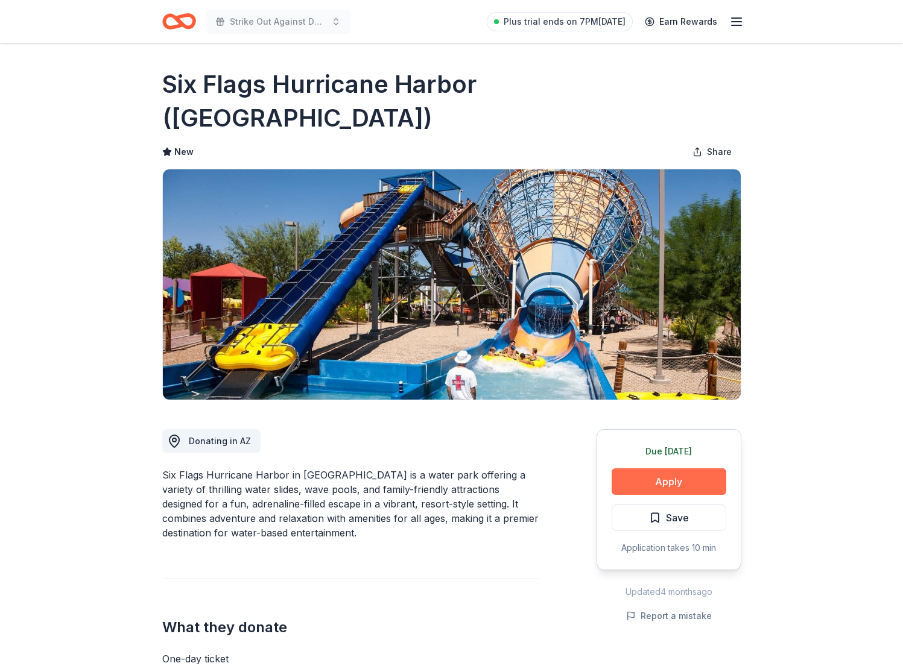
click at [661, 469] on button "Apply" at bounding box center [669, 482] width 115 height 27
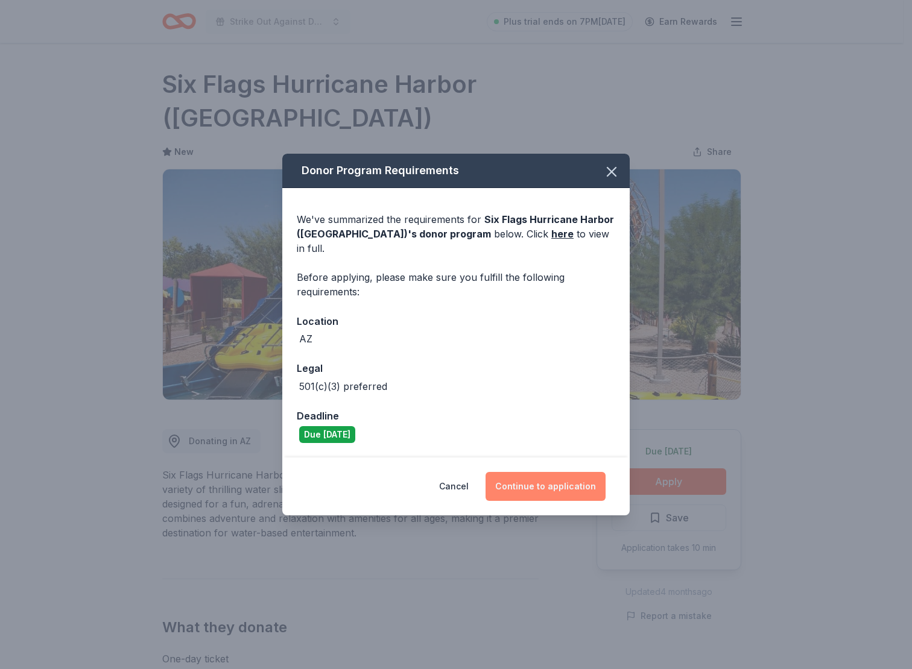
click at [581, 476] on button "Continue to application" at bounding box center [545, 486] width 120 height 29
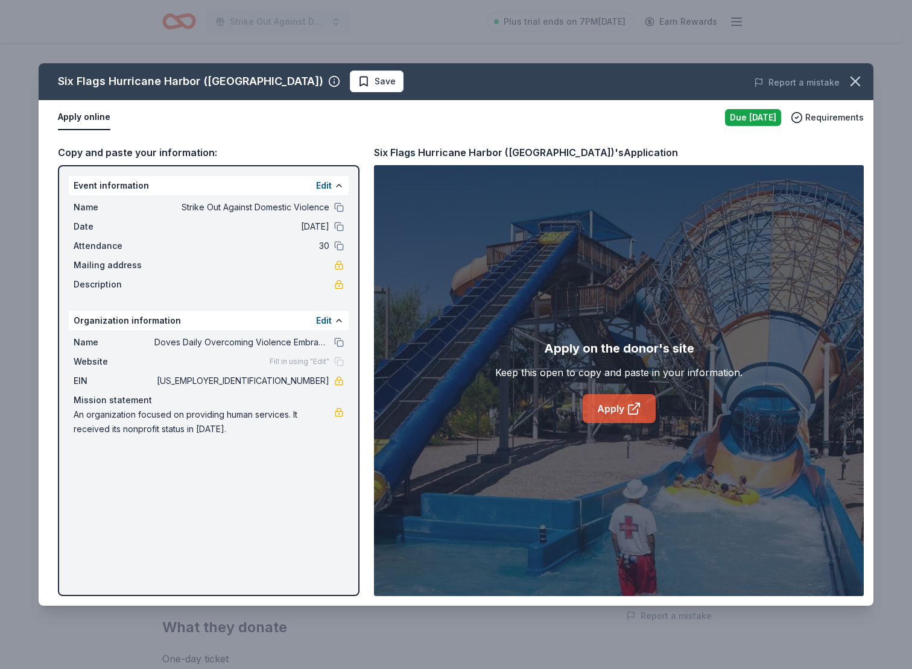
click at [613, 407] on link "Apply" at bounding box center [619, 408] width 73 height 29
click at [613, 404] on link "Apply" at bounding box center [619, 408] width 73 height 29
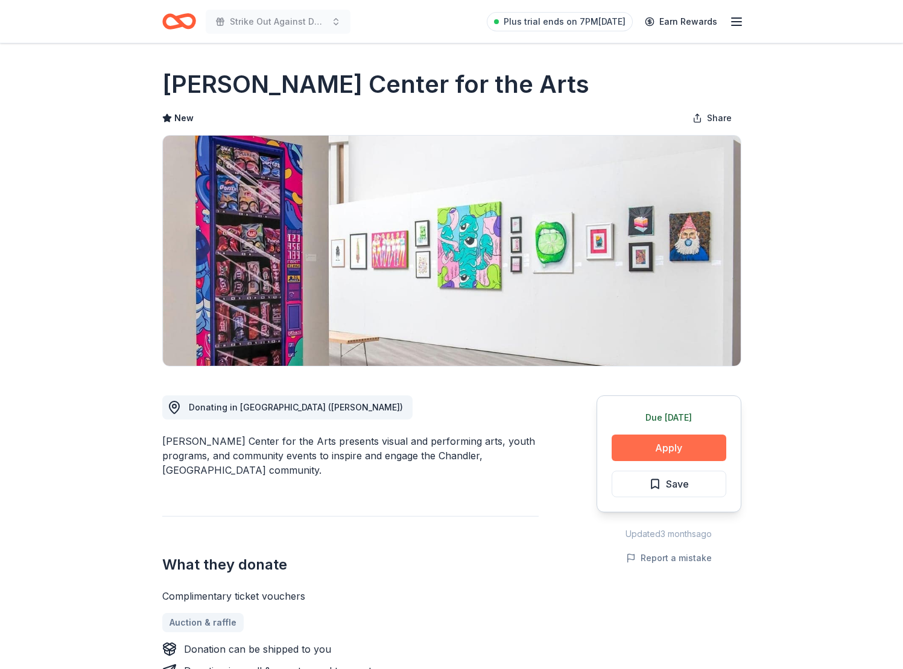
click at [659, 446] on button "Apply" at bounding box center [669, 448] width 115 height 27
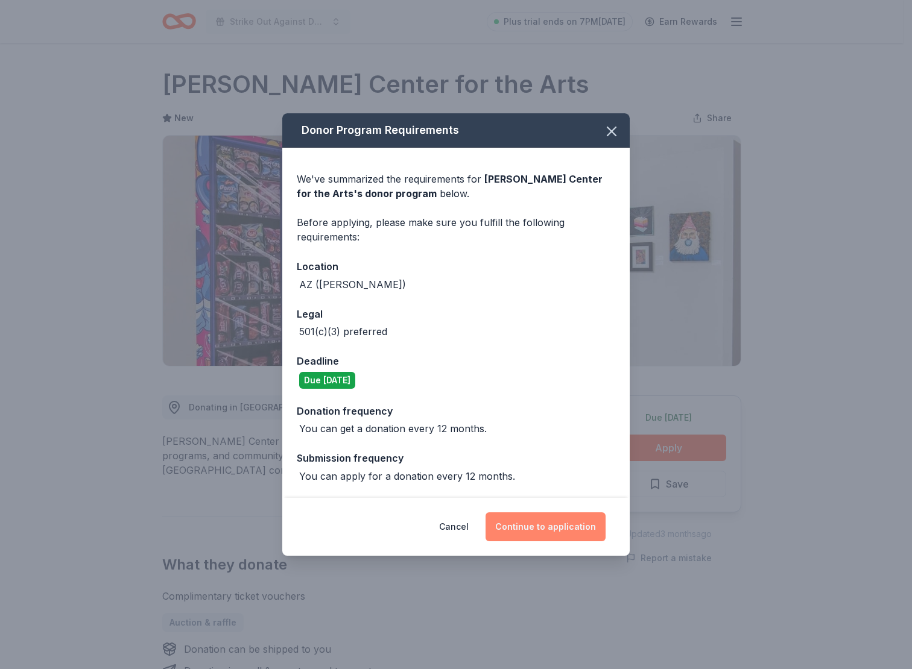
click at [529, 525] on button "Continue to application" at bounding box center [545, 527] width 120 height 29
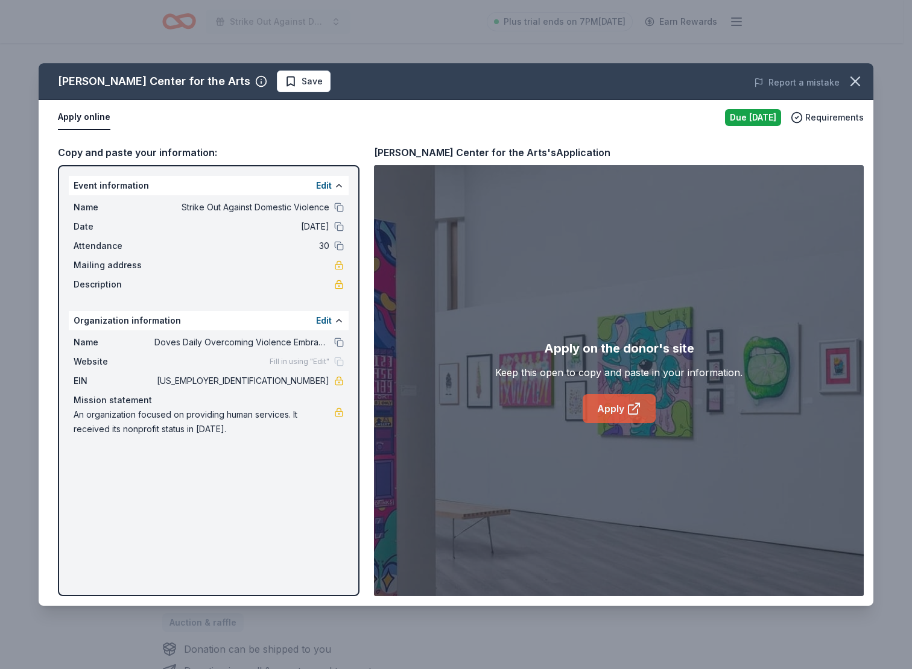
click at [612, 410] on link "Apply" at bounding box center [619, 408] width 73 height 29
click at [302, 85] on span "Save" at bounding box center [312, 81] width 21 height 14
click at [271, 84] on html "Strike Out Against Domestic Violence Plus trial ends on 7PM, 9/25 Earn Rewards …" at bounding box center [456, 334] width 912 height 669
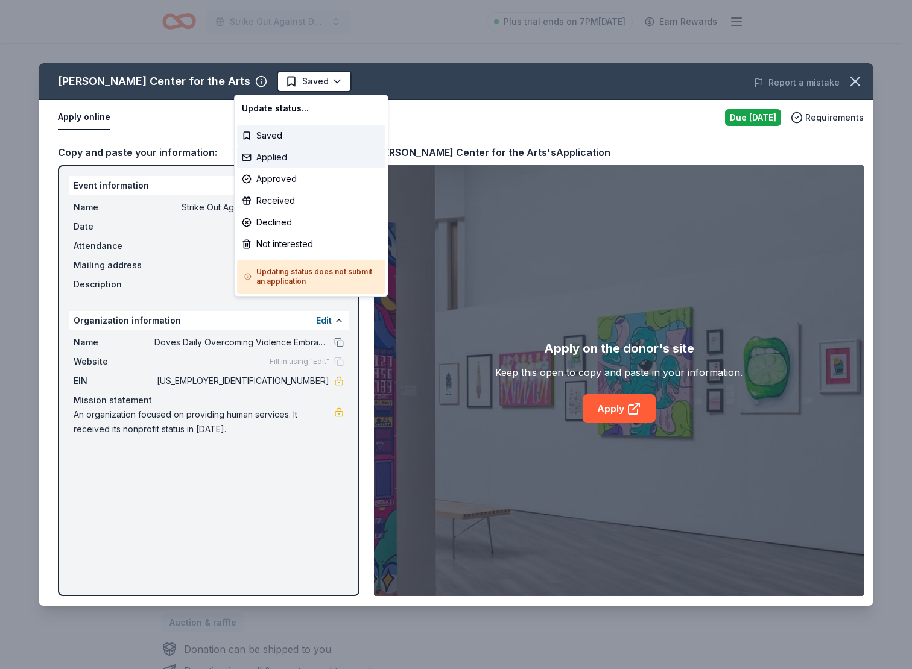
click at [289, 155] on div "Applied" at bounding box center [311, 158] width 148 height 22
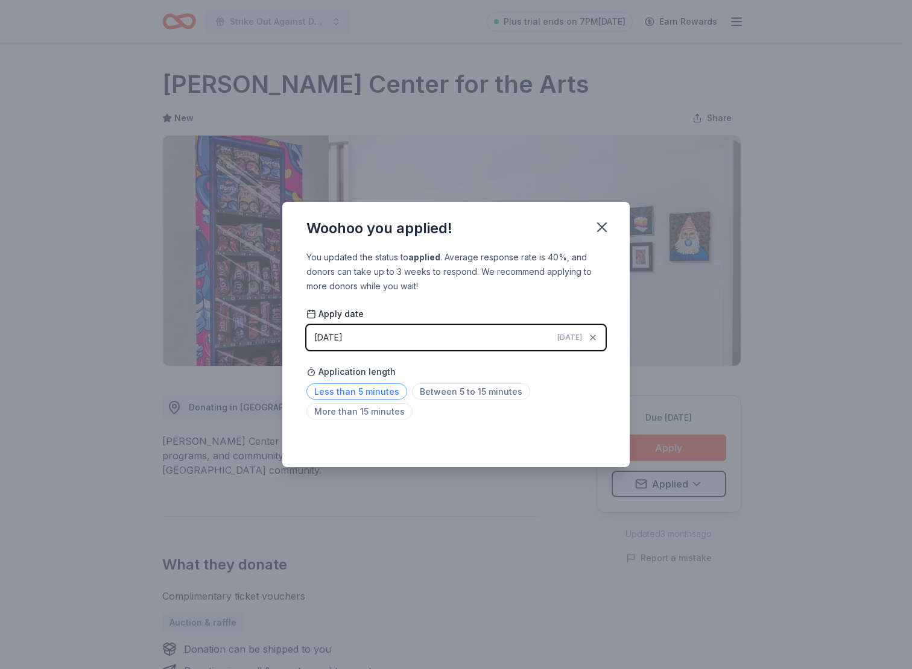
click at [373, 387] on span "Less than 5 minutes" at bounding box center [356, 392] width 101 height 16
click at [830, 263] on div "Woohoo you applied! You updated the status to applied . Average response rate i…" at bounding box center [456, 334] width 912 height 669
click at [605, 221] on icon "button" at bounding box center [601, 227] width 17 height 17
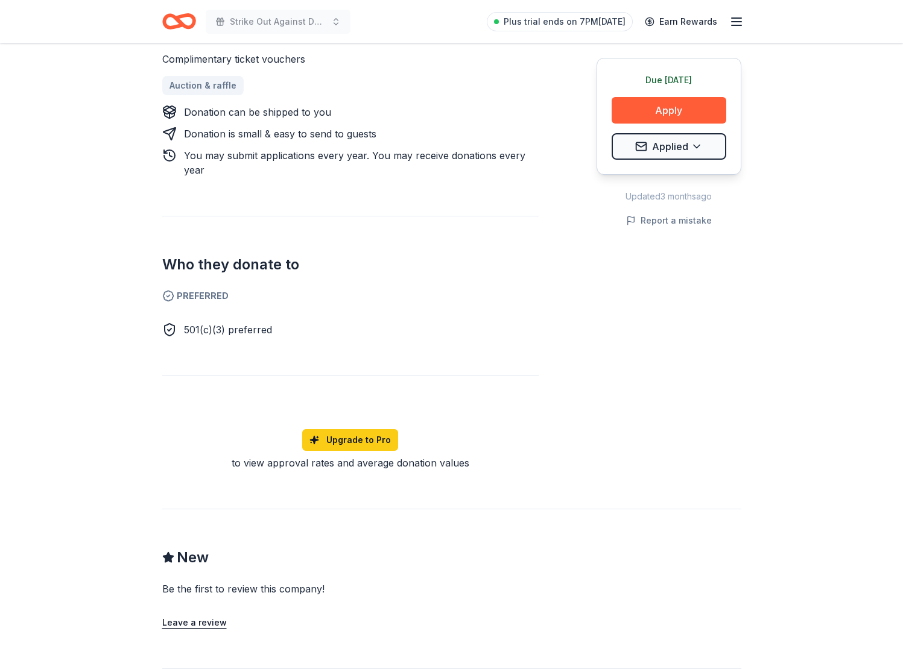
scroll to position [963, 0]
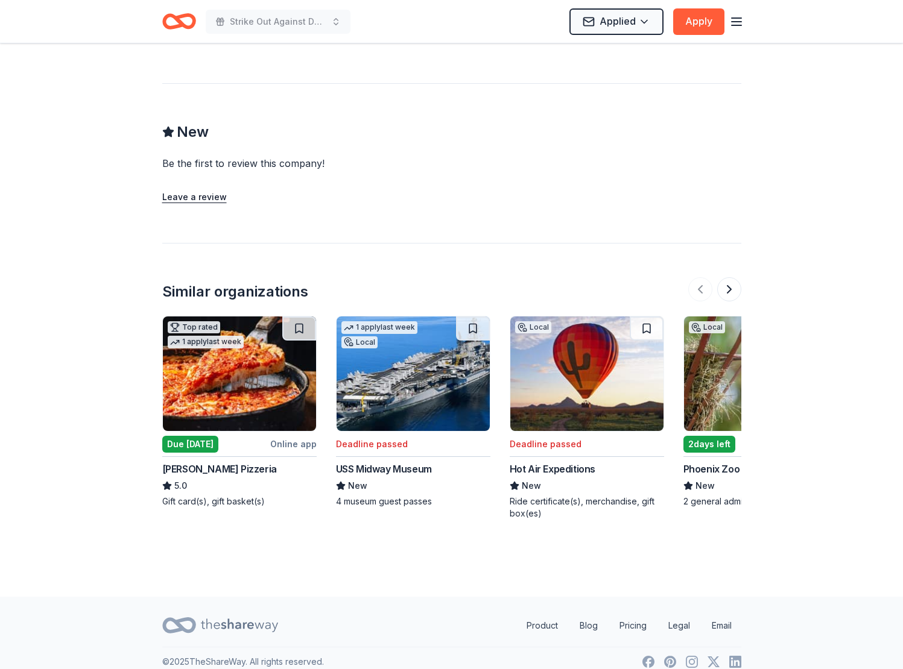
click at [242, 381] on img at bounding box center [239, 374] width 153 height 115
click at [727, 279] on button at bounding box center [729, 289] width 24 height 24
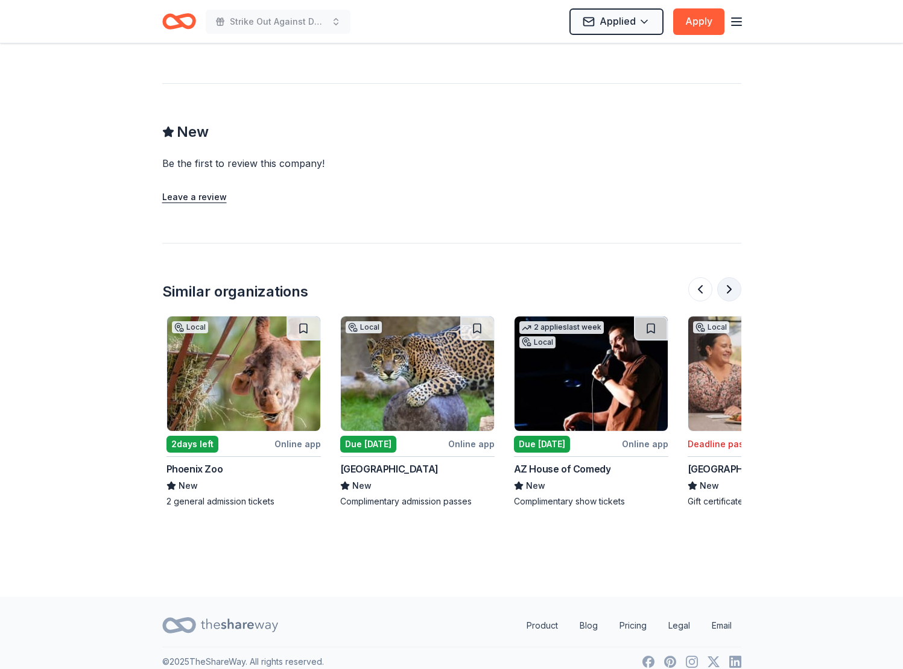
scroll to position [0, 521]
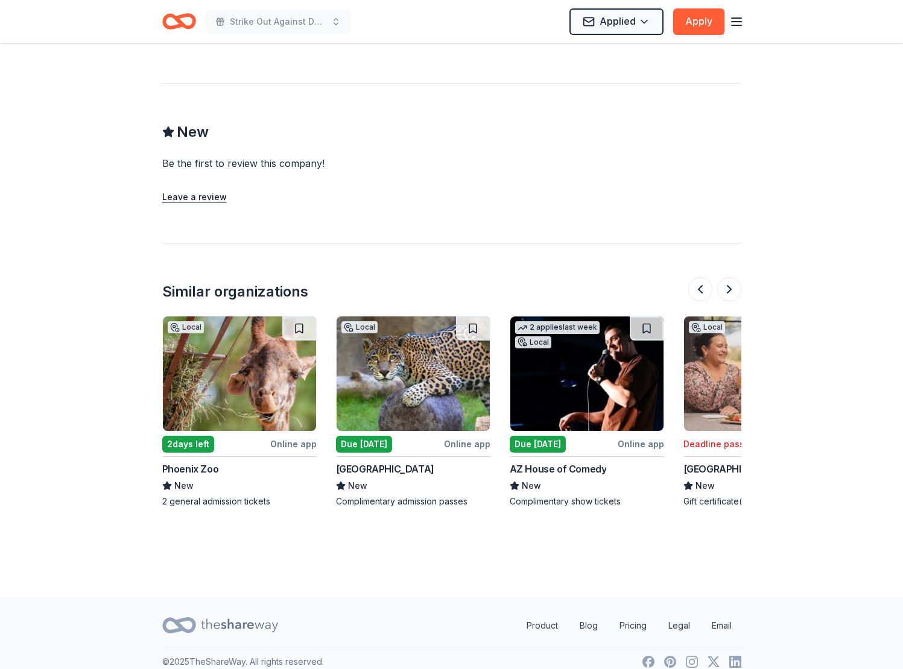
click at [565, 375] on img at bounding box center [586, 374] width 153 height 115
click at [216, 364] on img at bounding box center [239, 374] width 153 height 115
click at [732, 277] on button at bounding box center [729, 289] width 24 height 24
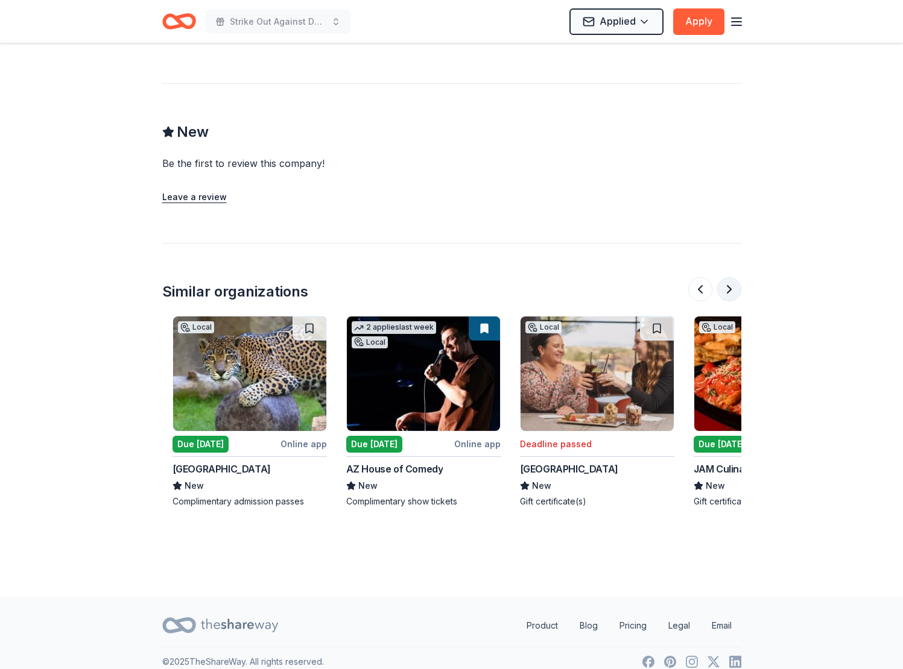
click at [732, 277] on button at bounding box center [729, 289] width 24 height 24
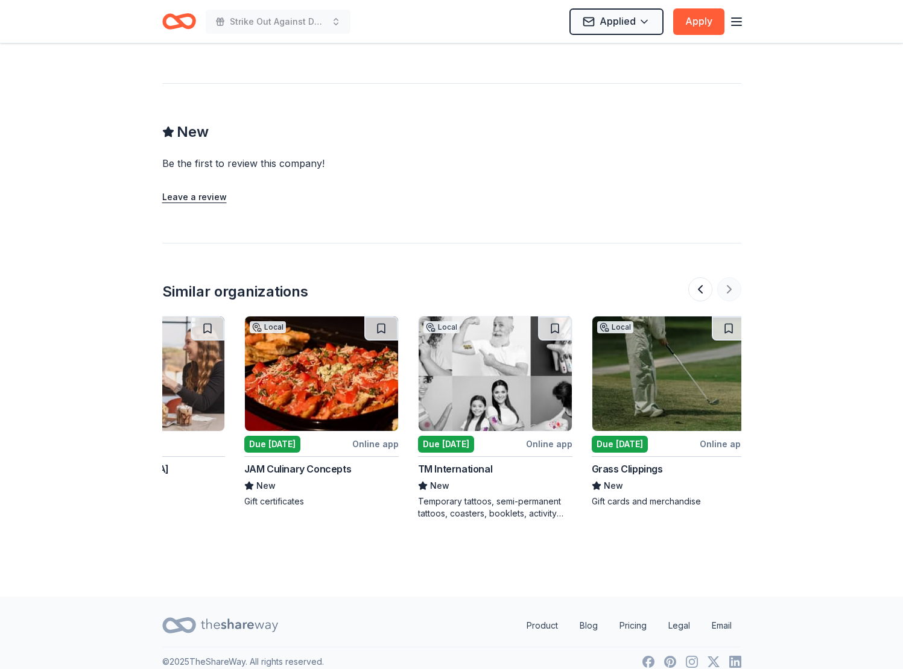
scroll to position [0, 1139]
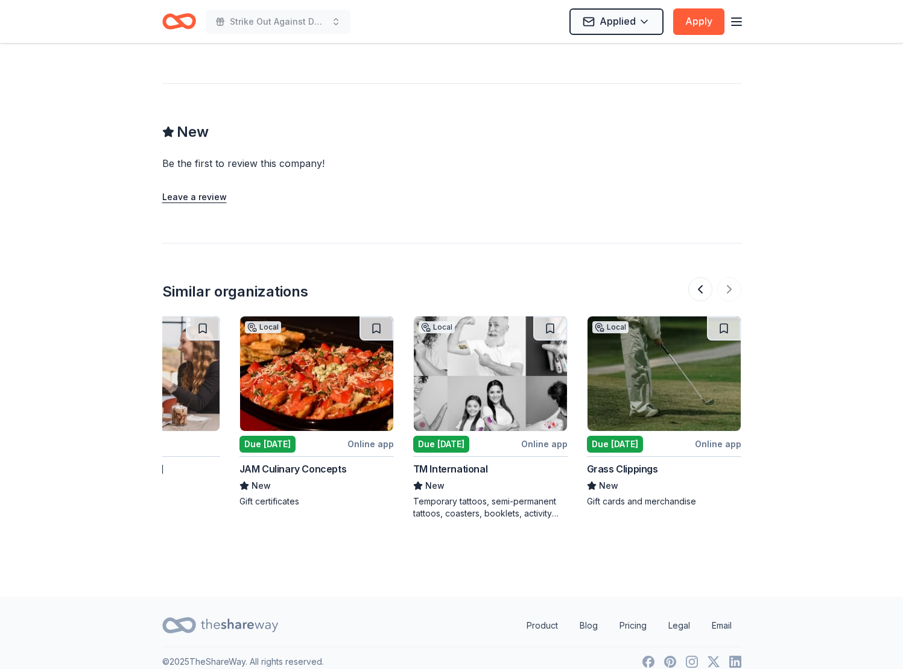
click at [487, 345] on img at bounding box center [490, 374] width 153 height 115
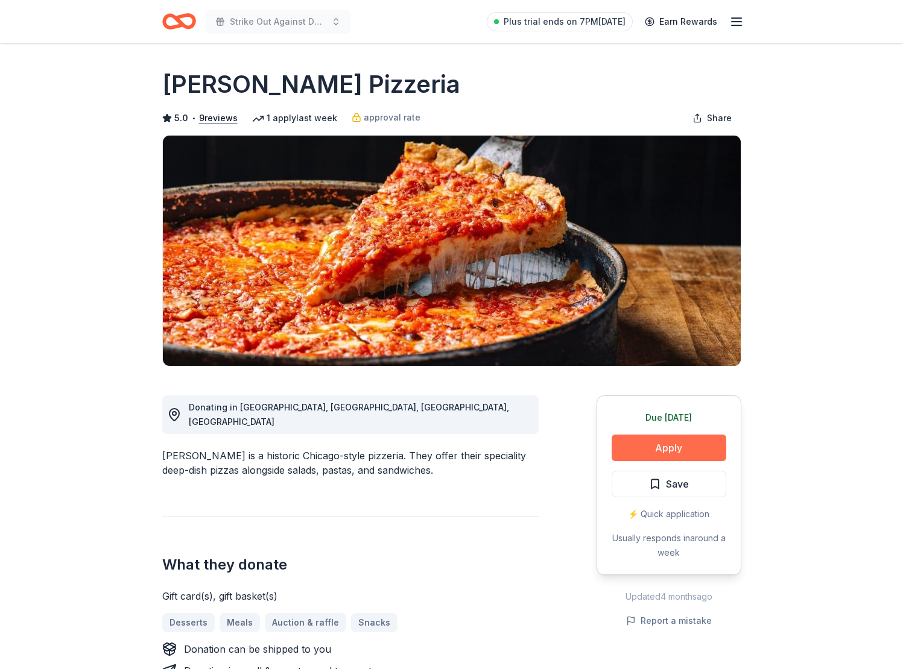
click at [656, 446] on button "Apply" at bounding box center [669, 448] width 115 height 27
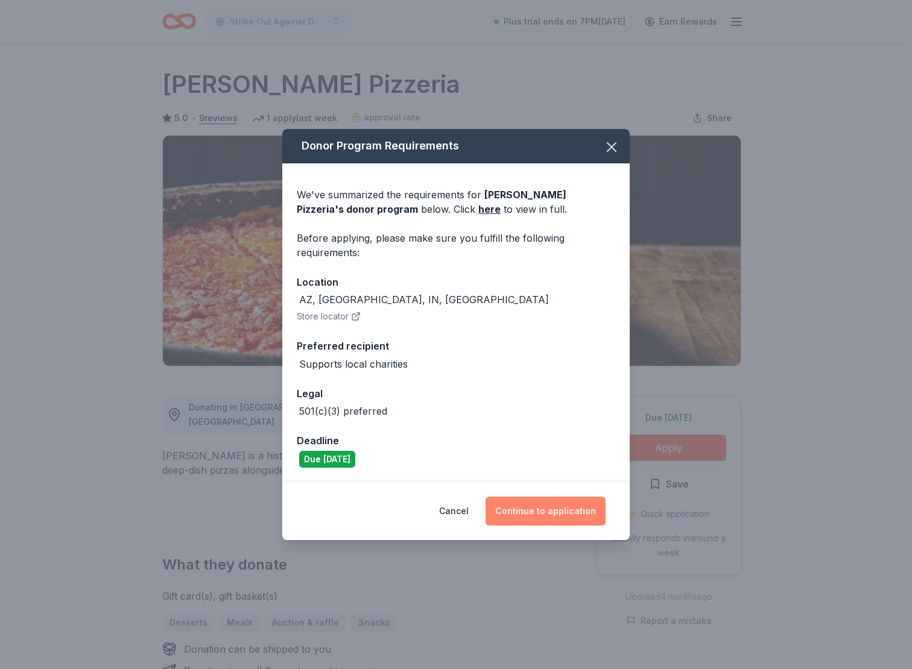
click at [547, 510] on button "Continue to application" at bounding box center [545, 511] width 120 height 29
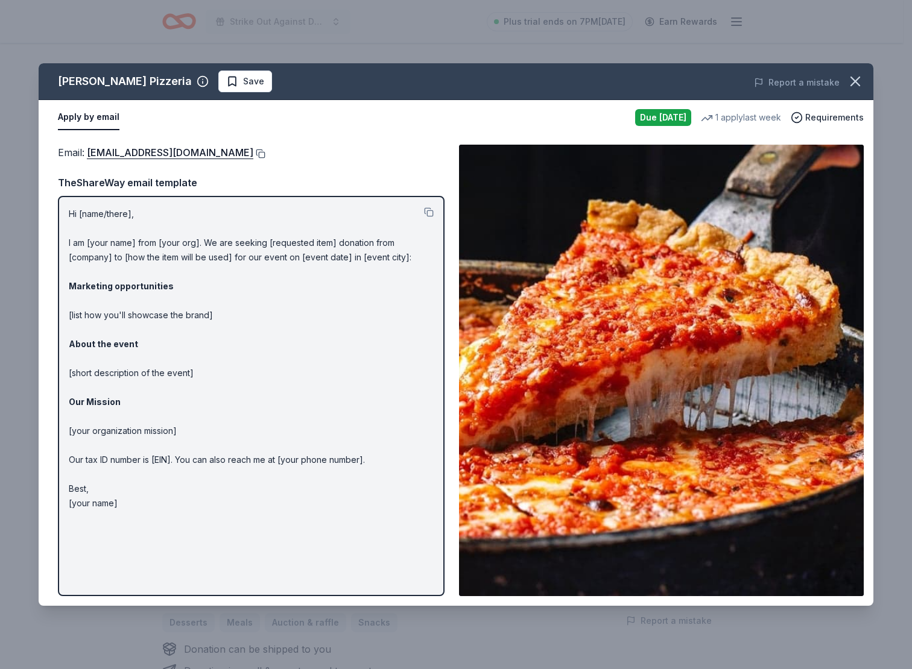
click at [253, 154] on button at bounding box center [259, 154] width 12 height 10
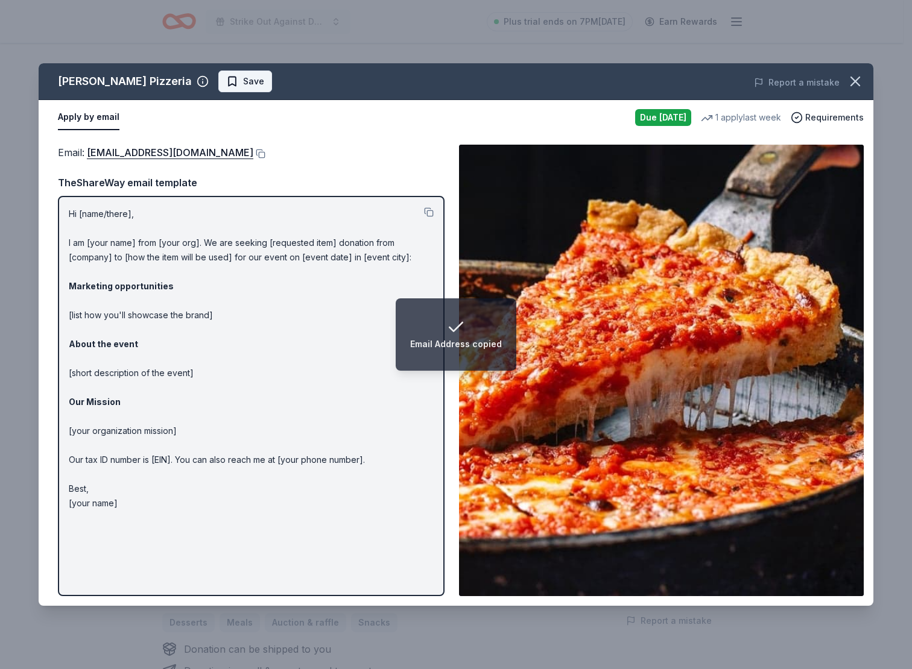
click at [243, 84] on span "Save" at bounding box center [253, 81] width 21 height 14
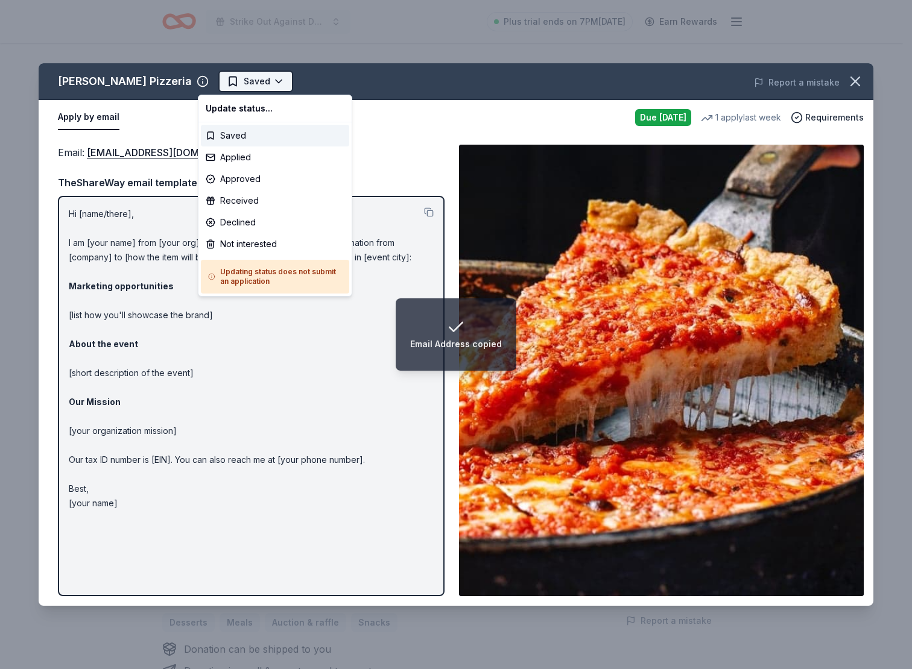
click at [232, 87] on html "Email Address copied Strike Out Against Domestic Violence Plus trial ends on 7P…" at bounding box center [456, 334] width 912 height 669
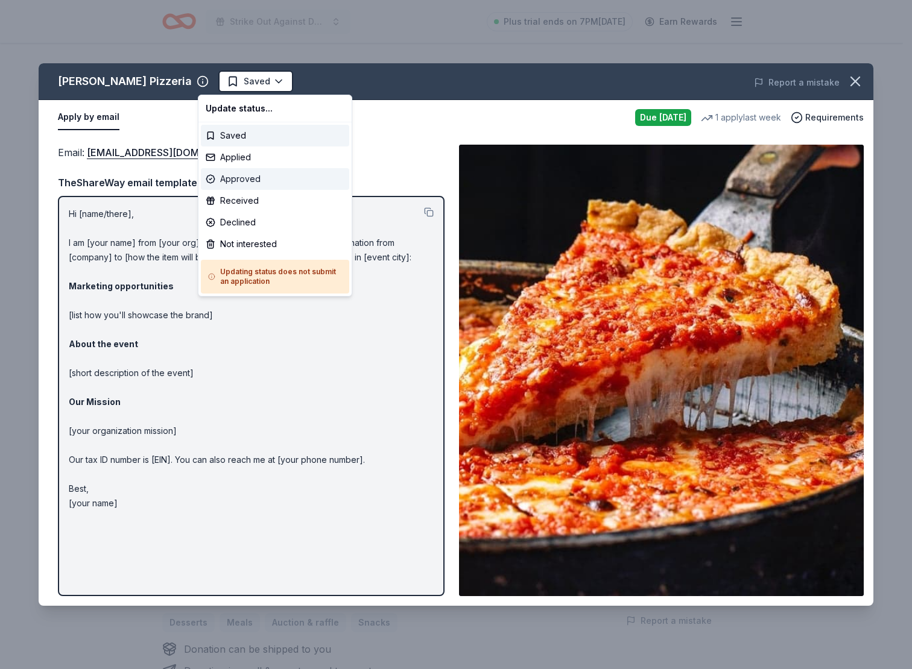
click at [246, 180] on div "Approved" at bounding box center [275, 179] width 148 height 22
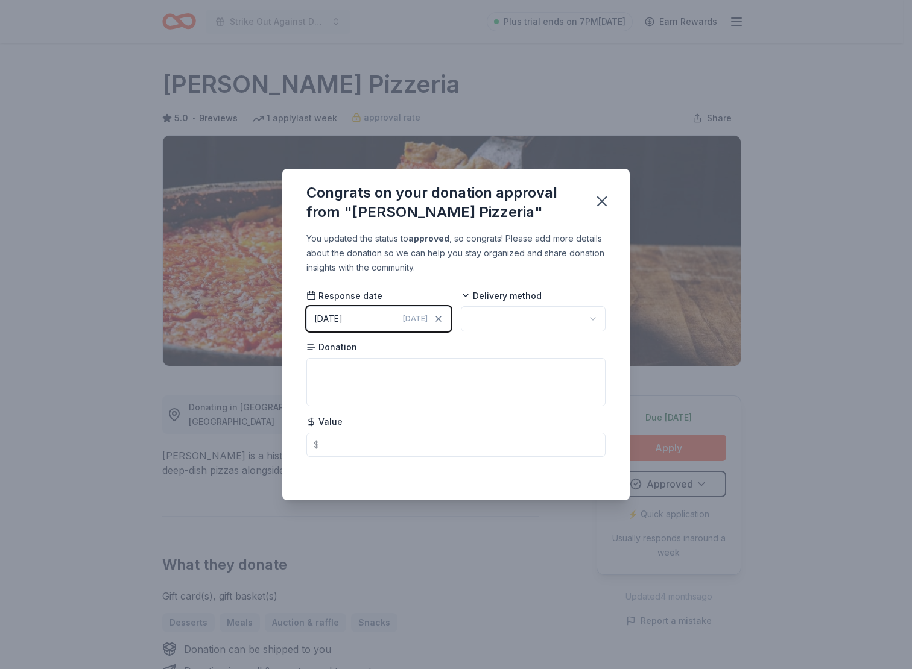
click at [514, 315] on html "Strike Out Against Domestic Violence Plus trial ends on 7PM, 9/25 Earn Rewards …" at bounding box center [456, 334] width 912 height 669
click at [601, 200] on html "Strike Out Against Domestic Violence Plus trial ends on 7PM, 9/25 Earn Rewards …" at bounding box center [456, 334] width 912 height 669
drag, startPoint x: 605, startPoint y: 189, endPoint x: 620, endPoint y: 188, distance: 15.1
click at [619, 188] on div "Congrats on your donation approval from "Lou Malnati's Pizzeria"" at bounding box center [455, 200] width 347 height 63
click at [612, 194] on button "button" at bounding box center [602, 201] width 27 height 27
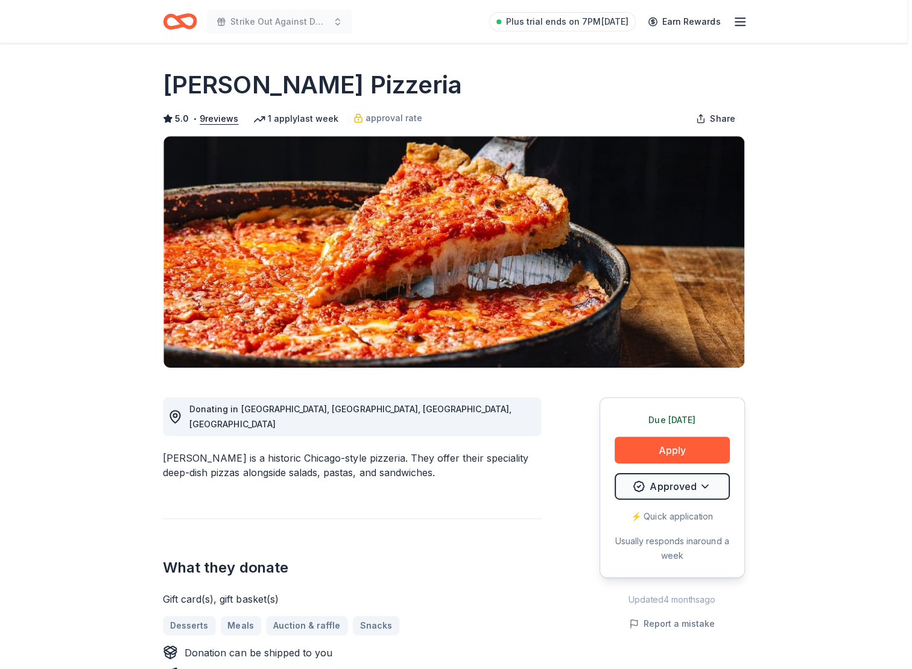
click at [699, 501] on div "Give your donor a shoutout! While not required, giving digital shoutouts helps …" at bounding box center [456, 334] width 912 height 669
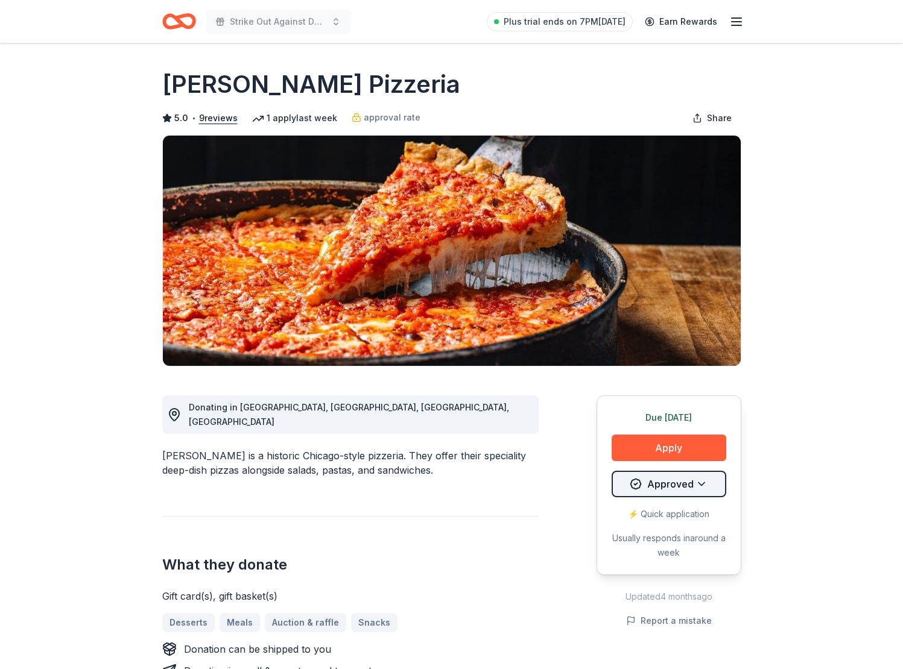
click at [695, 488] on html "Strike Out Against Domestic Violence Plus trial ends on 7PM, 9/25 Earn Rewards …" at bounding box center [451, 334] width 903 height 669
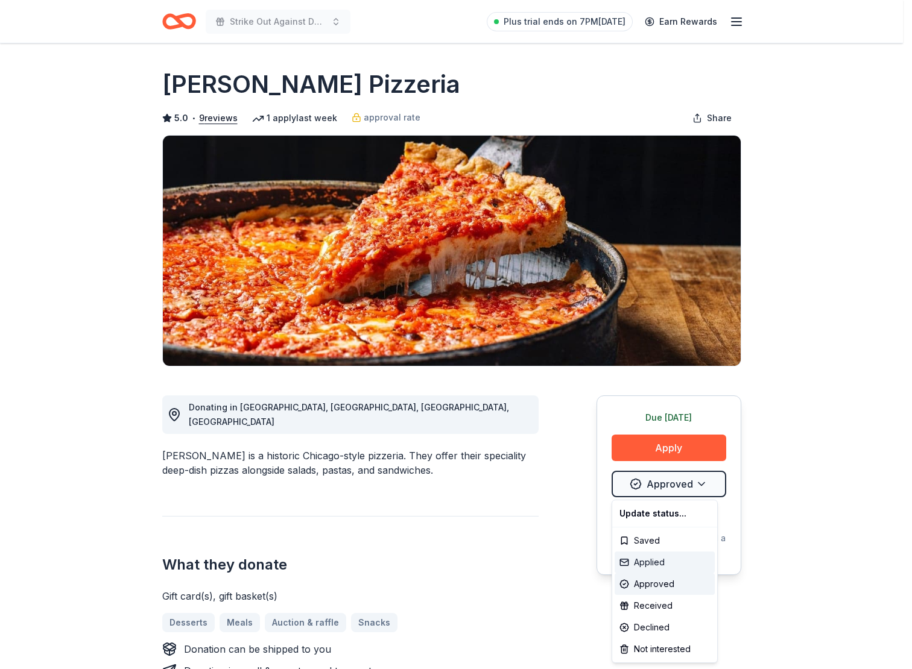
click at [671, 566] on div "Applied" at bounding box center [665, 563] width 100 height 22
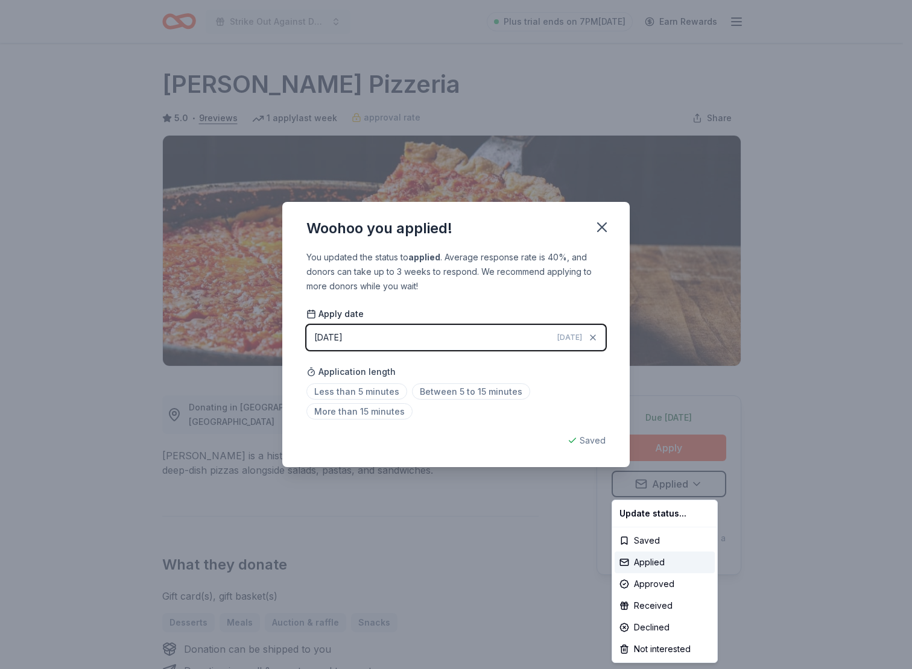
click at [387, 393] on html "Strike Out Against Domestic Violence Plus trial ends on 7PM, 9/25 Earn Rewards …" at bounding box center [456, 334] width 912 height 669
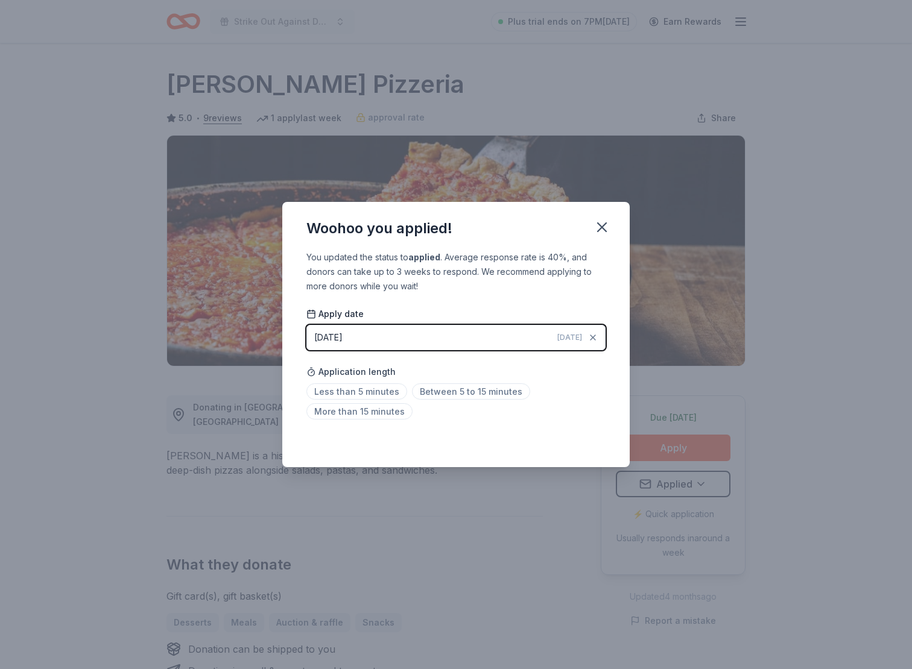
click at [721, 240] on div "Woohoo you applied! You updated the status to applied . Average response rate i…" at bounding box center [456, 334] width 912 height 669
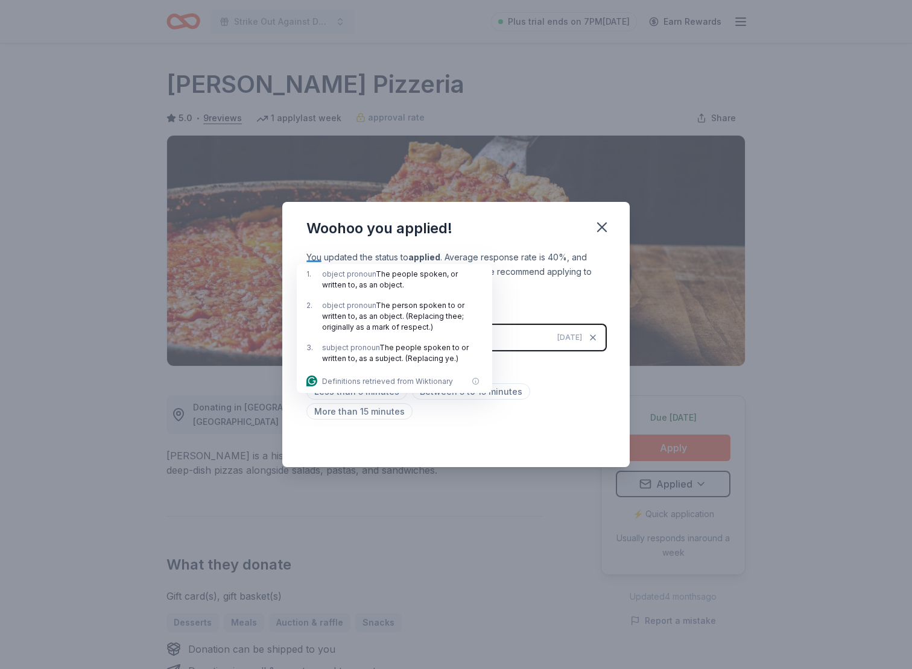
click at [768, 250] on div "Woohoo you applied! You updated the status to applied . Average response rate i…" at bounding box center [456, 334] width 912 height 669
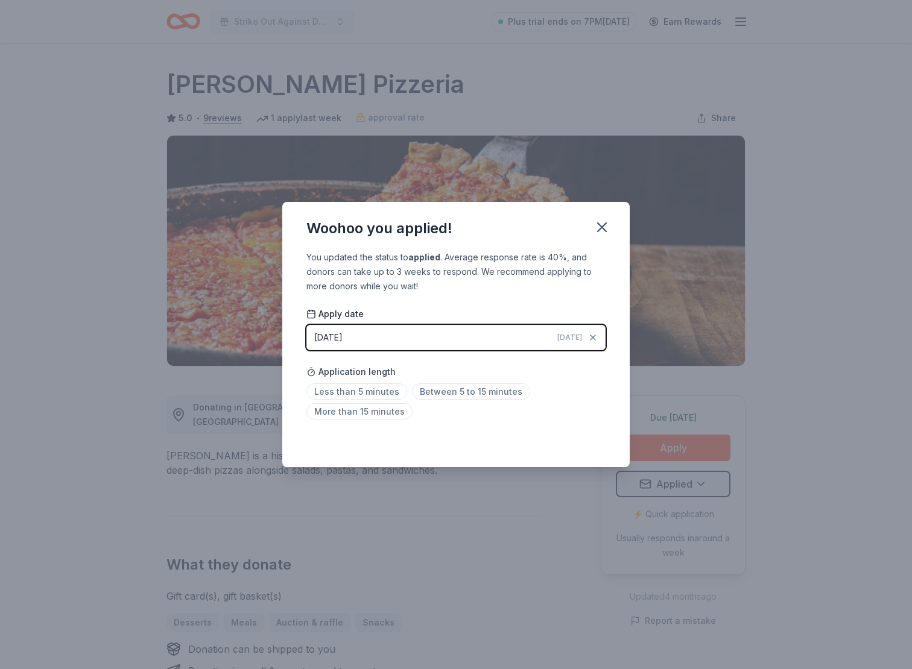
click at [800, 282] on div "Woohoo you applied! You updated the status to applied . Average response rate i…" at bounding box center [456, 334] width 912 height 669
drag, startPoint x: 615, startPoint y: 230, endPoint x: 608, endPoint y: 228, distance: 6.9
click at [612, 229] on div "Woohoo you applied!" at bounding box center [455, 226] width 347 height 48
click at [608, 227] on icon "button" at bounding box center [601, 227] width 17 height 17
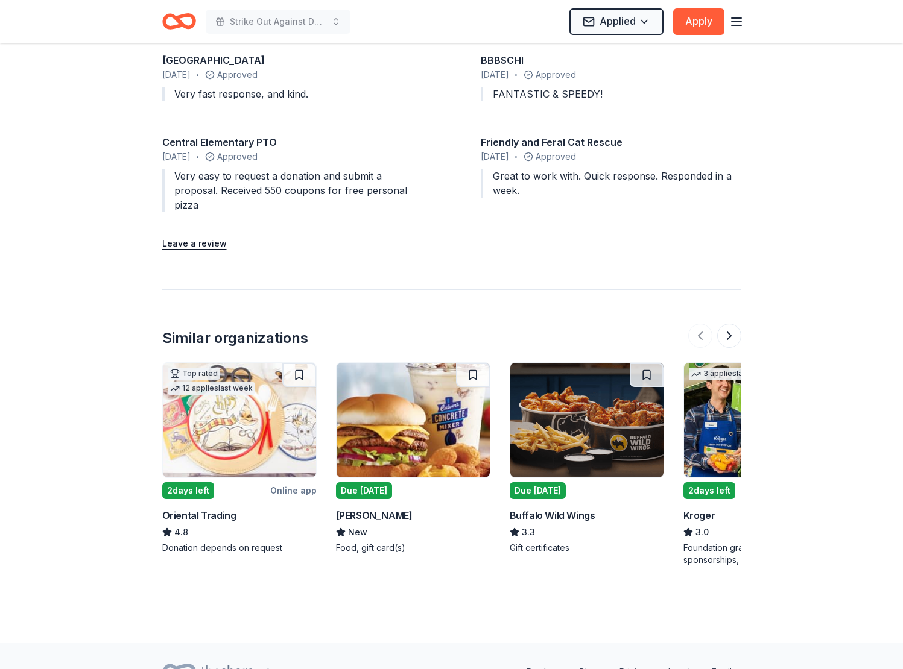
scroll to position [1367, 0]
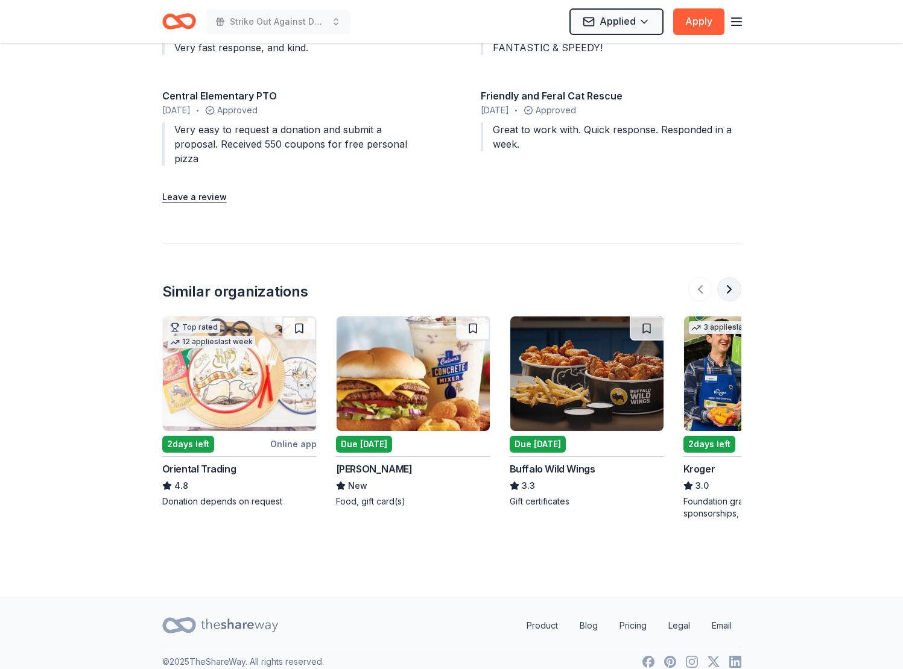
click at [729, 277] on button at bounding box center [729, 289] width 24 height 24
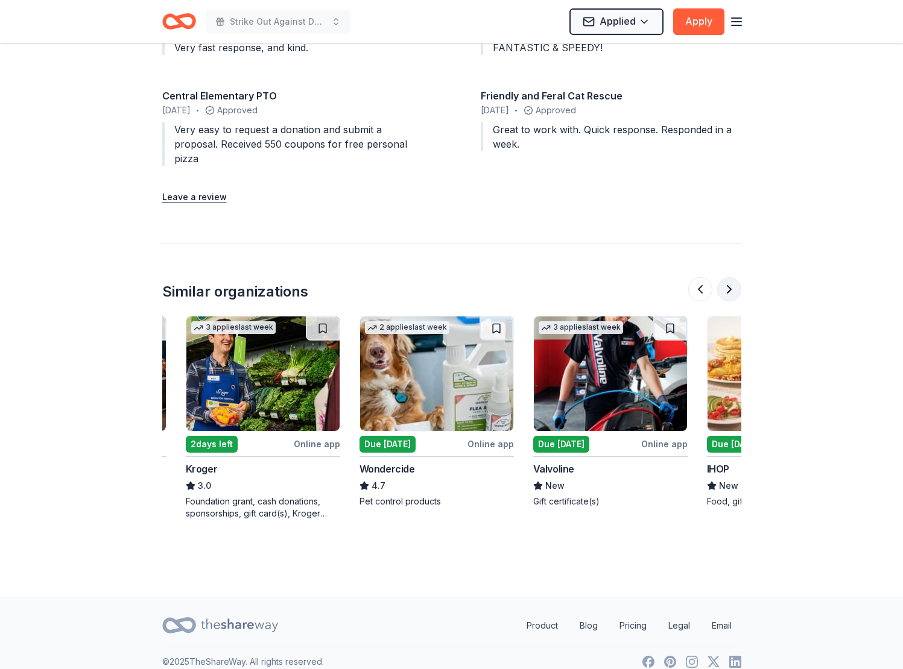
scroll to position [0, 521]
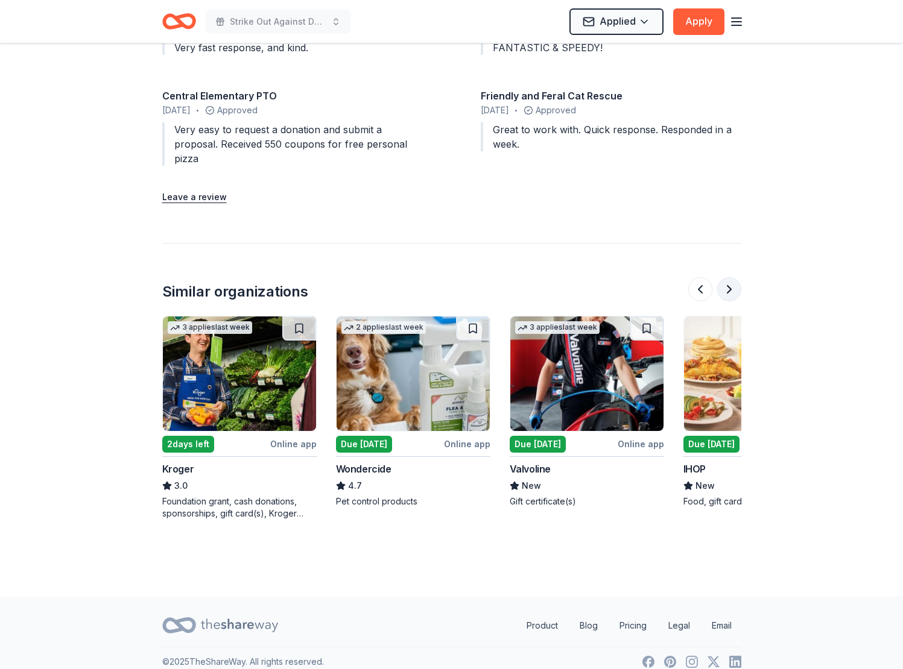
click at [729, 277] on button at bounding box center [729, 289] width 24 height 24
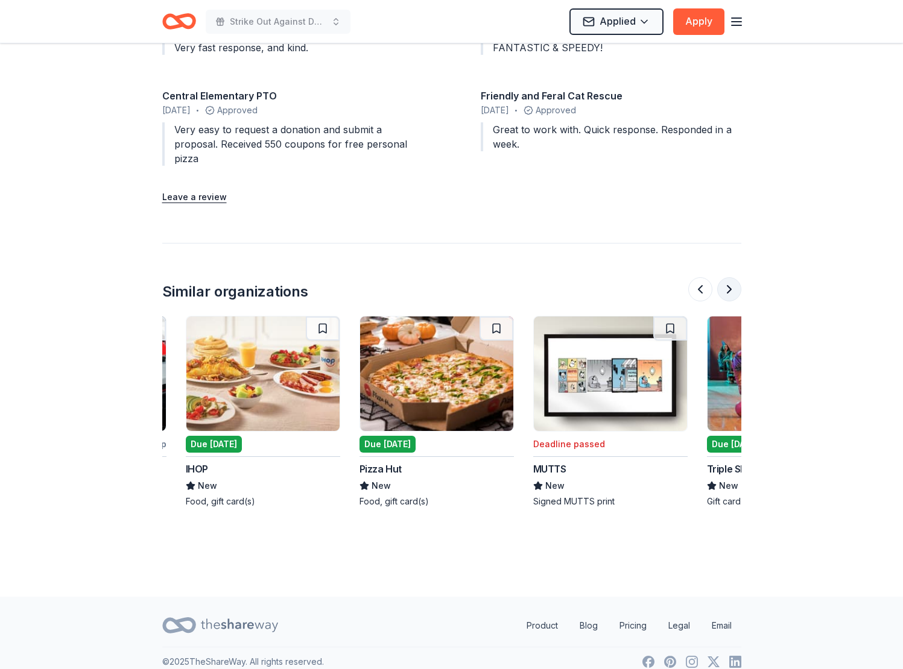
scroll to position [0, 1042]
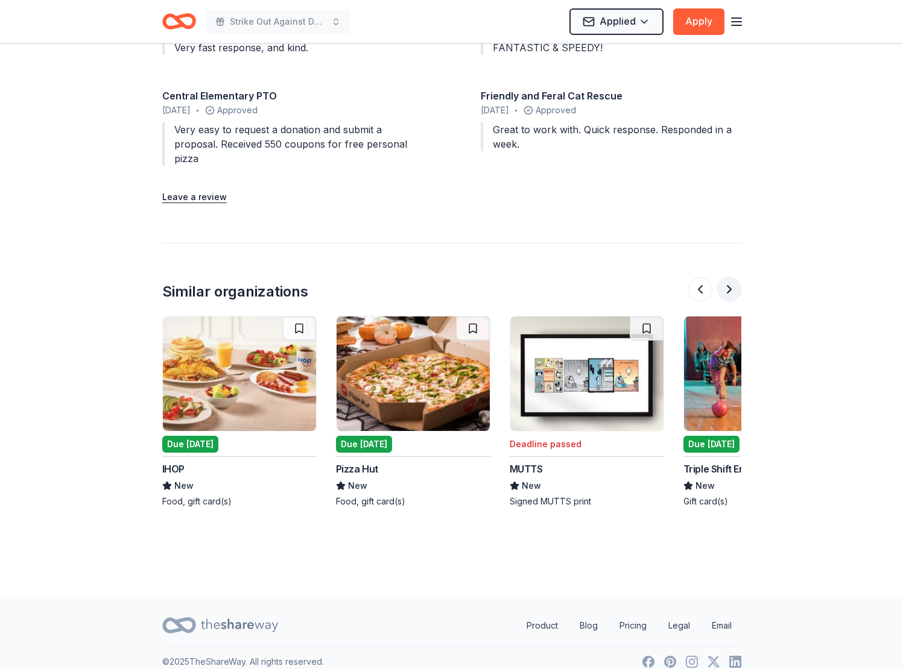
click at [730, 277] on button at bounding box center [729, 289] width 24 height 24
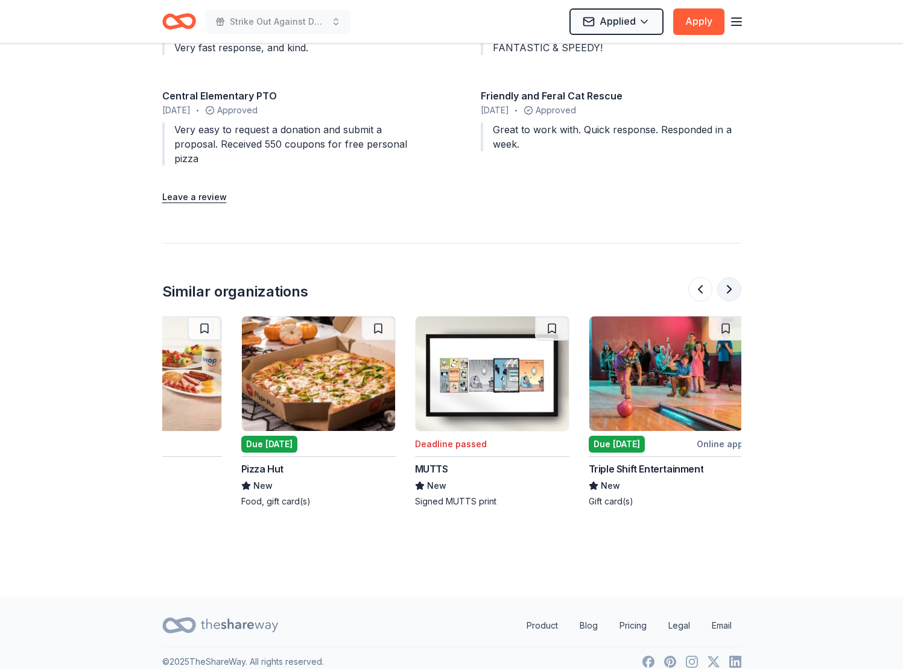
scroll to position [0, 1139]
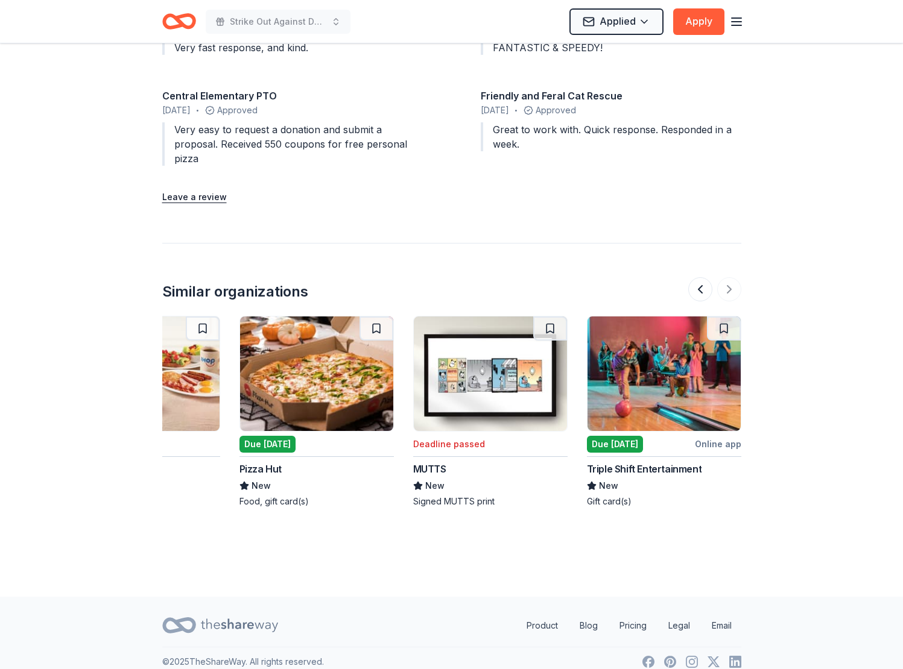
click at [681, 384] on img at bounding box center [663, 374] width 153 height 115
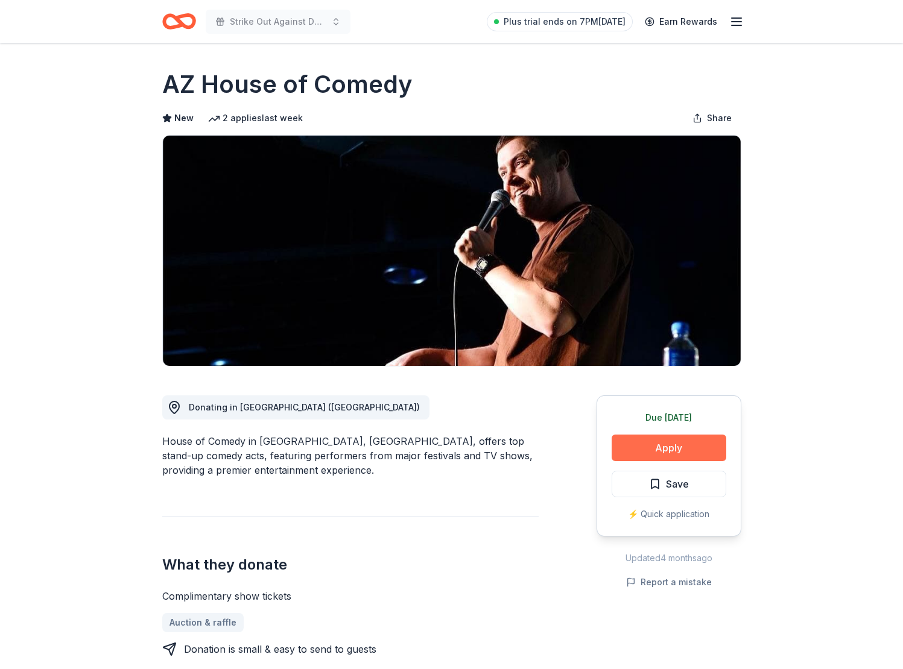
click at [653, 445] on button "Apply" at bounding box center [669, 448] width 115 height 27
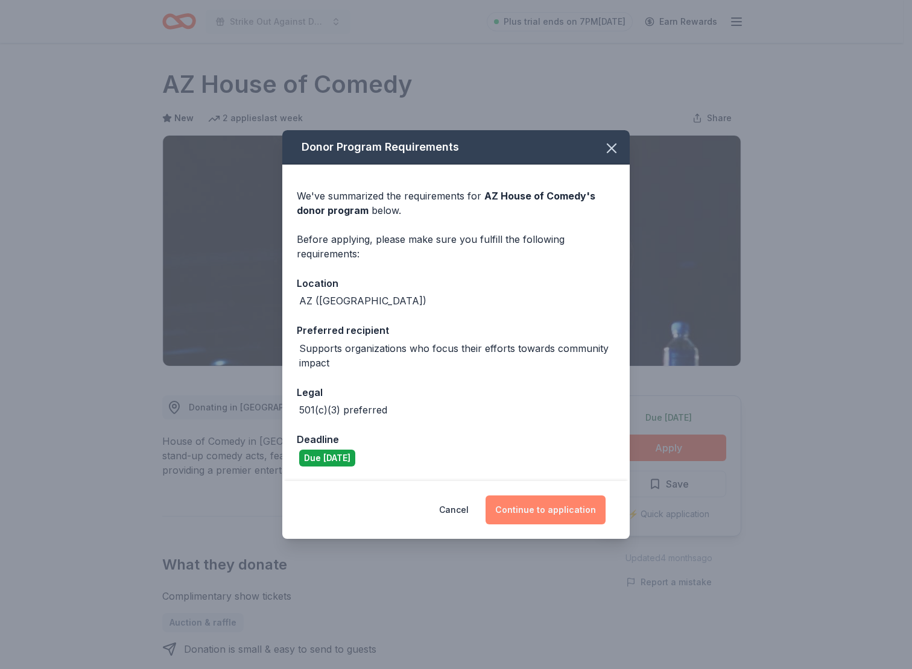
click at [558, 509] on button "Continue to application" at bounding box center [545, 510] width 120 height 29
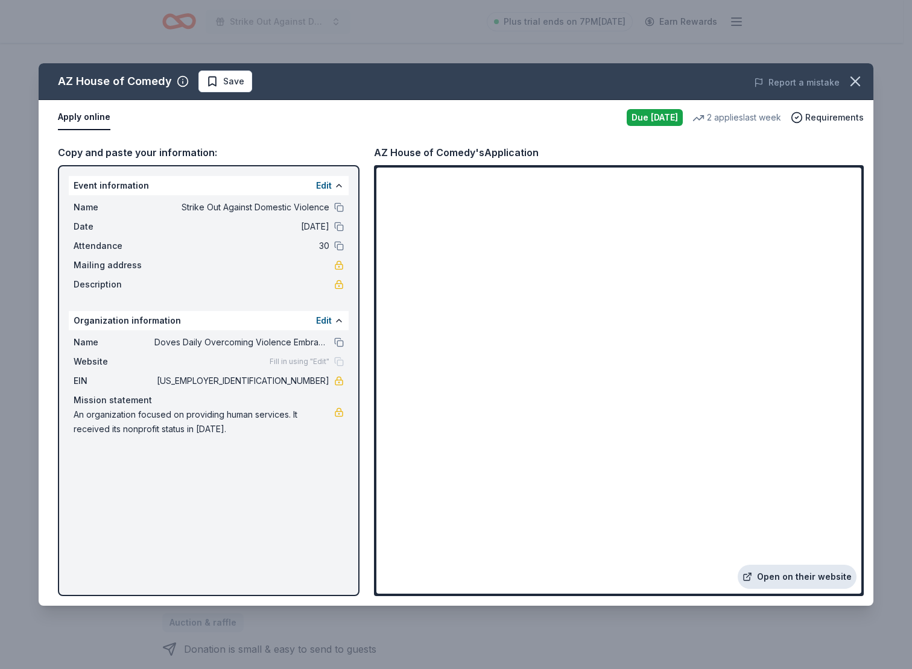
click at [800, 572] on link "Open on their website" at bounding box center [797, 577] width 119 height 24
click at [221, 90] on button "Save" at bounding box center [225, 82] width 54 height 22
click at [224, 86] on html "Strike Out Against Domestic Violence Plus trial ends on 7PM[DATE] Earn Rewards …" at bounding box center [456, 334] width 912 height 669
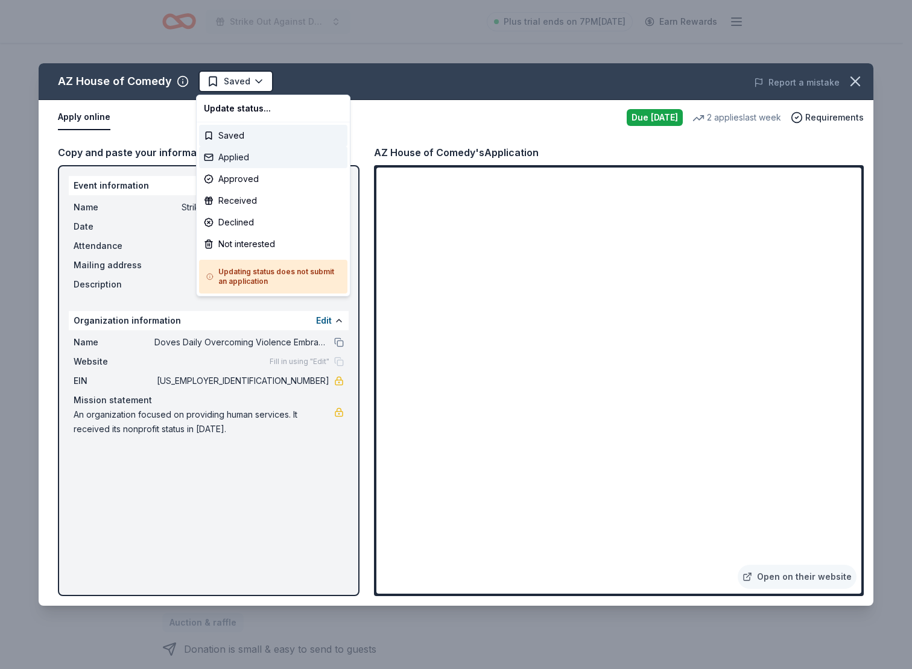
click at [239, 153] on div "Applied" at bounding box center [273, 158] width 148 height 22
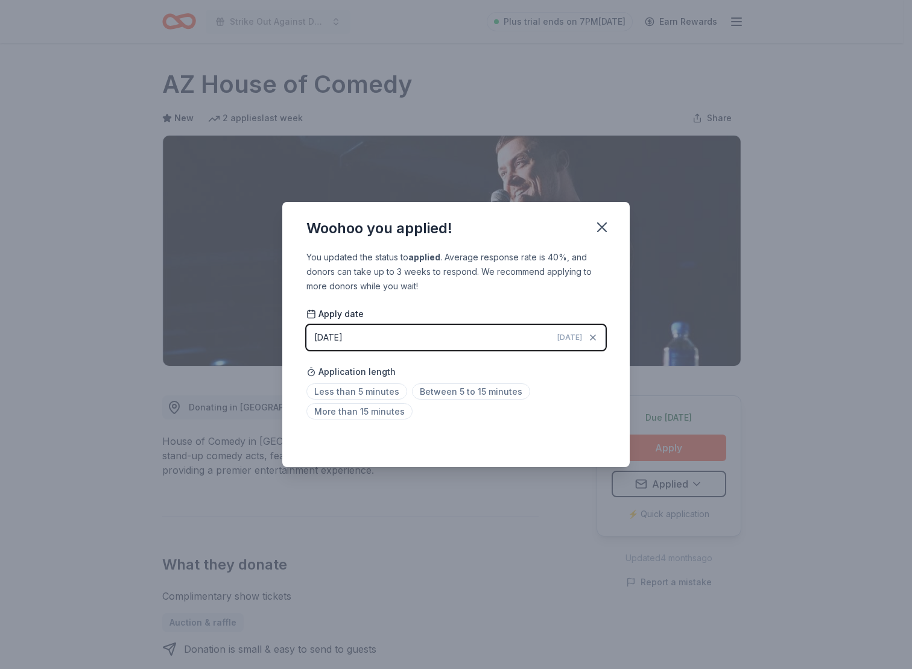
click at [420, 101] on div "Woohoo you applied! You updated the status to applied . Average response rate i…" at bounding box center [456, 334] width 912 height 669
click at [419, 98] on div "Woohoo you applied! You updated the status to applied . Average response rate i…" at bounding box center [456, 334] width 912 height 669
click at [599, 227] on icon "button" at bounding box center [601, 227] width 17 height 17
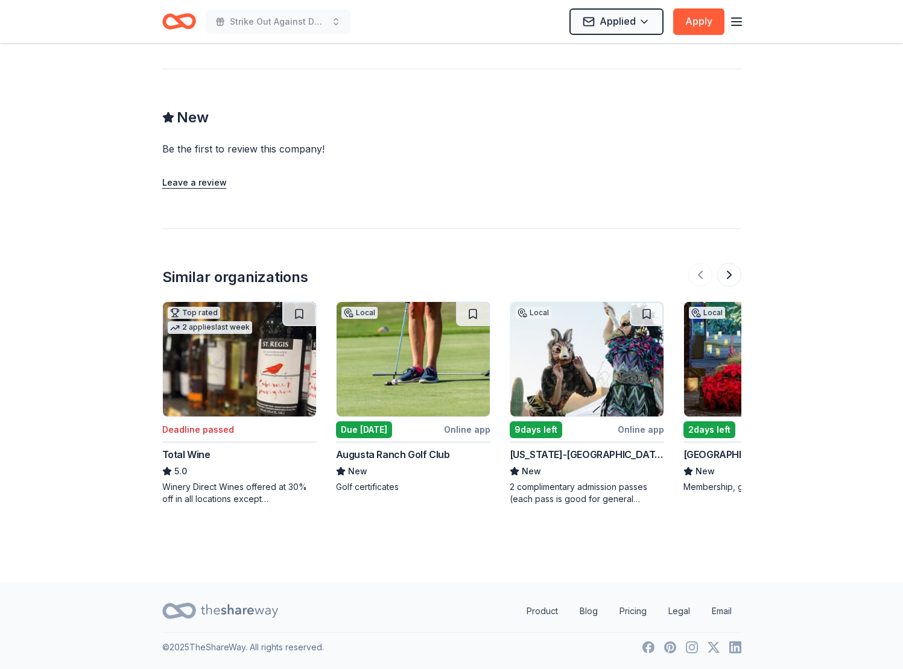
scroll to position [956, 0]
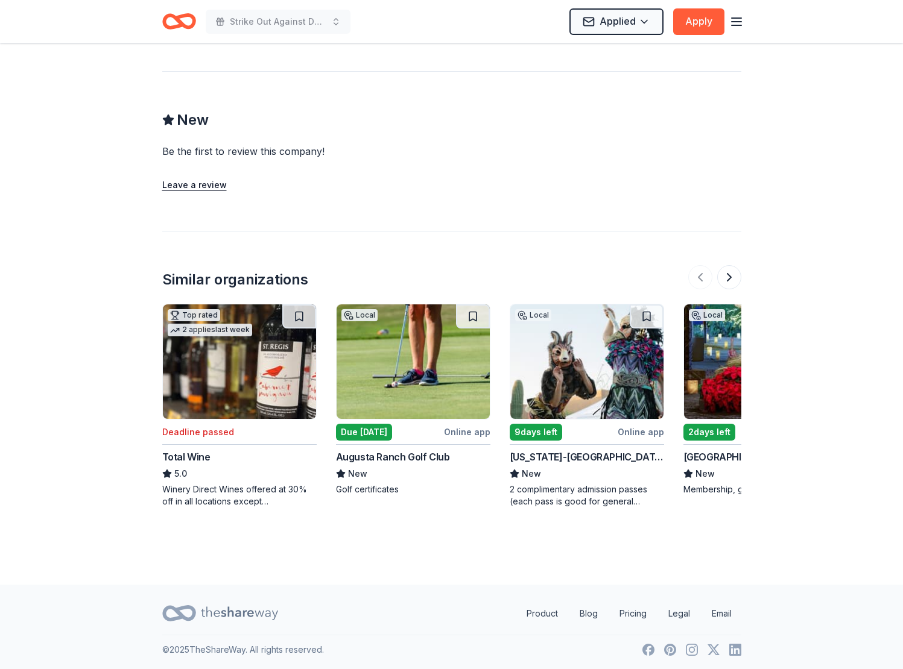
click at [595, 375] on img at bounding box center [586, 362] width 153 height 115
click at [708, 383] on img at bounding box center [760, 362] width 153 height 115
click at [725, 278] on button at bounding box center [729, 277] width 24 height 24
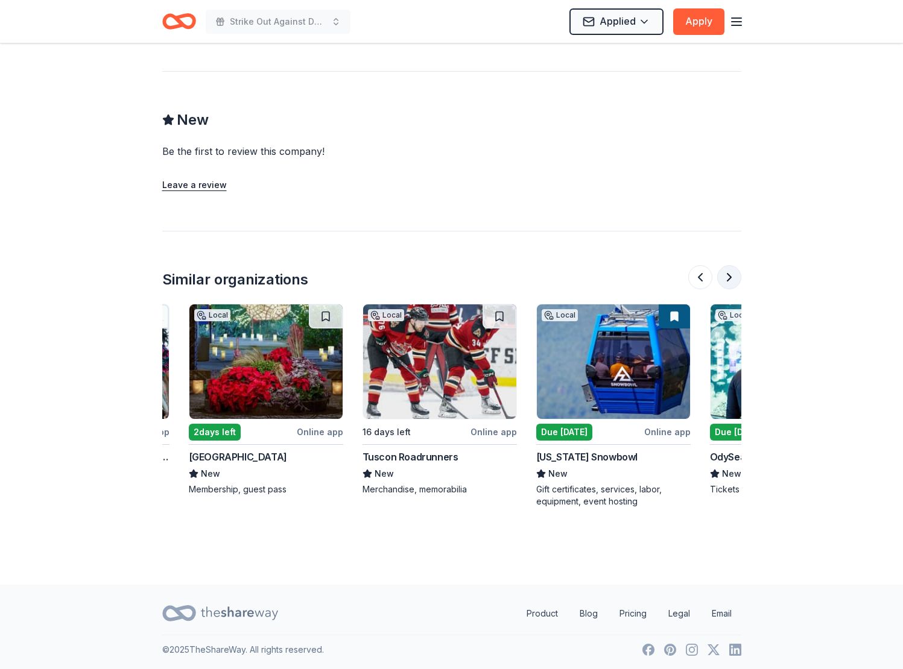
scroll to position [0, 521]
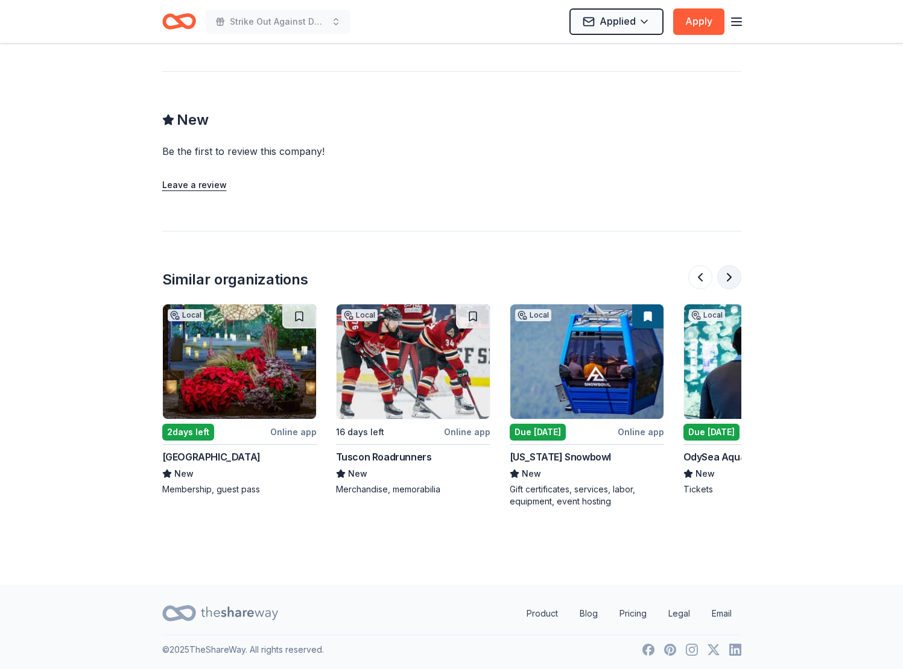
click at [725, 278] on button at bounding box center [729, 277] width 24 height 24
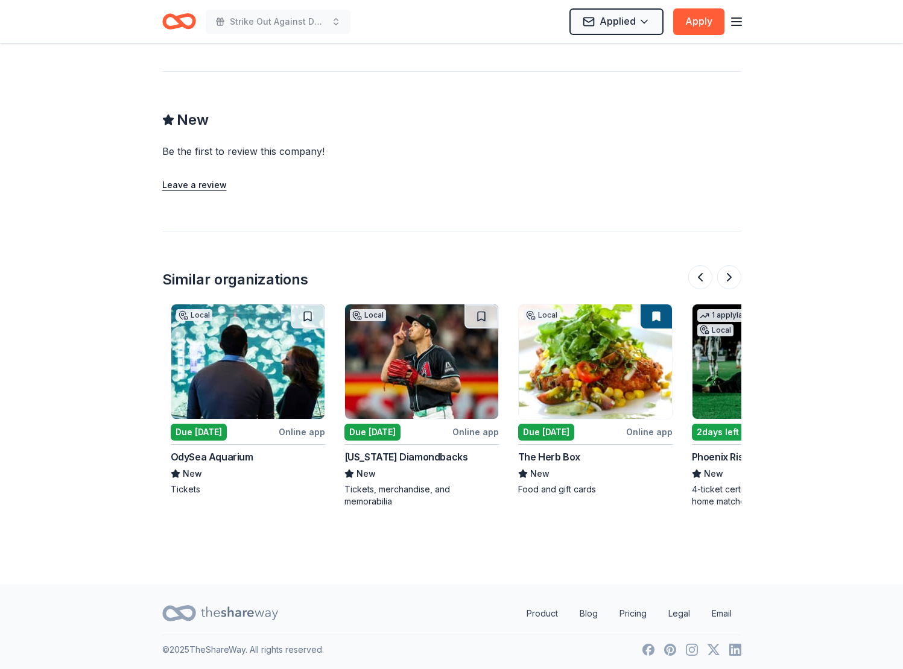
scroll to position [0, 1042]
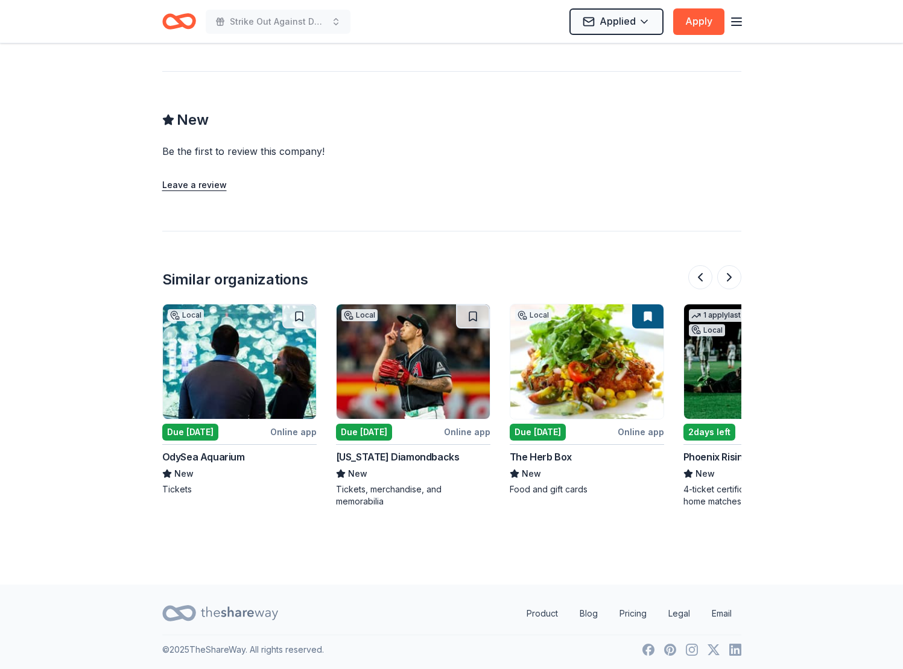
click at [259, 356] on img at bounding box center [239, 362] width 153 height 115
click at [725, 276] on button at bounding box center [729, 277] width 24 height 24
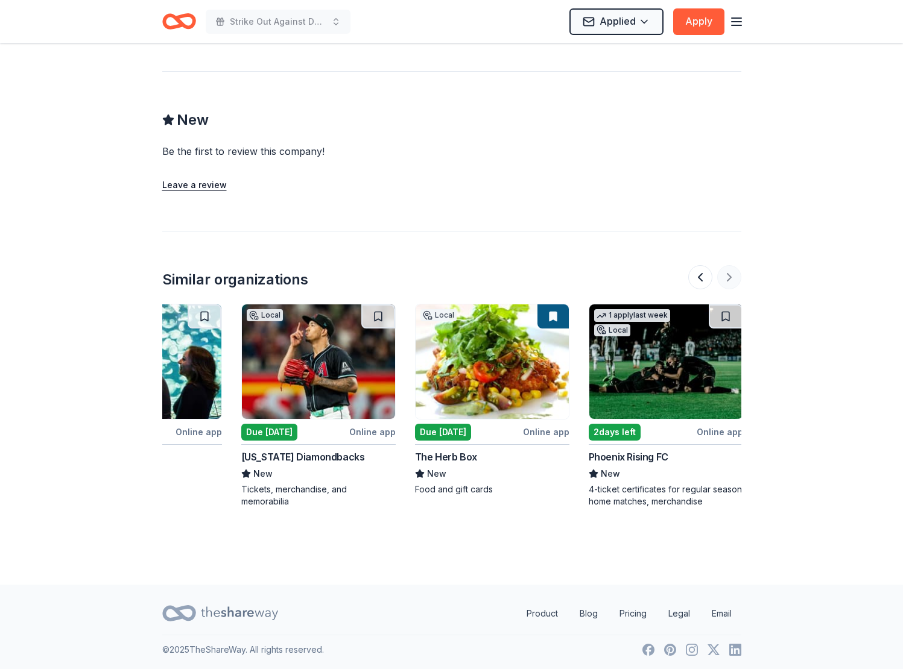
scroll to position [0, 1139]
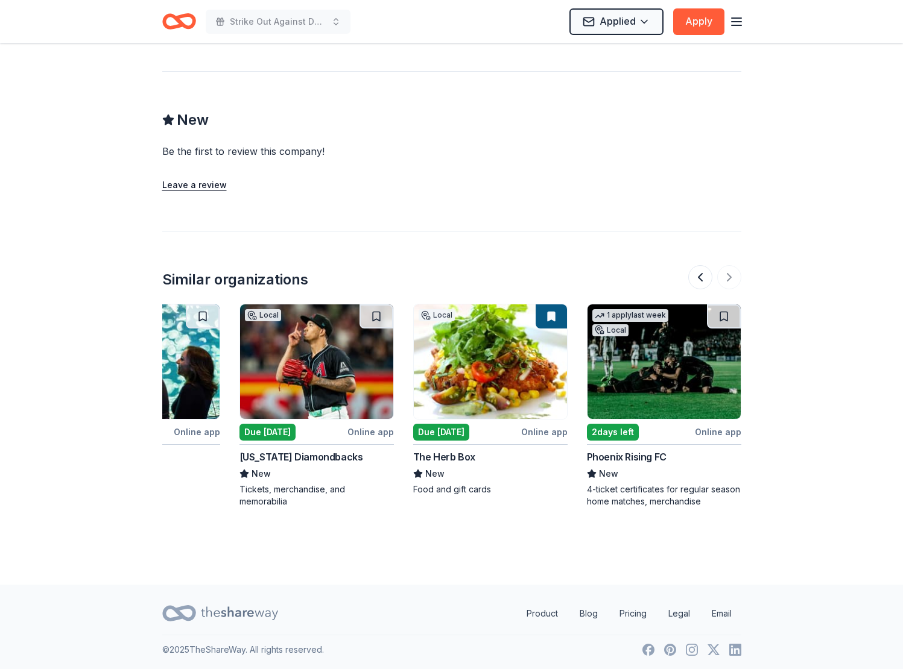
click at [668, 385] on img at bounding box center [663, 362] width 153 height 115
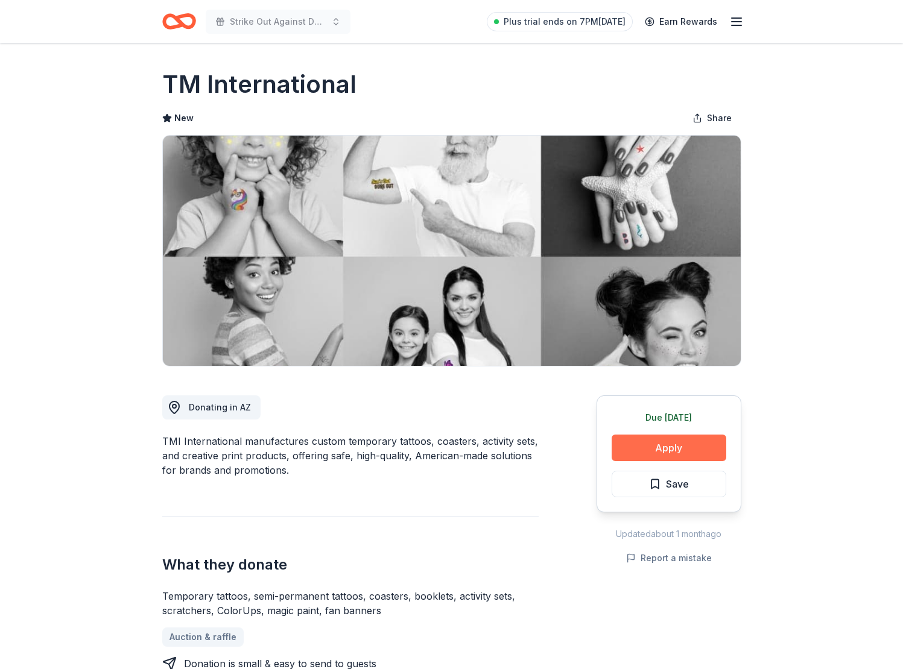
click at [675, 450] on button "Apply" at bounding box center [669, 448] width 115 height 27
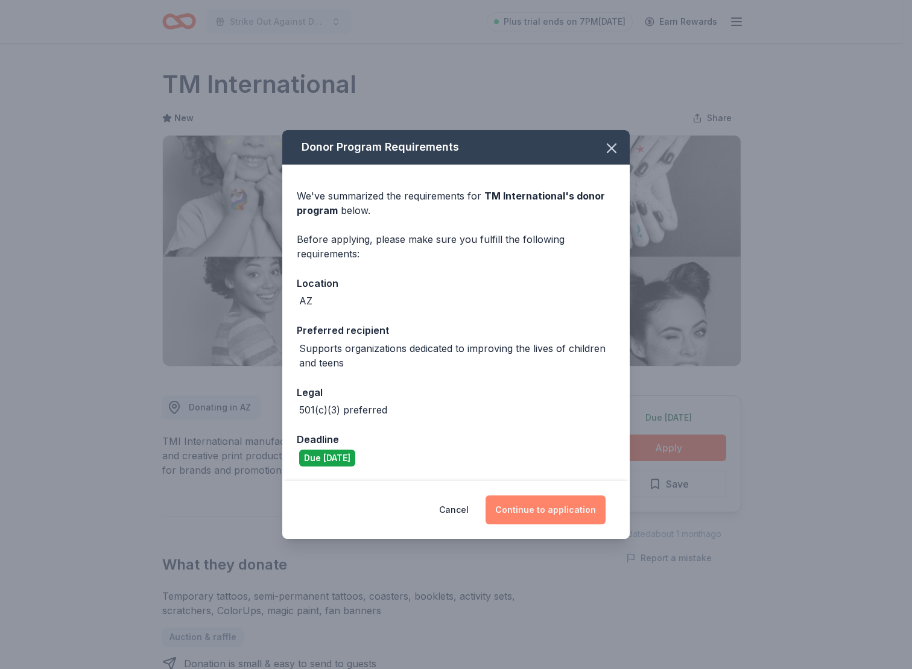
click at [531, 511] on button "Continue to application" at bounding box center [545, 510] width 120 height 29
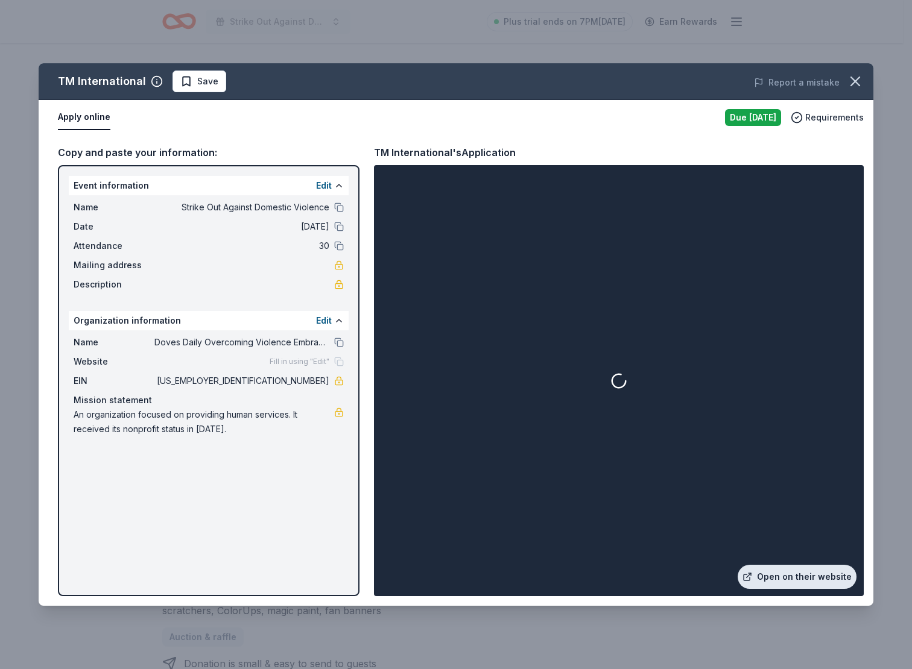
click at [804, 583] on link "Open on their website" at bounding box center [797, 577] width 119 height 24
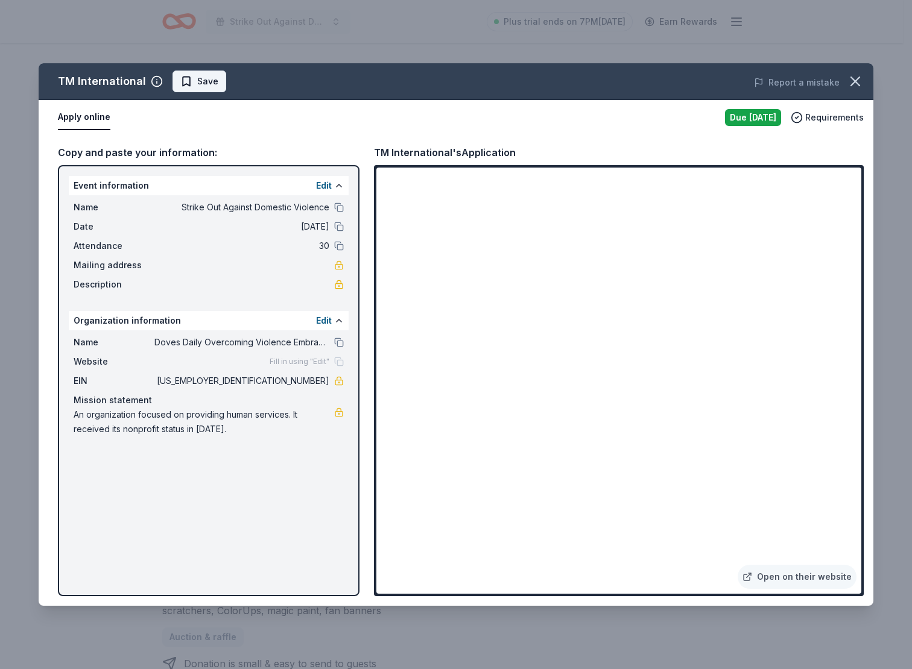
click at [217, 84] on button "Save" at bounding box center [199, 82] width 54 height 22
click at [203, 85] on div "TM International Save" at bounding box center [289, 82] width 501 height 22
click at [204, 83] on html "Strike Out Against Domestic Violence Plus trial ends on 7PM, 9/25 Earn Rewards …" at bounding box center [456, 334] width 912 height 669
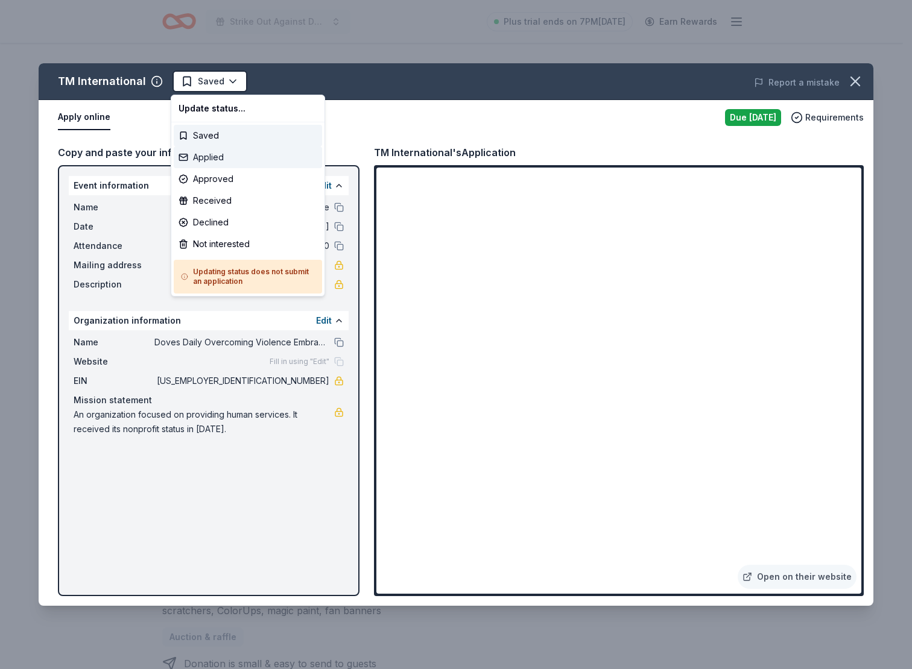
click at [229, 157] on div "Applied" at bounding box center [248, 158] width 148 height 22
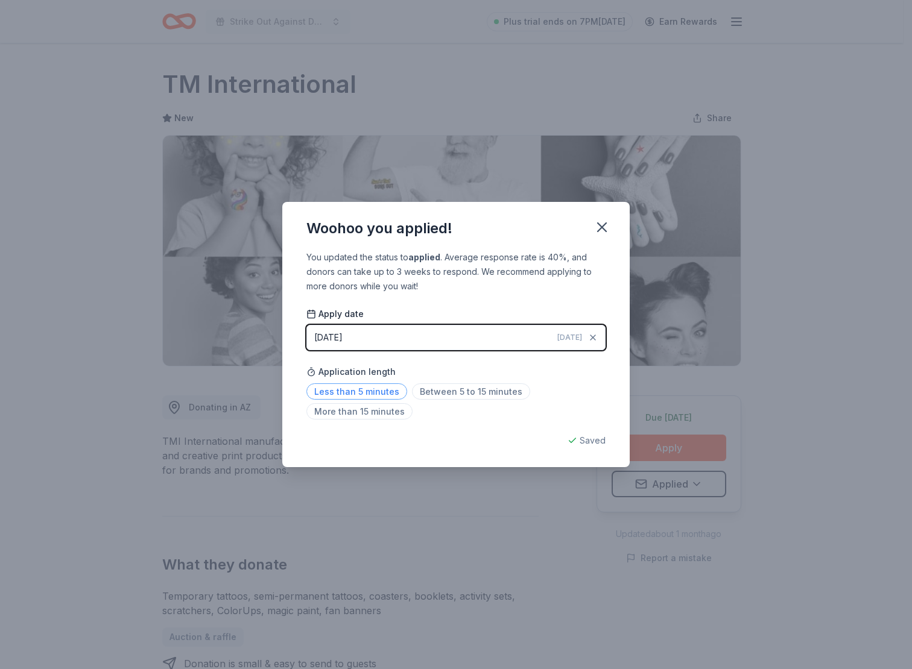
click at [369, 399] on span "Less than 5 minutes" at bounding box center [356, 392] width 101 height 16
click at [674, 327] on div "Woohoo you applied! You updated the status to applied . Average response rate i…" at bounding box center [456, 334] width 912 height 669
click at [596, 227] on icon "button" at bounding box center [601, 227] width 17 height 17
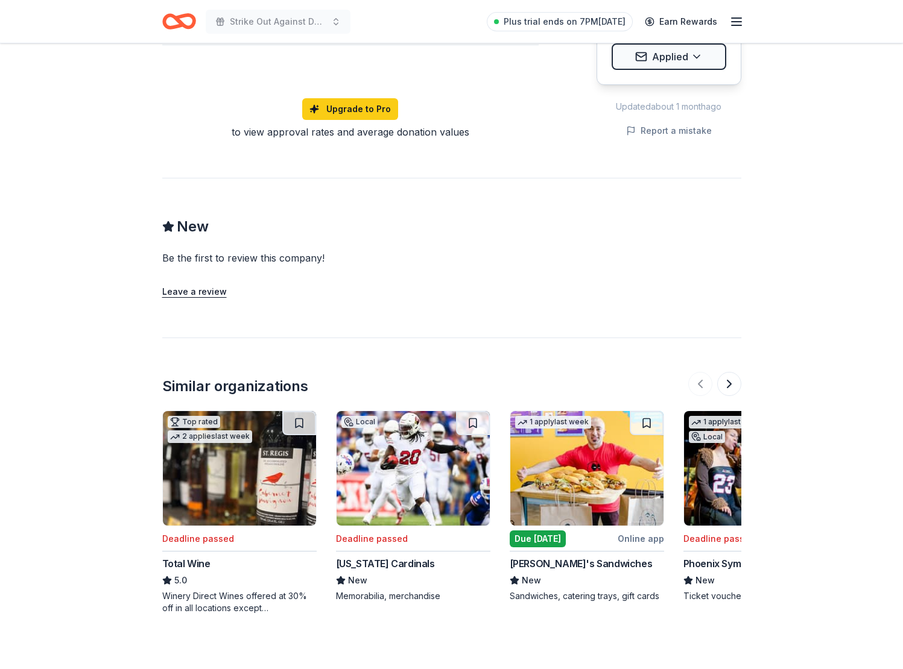
scroll to position [973, 0]
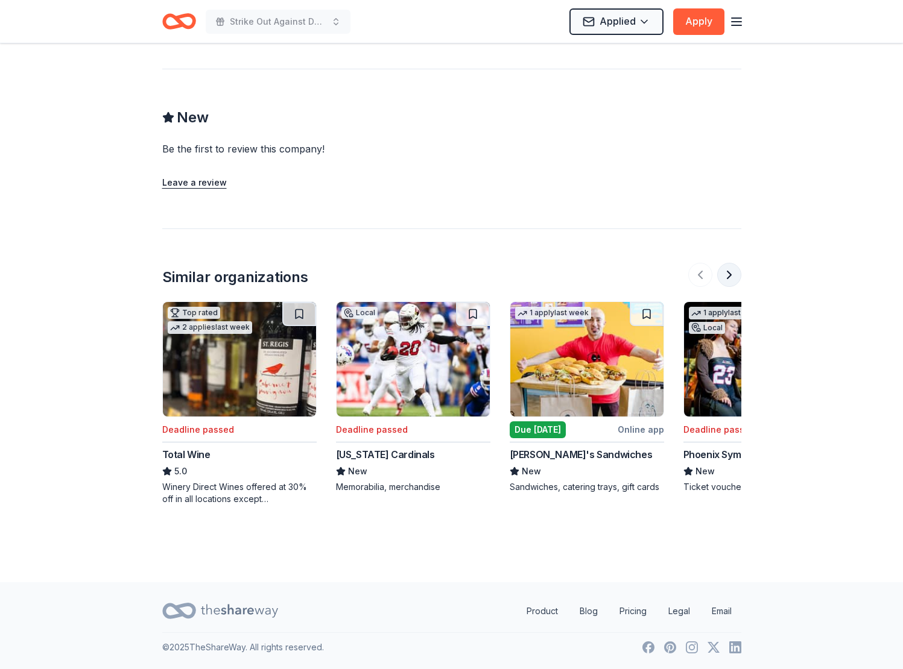
click at [732, 282] on button at bounding box center [729, 275] width 24 height 24
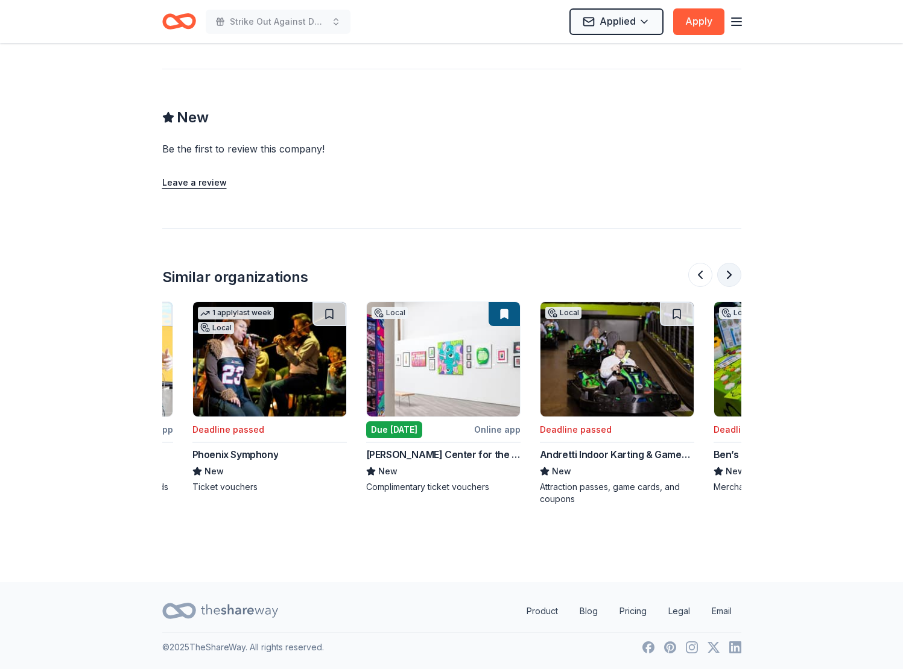
scroll to position [0, 521]
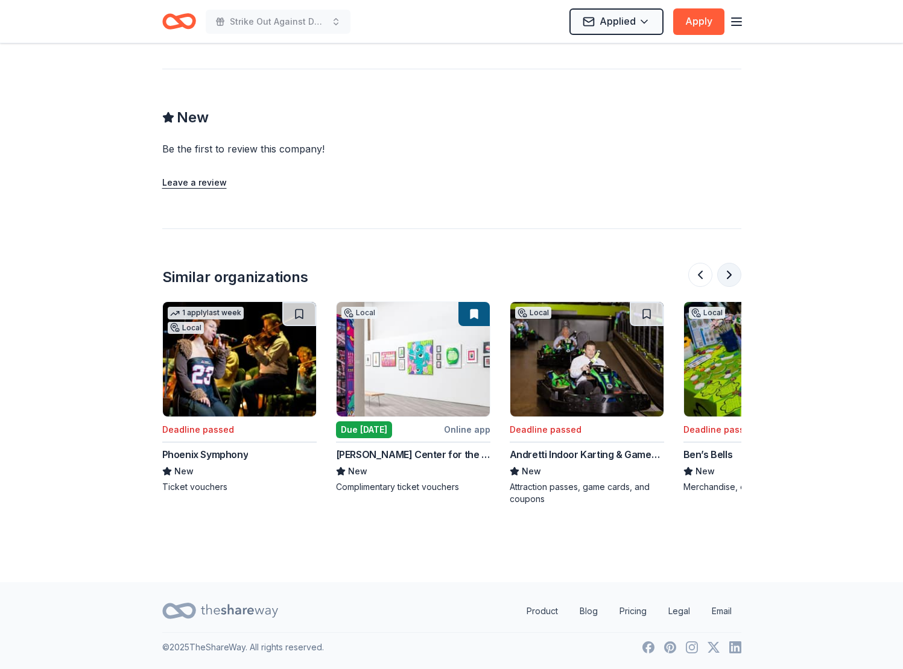
click at [732, 282] on button at bounding box center [729, 275] width 24 height 24
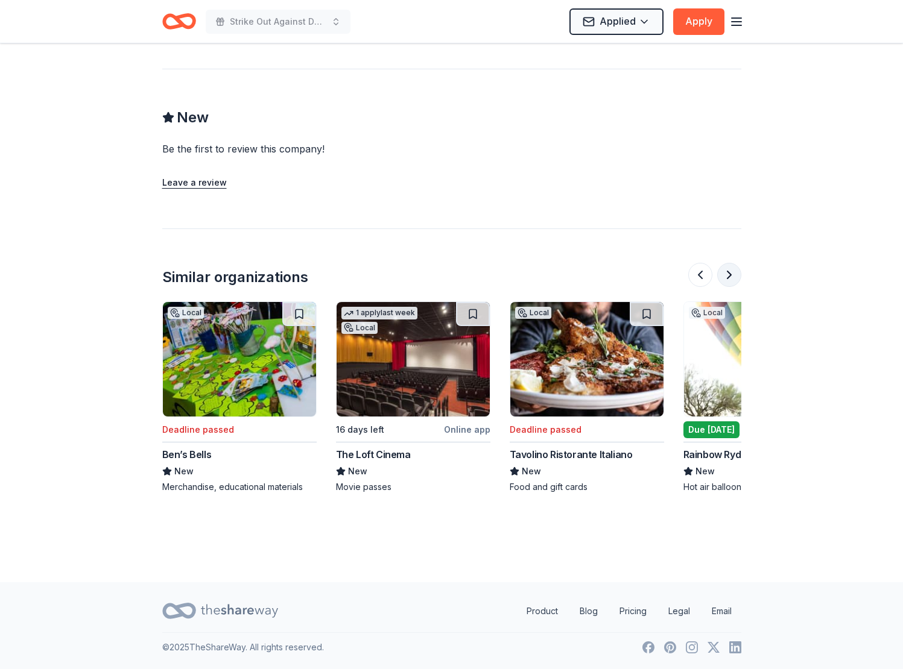
click at [732, 282] on button at bounding box center [729, 275] width 24 height 24
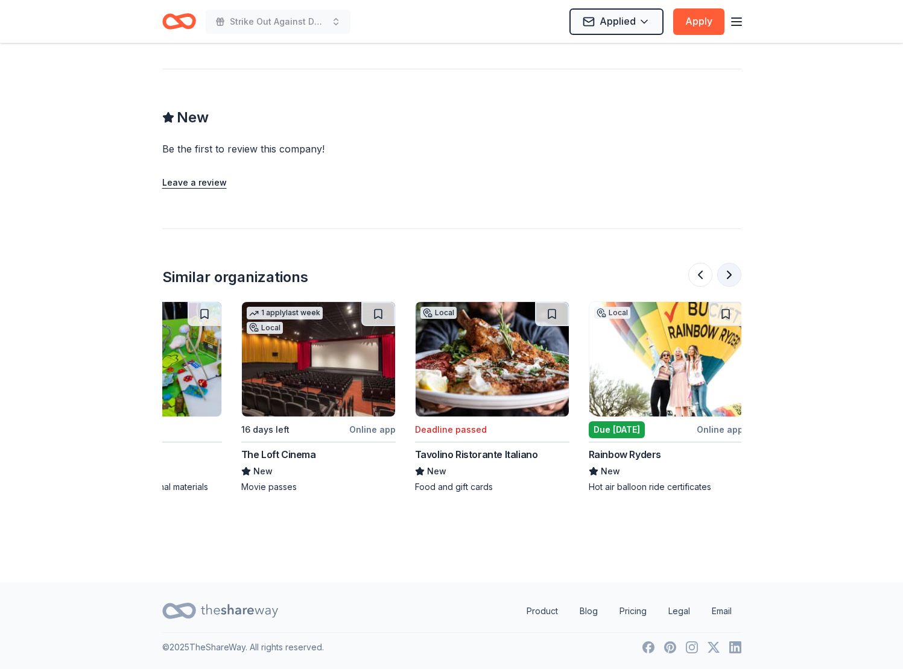
scroll to position [0, 1139]
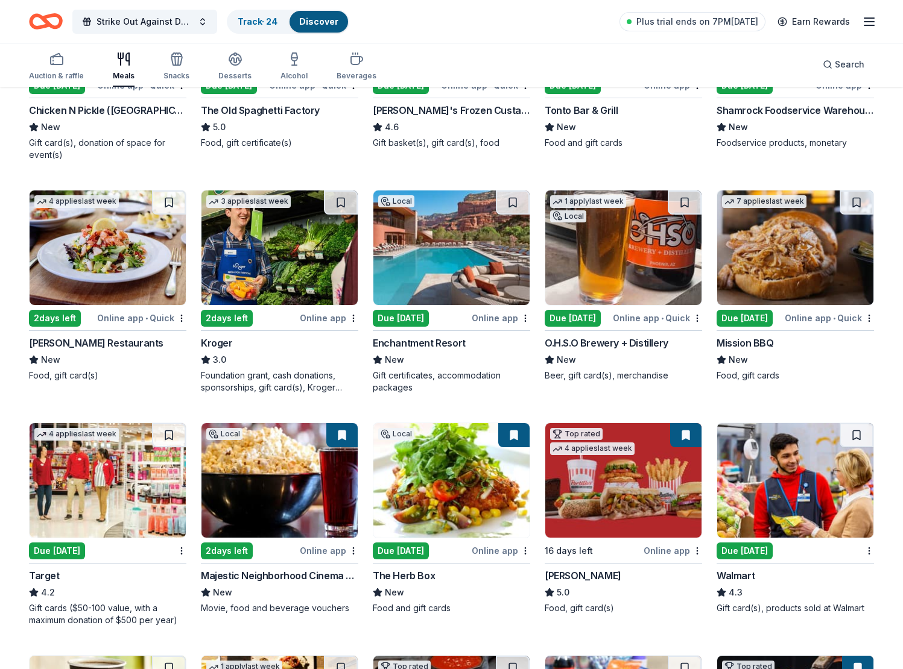
scroll to position [198, 0]
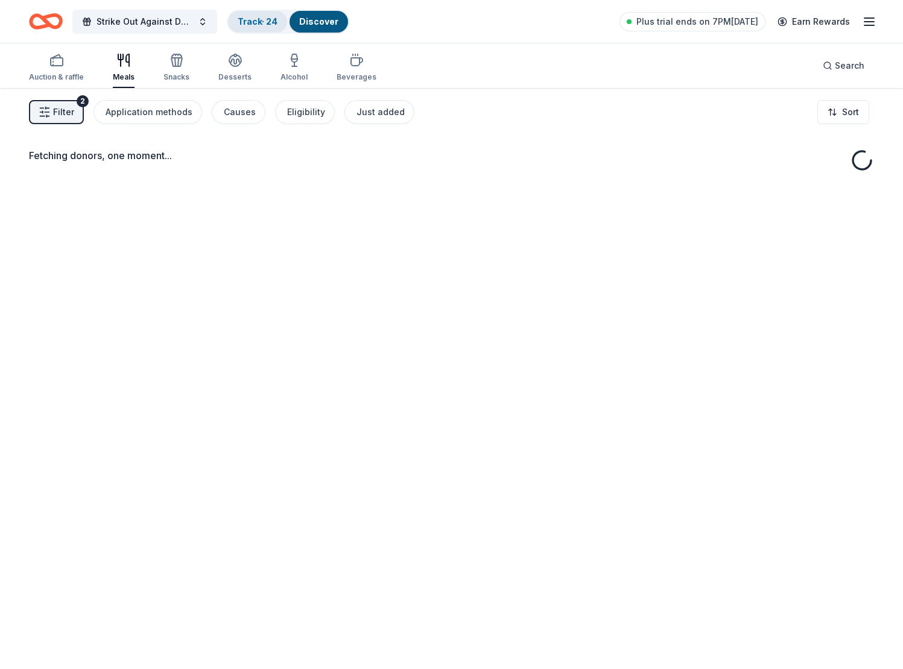
click at [257, 20] on link "Track · 24" at bounding box center [258, 21] width 40 height 10
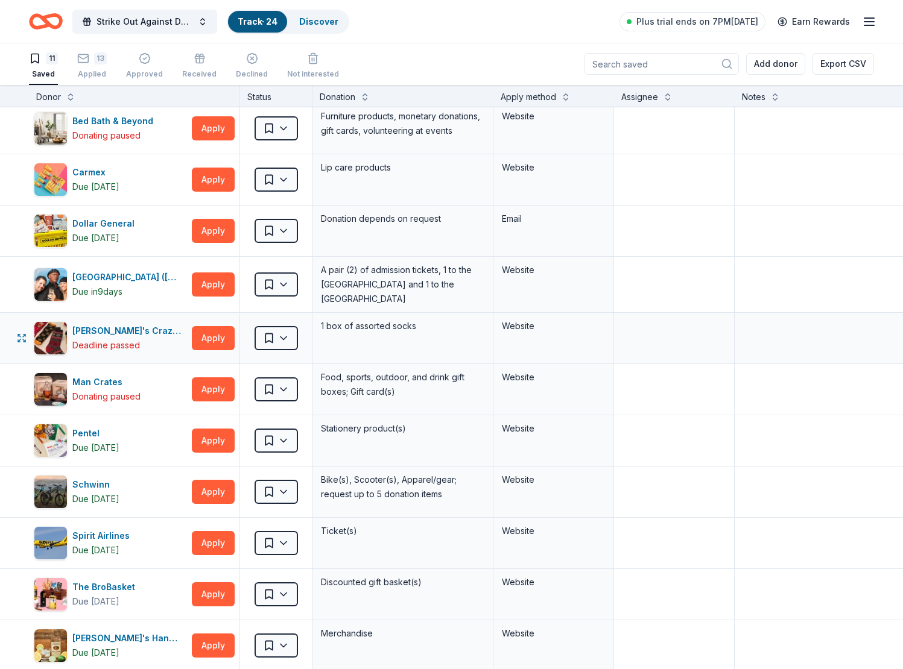
scroll to position [5, 0]
click at [297, 398] on html "Strike Out Against Domestic Violence Track · 24 Discover Plus trial ends on 7PM…" at bounding box center [451, 333] width 903 height 669
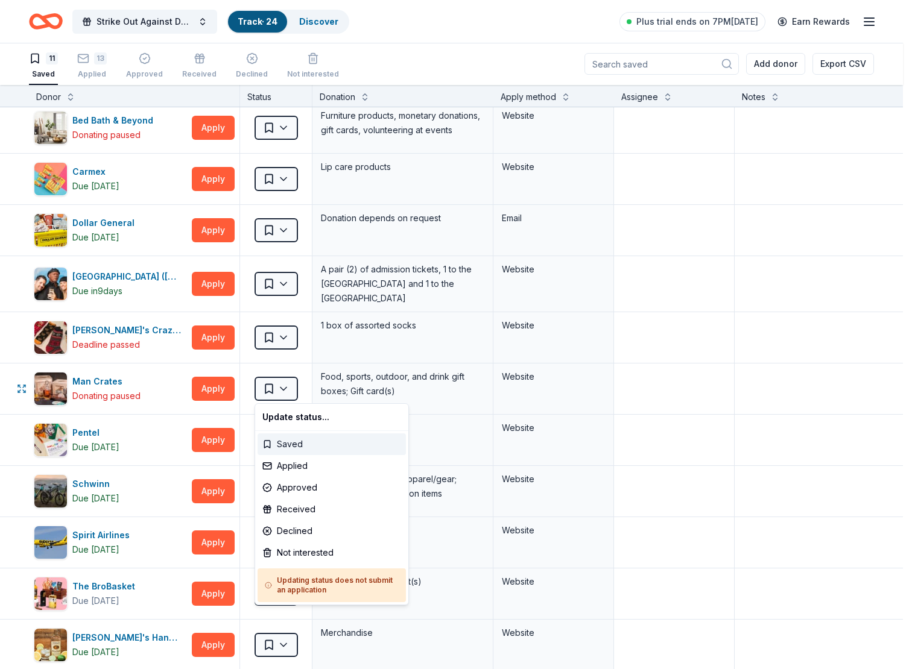
click at [387, 444] on div "Saved" at bounding box center [332, 445] width 148 height 22
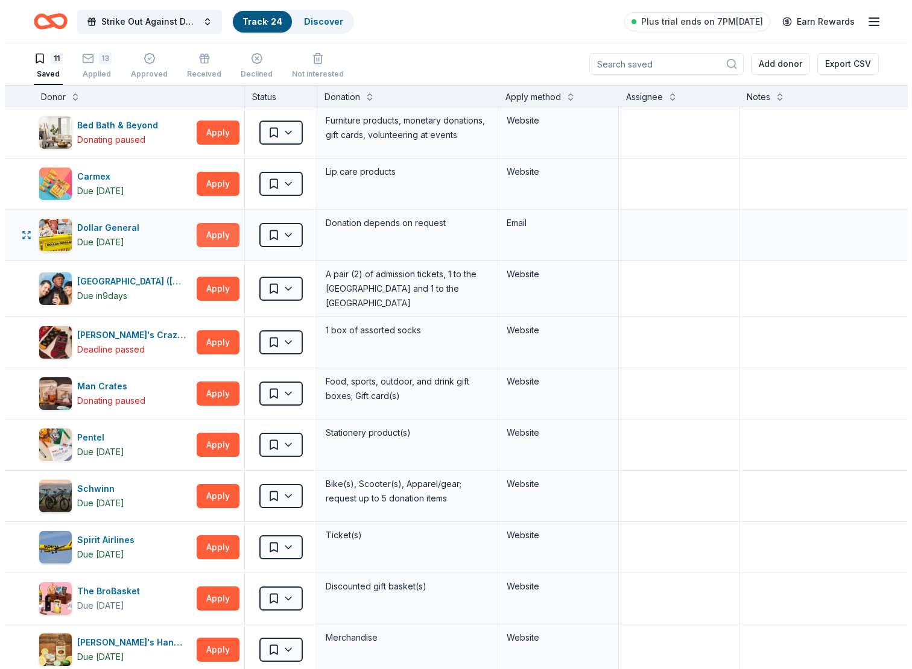
scroll to position [0, 0]
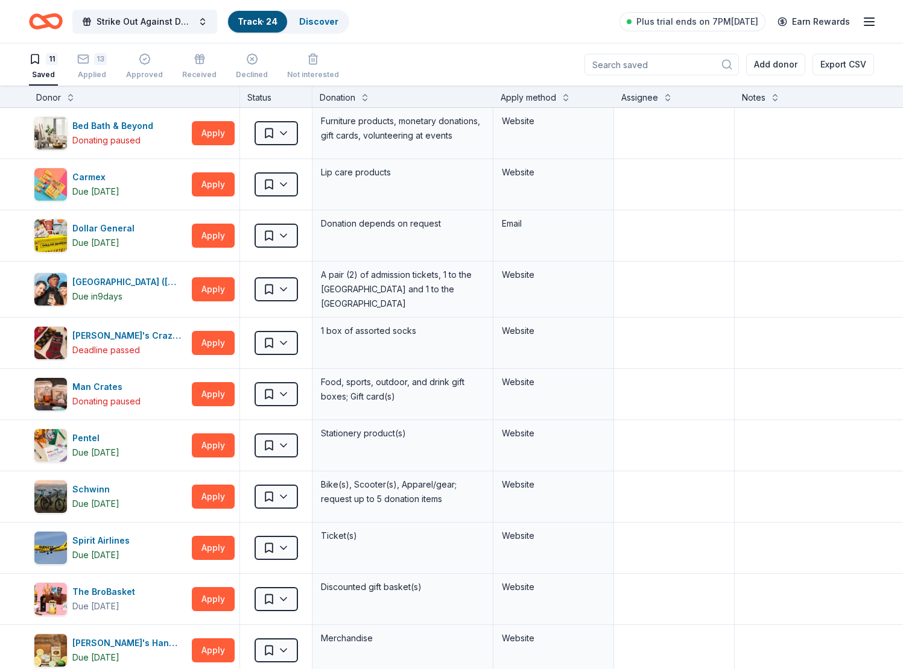
drag, startPoint x: 283, startPoint y: 22, endPoint x: 306, endPoint y: 24, distance: 22.9
click at [285, 22] on div "Track · 24" at bounding box center [257, 22] width 59 height 22
click at [309, 23] on link "Discover" at bounding box center [318, 21] width 39 height 10
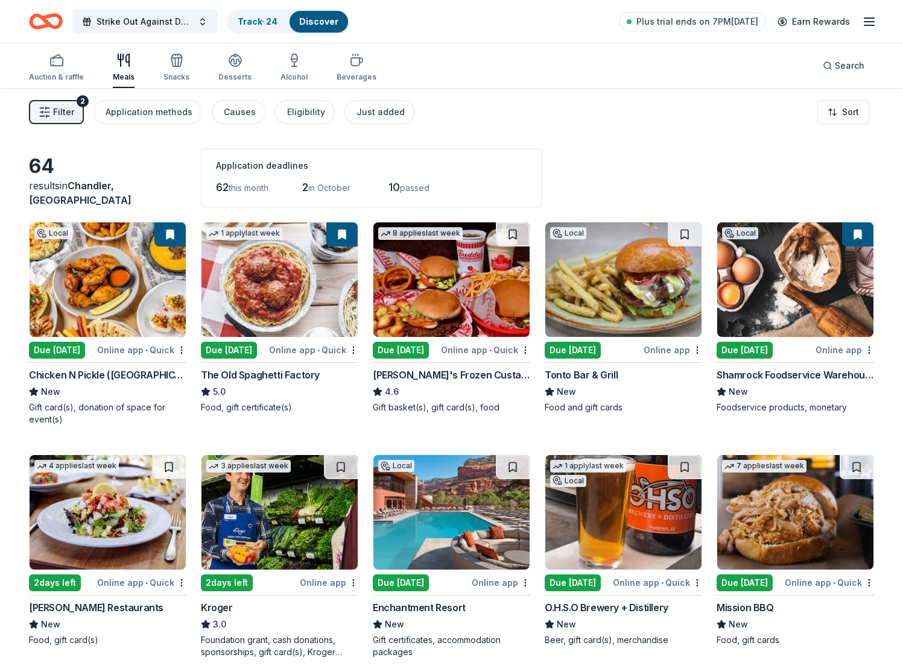
click at [73, 110] on span "Filter" at bounding box center [63, 112] width 21 height 14
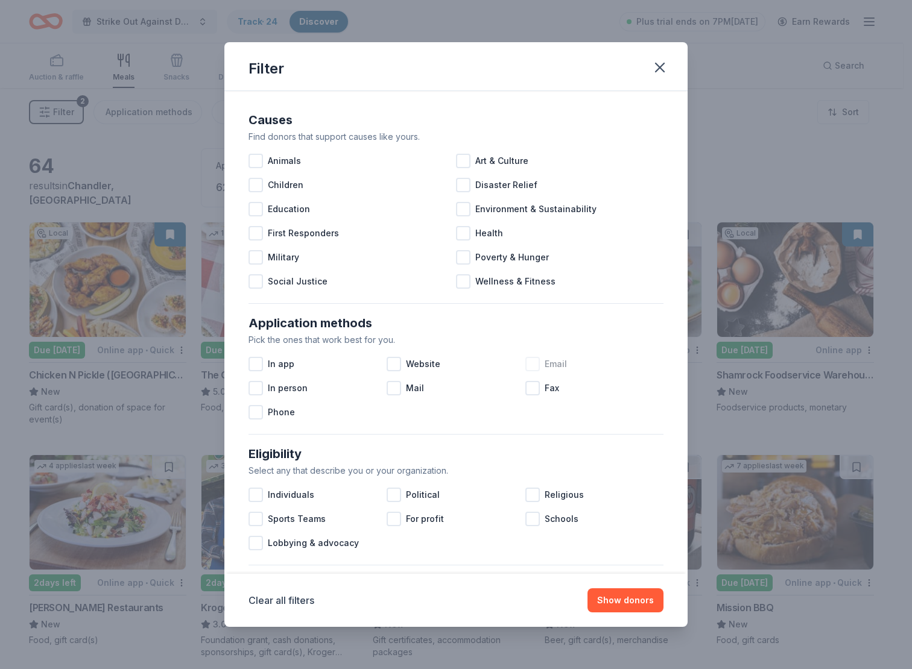
click at [525, 362] on div at bounding box center [532, 364] width 14 height 14
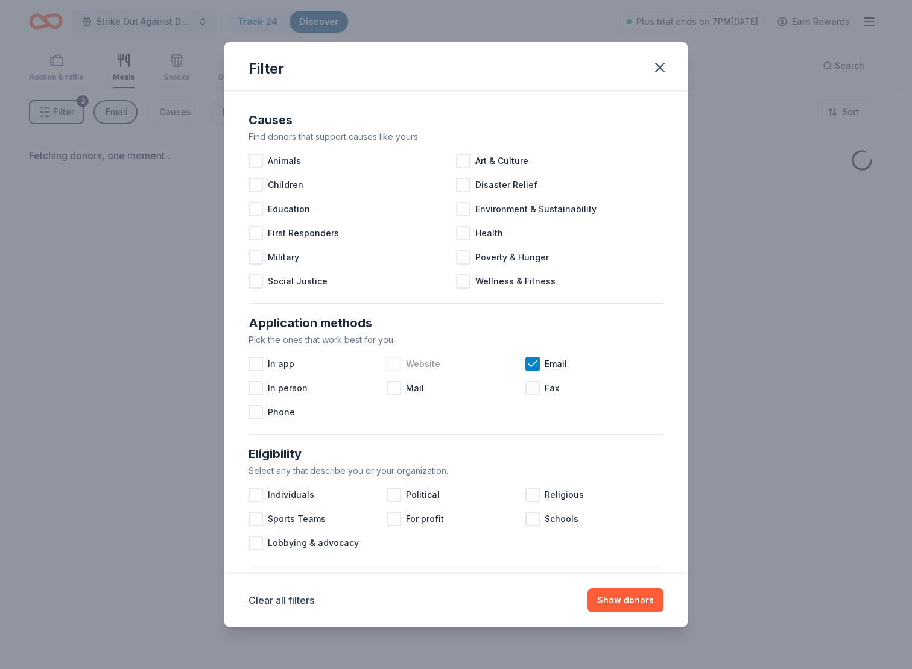
click at [388, 362] on div at bounding box center [394, 364] width 14 height 14
click at [254, 364] on div at bounding box center [255, 364] width 14 height 14
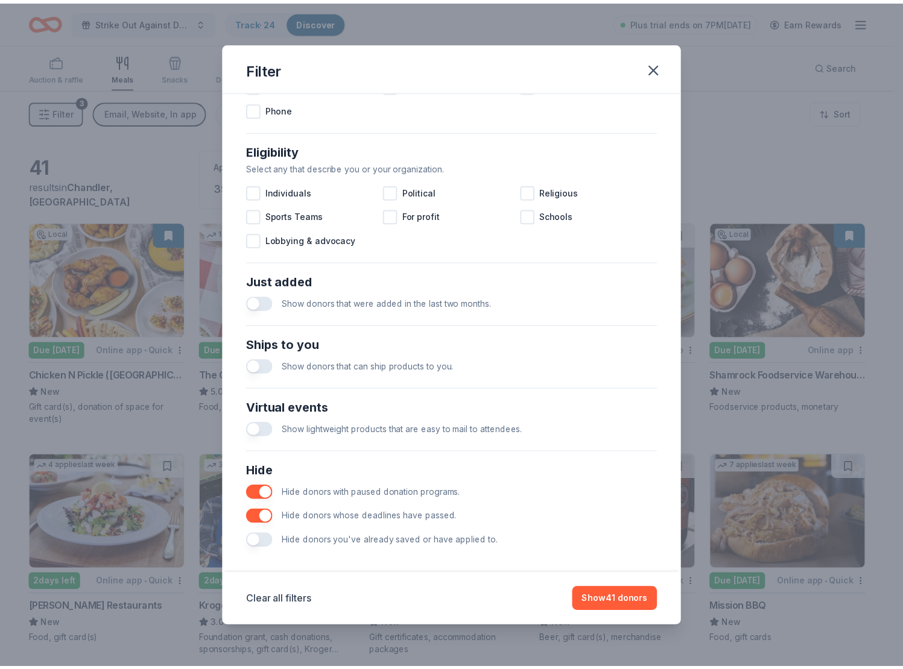
scroll to position [312, 0]
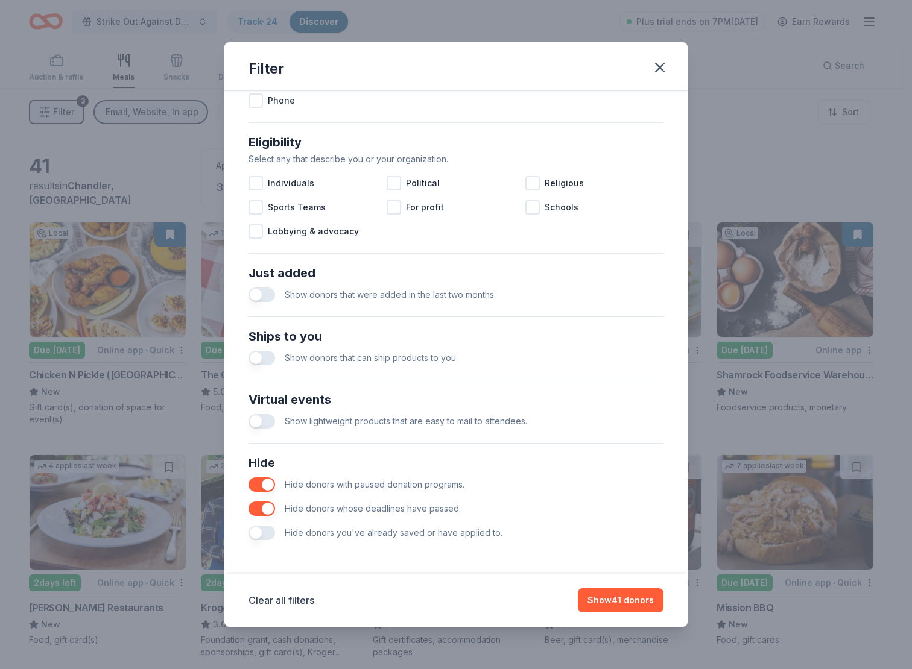
click at [257, 532] on button "button" at bounding box center [261, 533] width 27 height 14
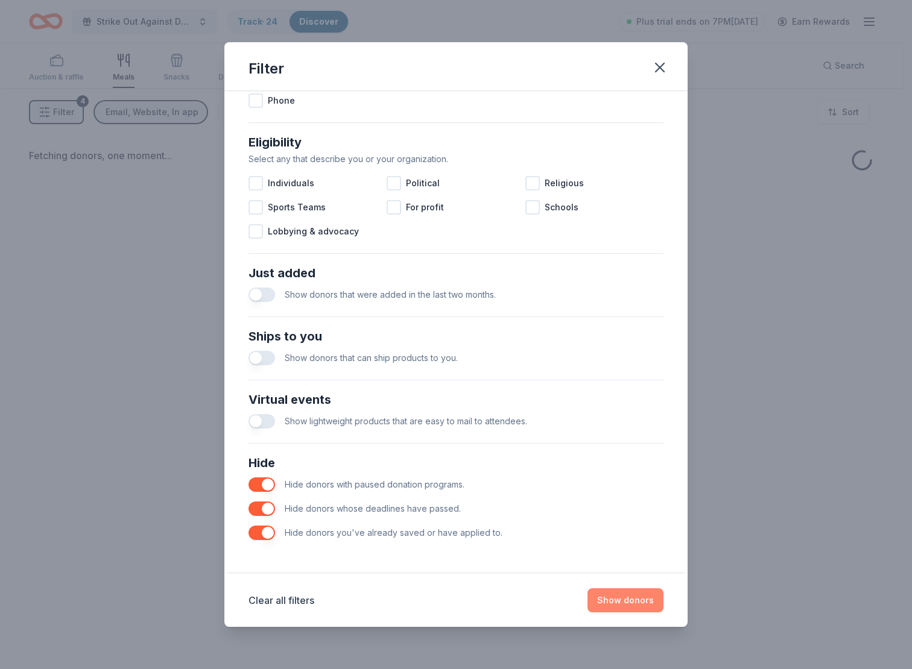
click at [613, 605] on button "Show donors" at bounding box center [625, 601] width 76 height 24
